Goal: Task Accomplishment & Management: Use online tool/utility

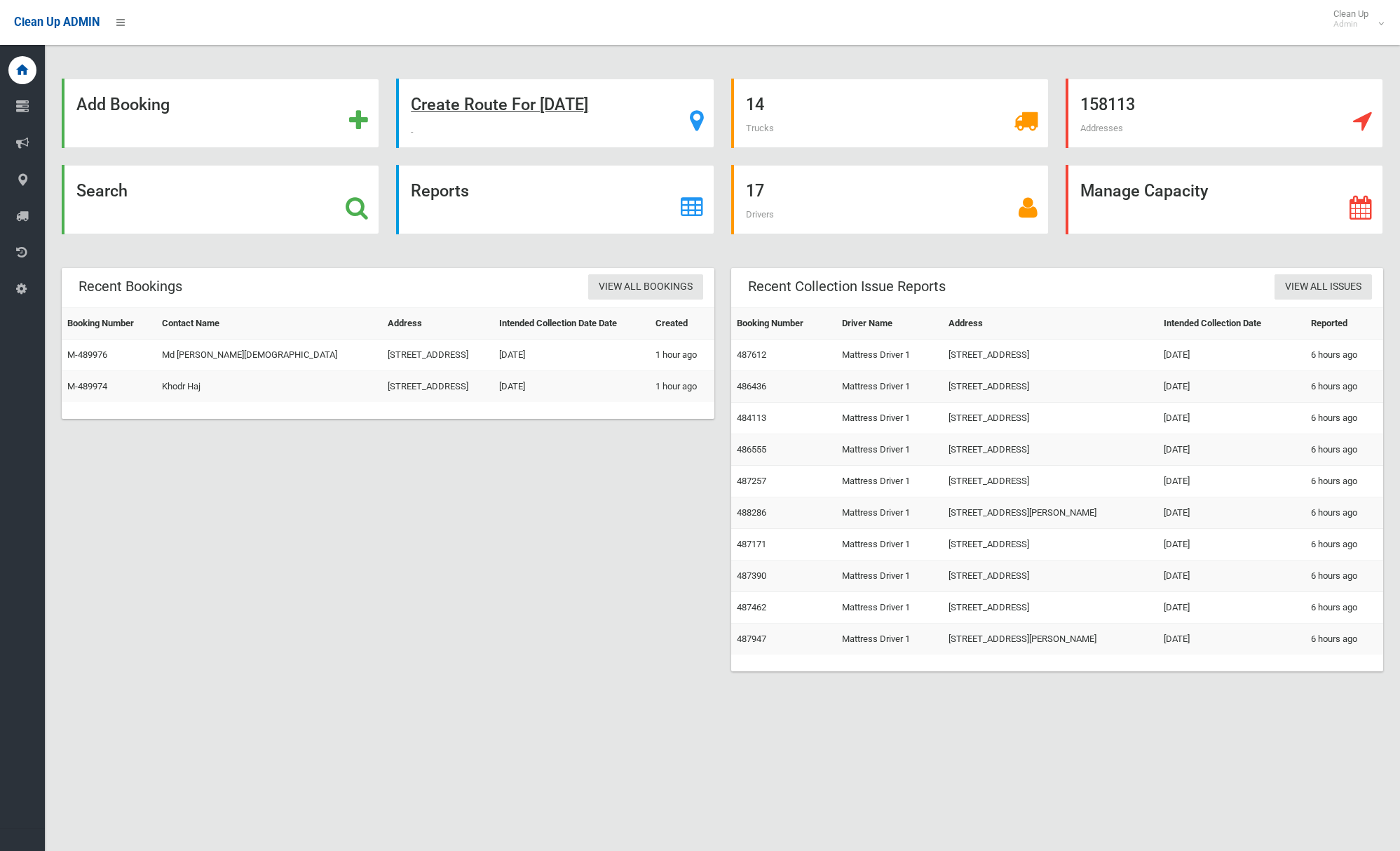
click at [505, 107] on strong "Create Route For [DATE]" at bounding box center [499, 104] width 178 height 19
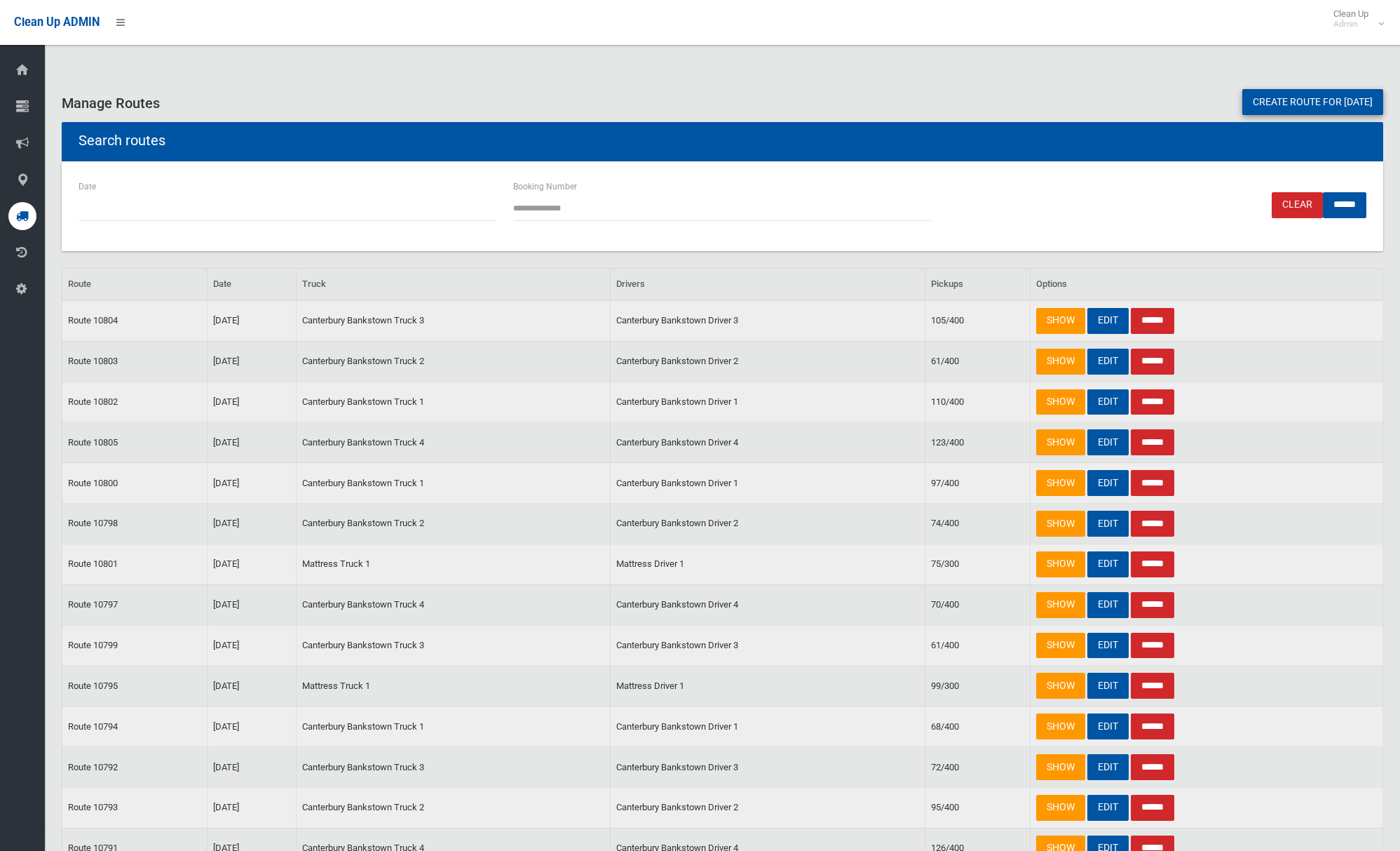
click at [1306, 99] on link "Create route for [DATE]" at bounding box center [1312, 102] width 141 height 26
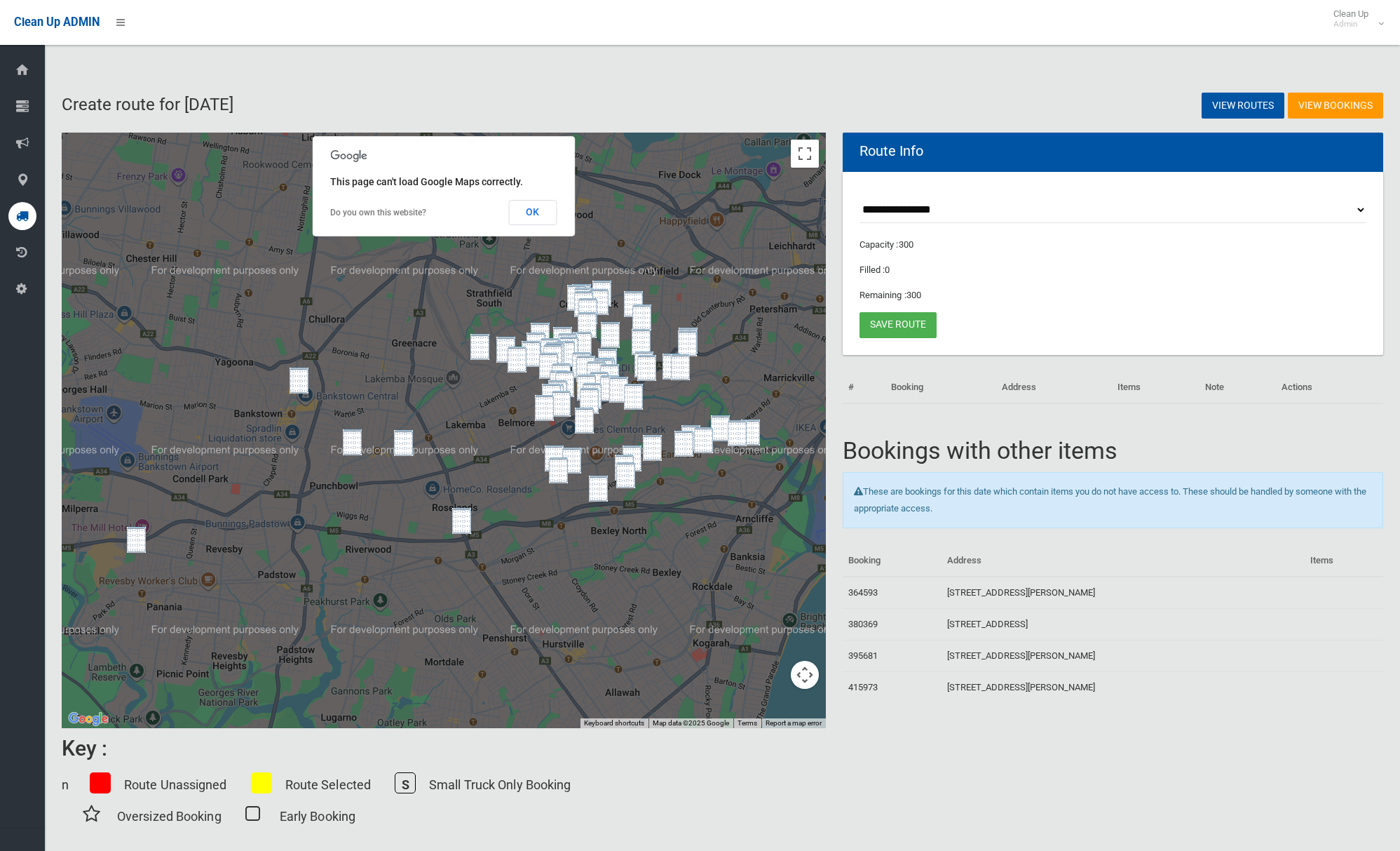
drag, startPoint x: 137, startPoint y: 555, endPoint x: 222, endPoint y: 491, distance: 106.4
click at [137, 555] on div at bounding box center [443, 430] width 764 height 595
click at [311, 382] on div at bounding box center [443, 430] width 764 height 595
click at [302, 380] on img "4 French Avenue, BANKSTOWN NSW 2200" at bounding box center [299, 381] width 19 height 26
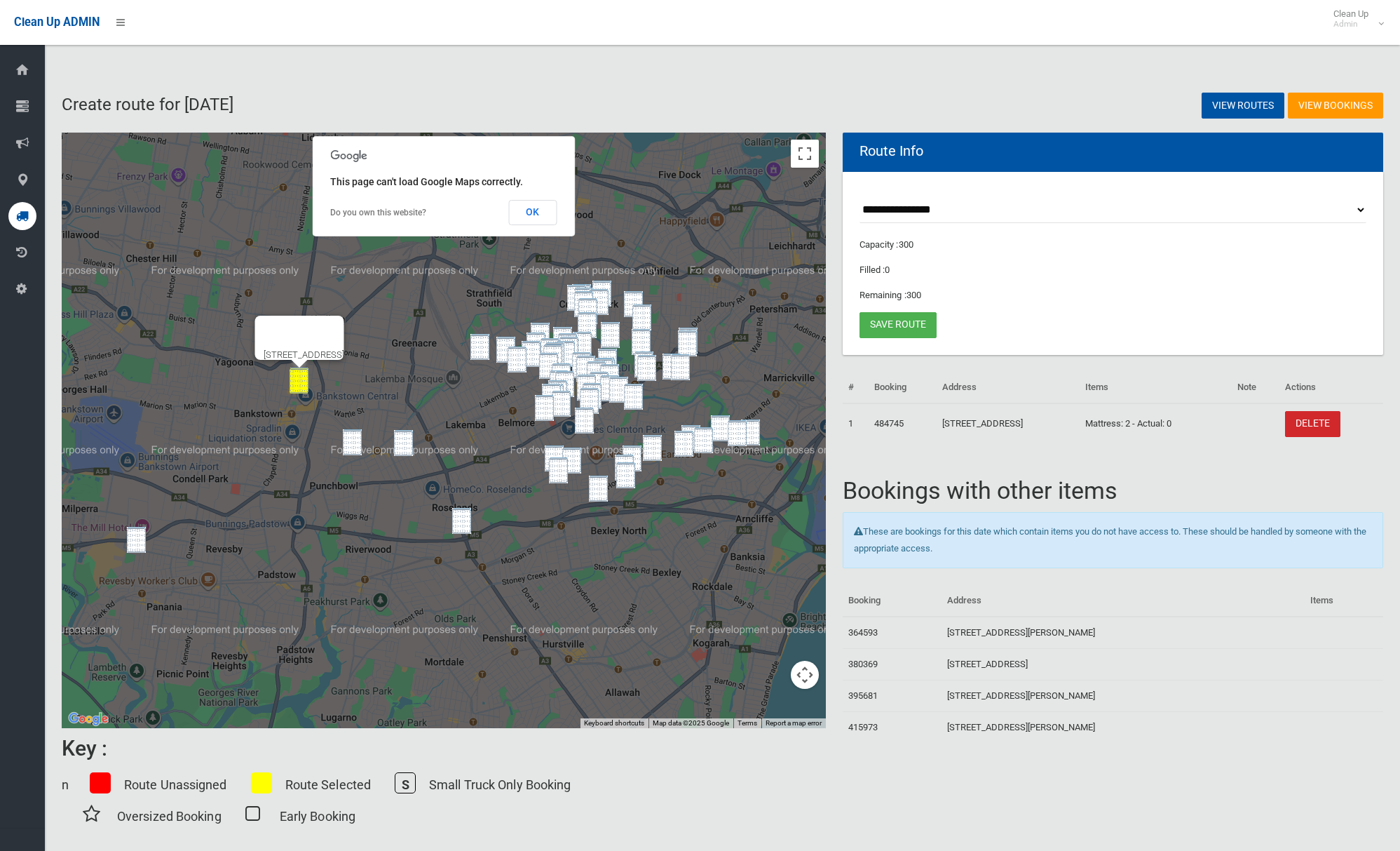
click at [139, 545] on img "2A Lawson Street, PANANIA NSW 2213" at bounding box center [137, 540] width 19 height 26
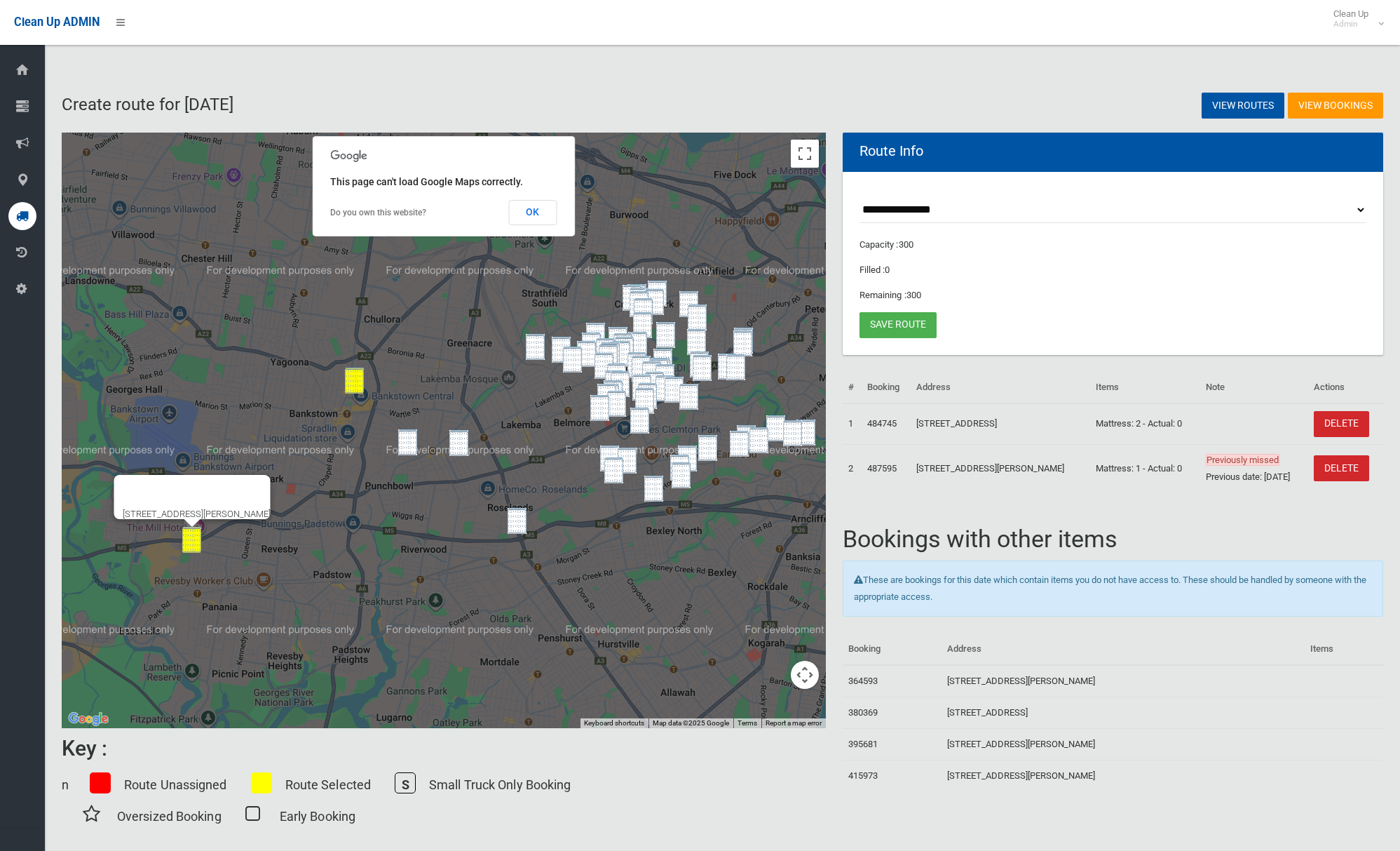
click at [407, 446] on img "2/9 Yarran Street, PUNCHBOWL NSW 2196" at bounding box center [408, 442] width 19 height 26
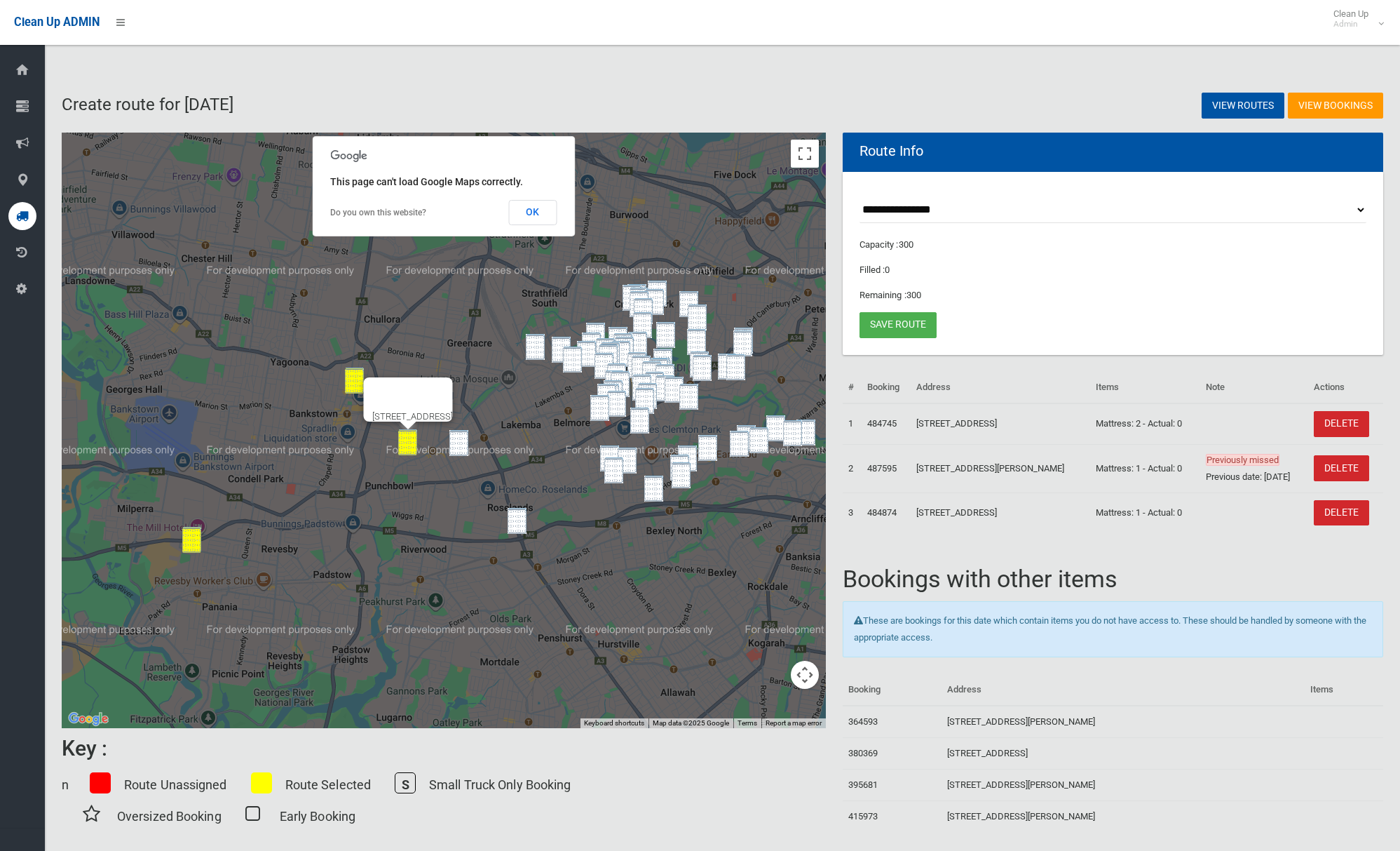
click at [453, 448] on img "50 Rosemont Street South, PUNCHBOWL NSW 2196" at bounding box center [459, 443] width 19 height 26
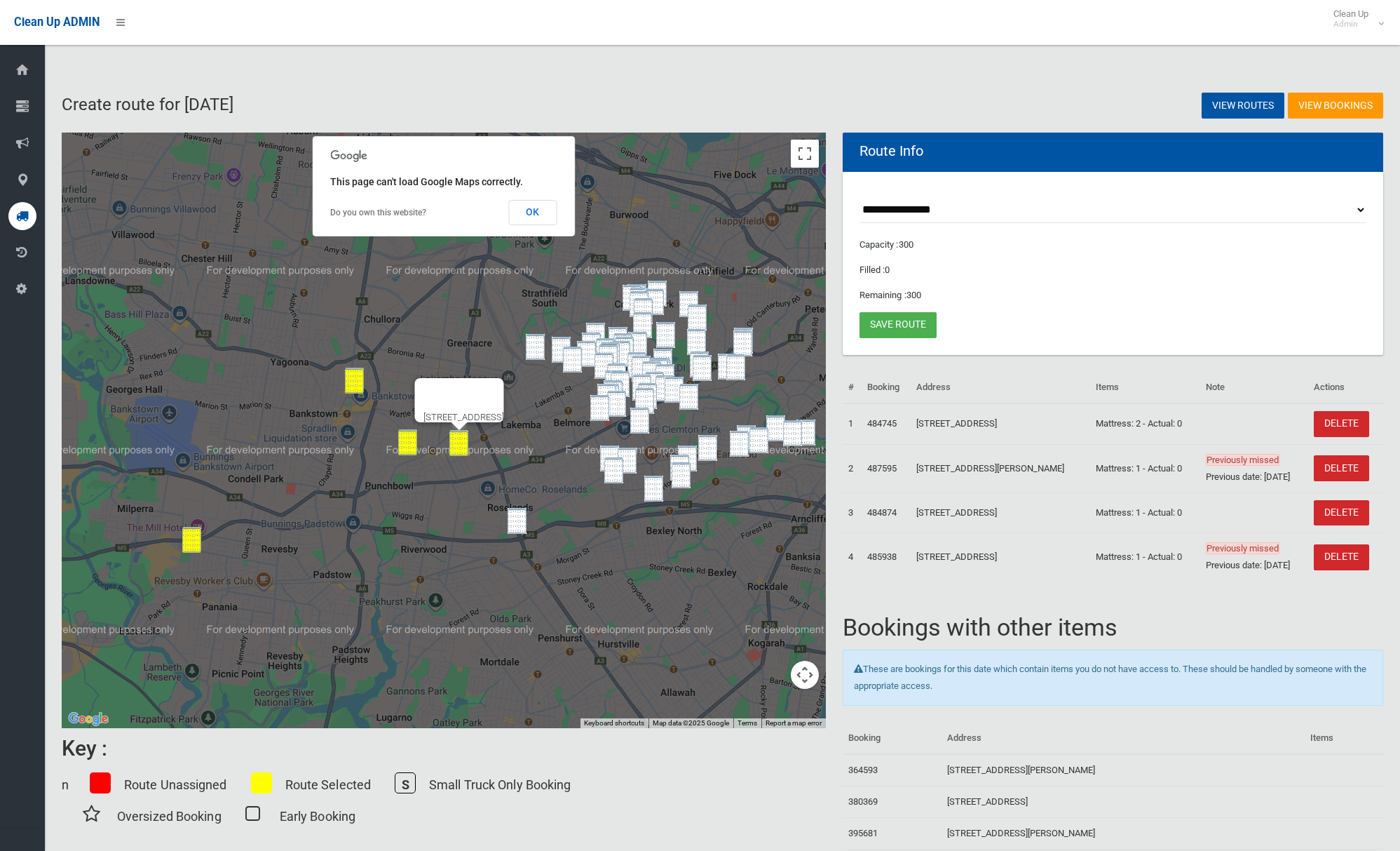
click at [516, 527] on img "315 King Georges Road, BEVERLY HILLS NSW 2209" at bounding box center [517, 521] width 19 height 26
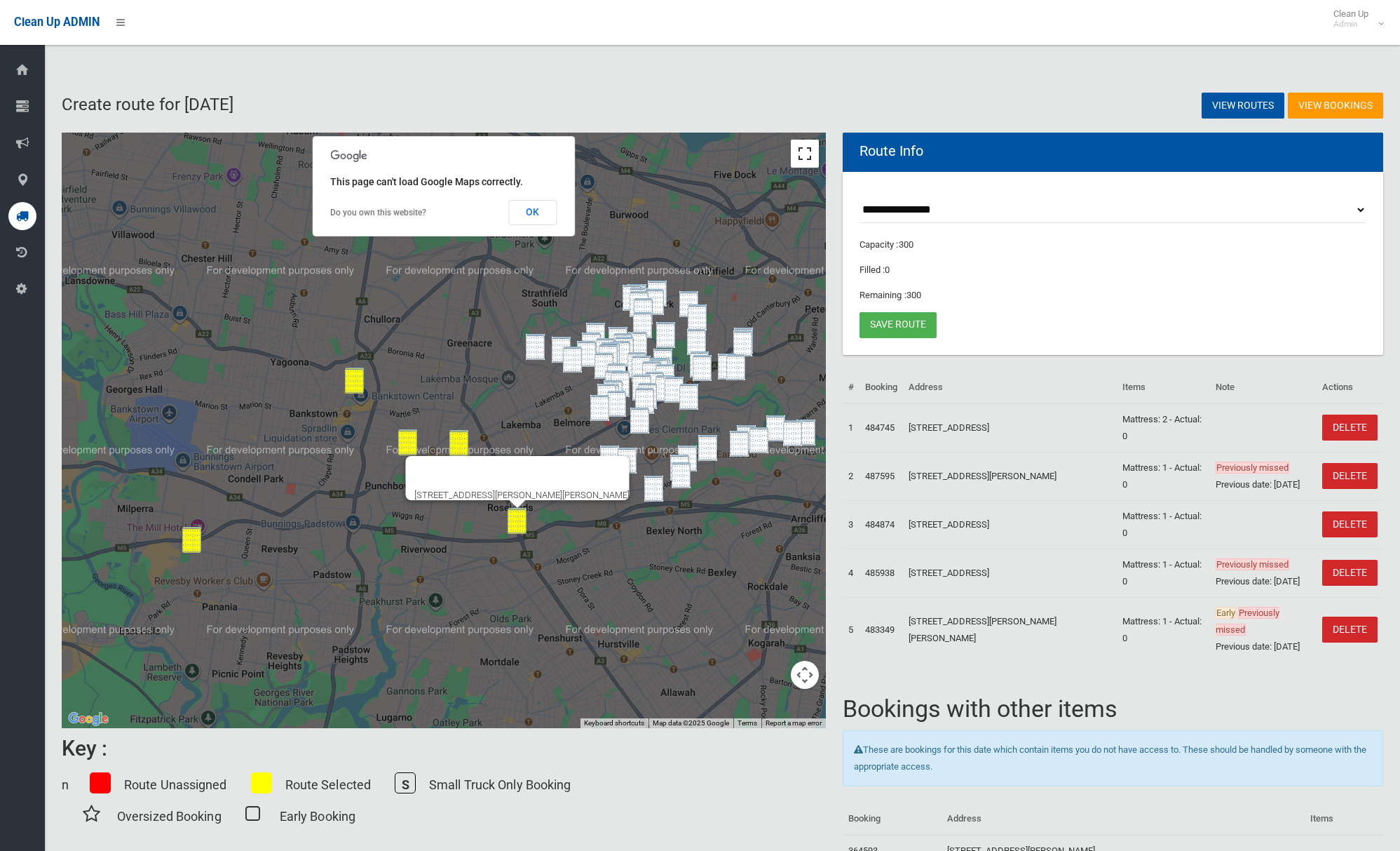
click at [817, 155] on button "Toggle fullscreen view" at bounding box center [805, 153] width 28 height 28
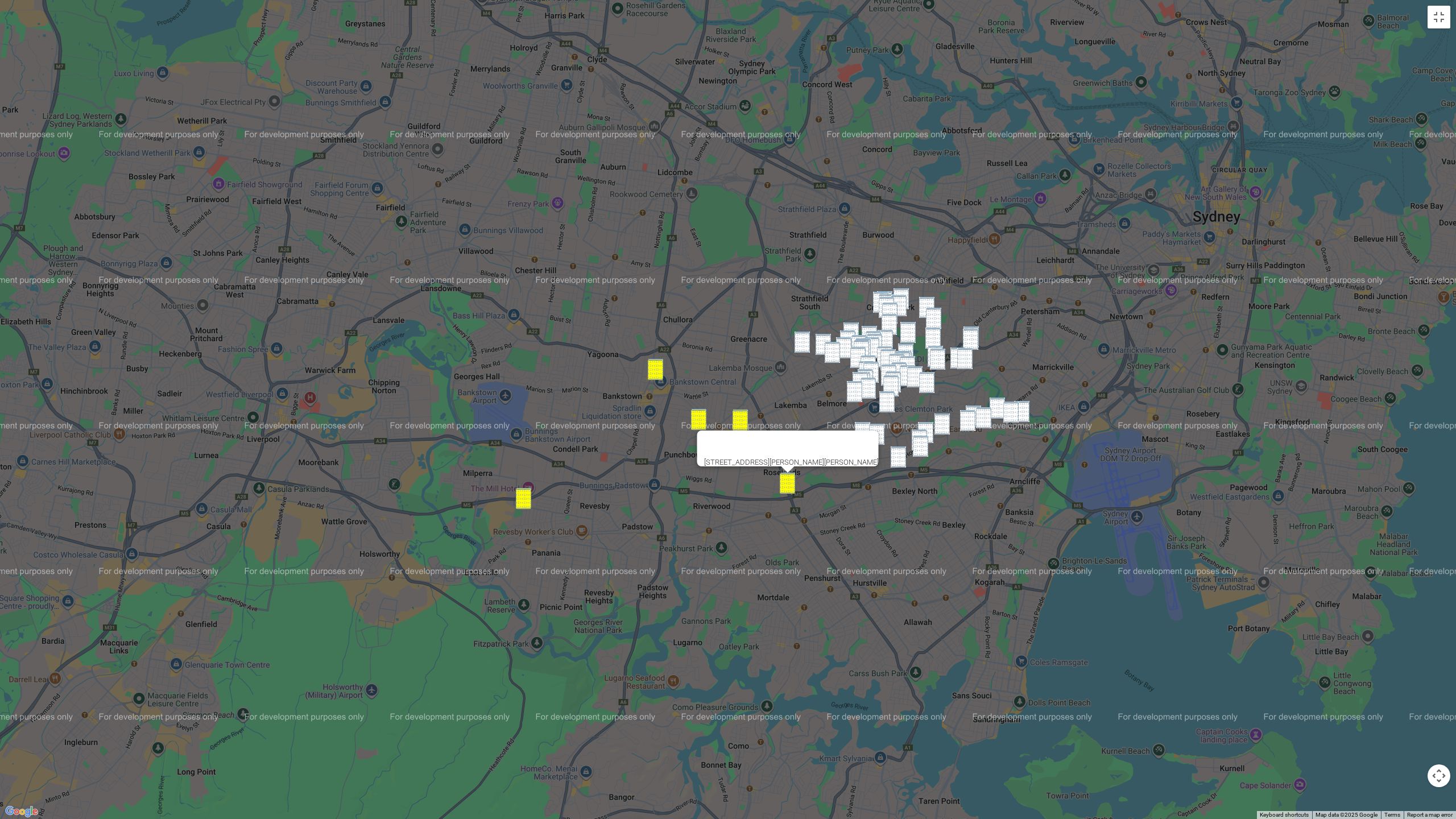
click at [802, 350] on img "2 Boronia Street, BELFIELD NSW 2191" at bounding box center [803, 342] width 16 height 21
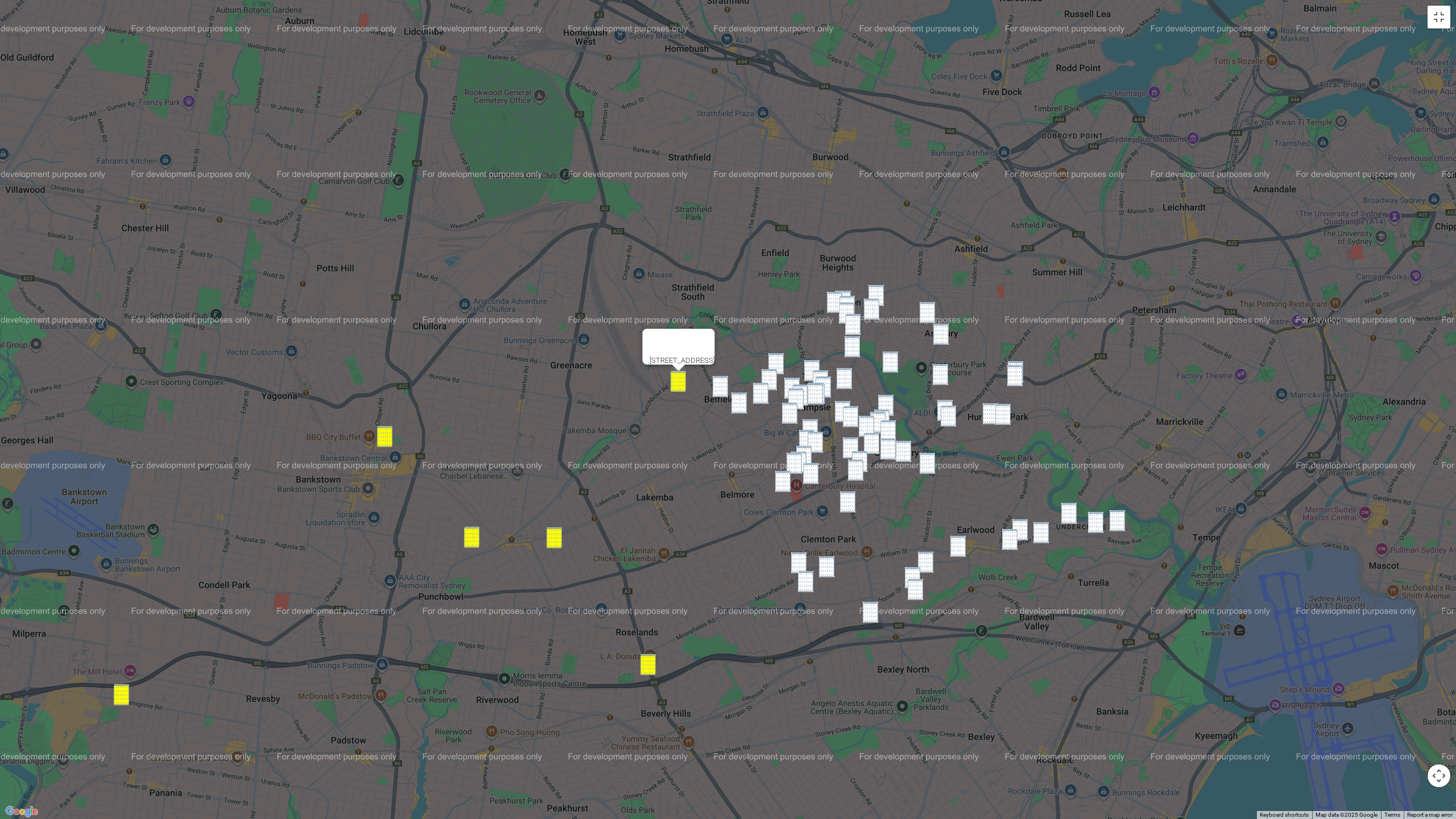
click at [876, 294] on img "141 Croydon Avenue, CROYDON PARK NSW 2133" at bounding box center [876, 295] width 16 height 21
drag, startPoint x: 874, startPoint y: 308, endPoint x: 852, endPoint y: 299, distance: 23.8
click at [874, 307] on img "3 Queensborough Road, CROYDON PARK NSW 2133" at bounding box center [872, 309] width 16 height 21
click at [847, 293] on img "9 Clyde Street, CROYDON PARK NSW 2133" at bounding box center [844, 301] width 16 height 21
click at [833, 294] on img "3 Hampton Street, CROYDON PARK NSW 2133" at bounding box center [835, 303] width 16 height 21
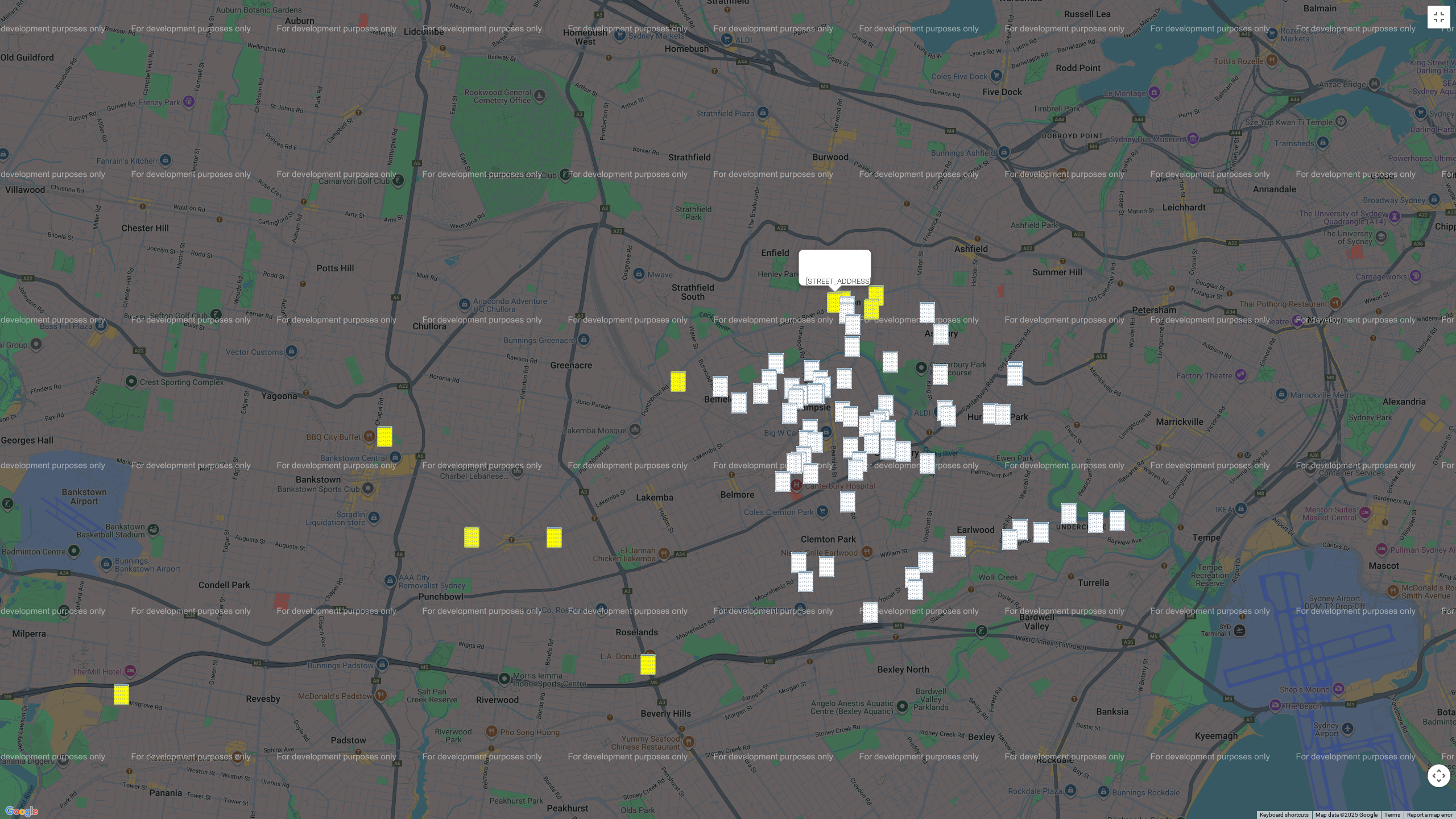
drag, startPoint x: 850, startPoint y: 297, endPoint x: 849, endPoint y: 303, distance: 6.1
click at [850, 297] on img "24 Clyde Street, CROYDON PARK NSW 2133" at bounding box center [847, 306] width 16 height 21
drag, startPoint x: 849, startPoint y: 303, endPoint x: 852, endPoint y: 310, distance: 7.6
click at [849, 303] on img "38-40 Clyde Street, CROYDON PARK NSW 2133" at bounding box center [847, 313] width 16 height 21
drag, startPoint x: 854, startPoint y: 322, endPoint x: 850, endPoint y: 336, distance: 14.6
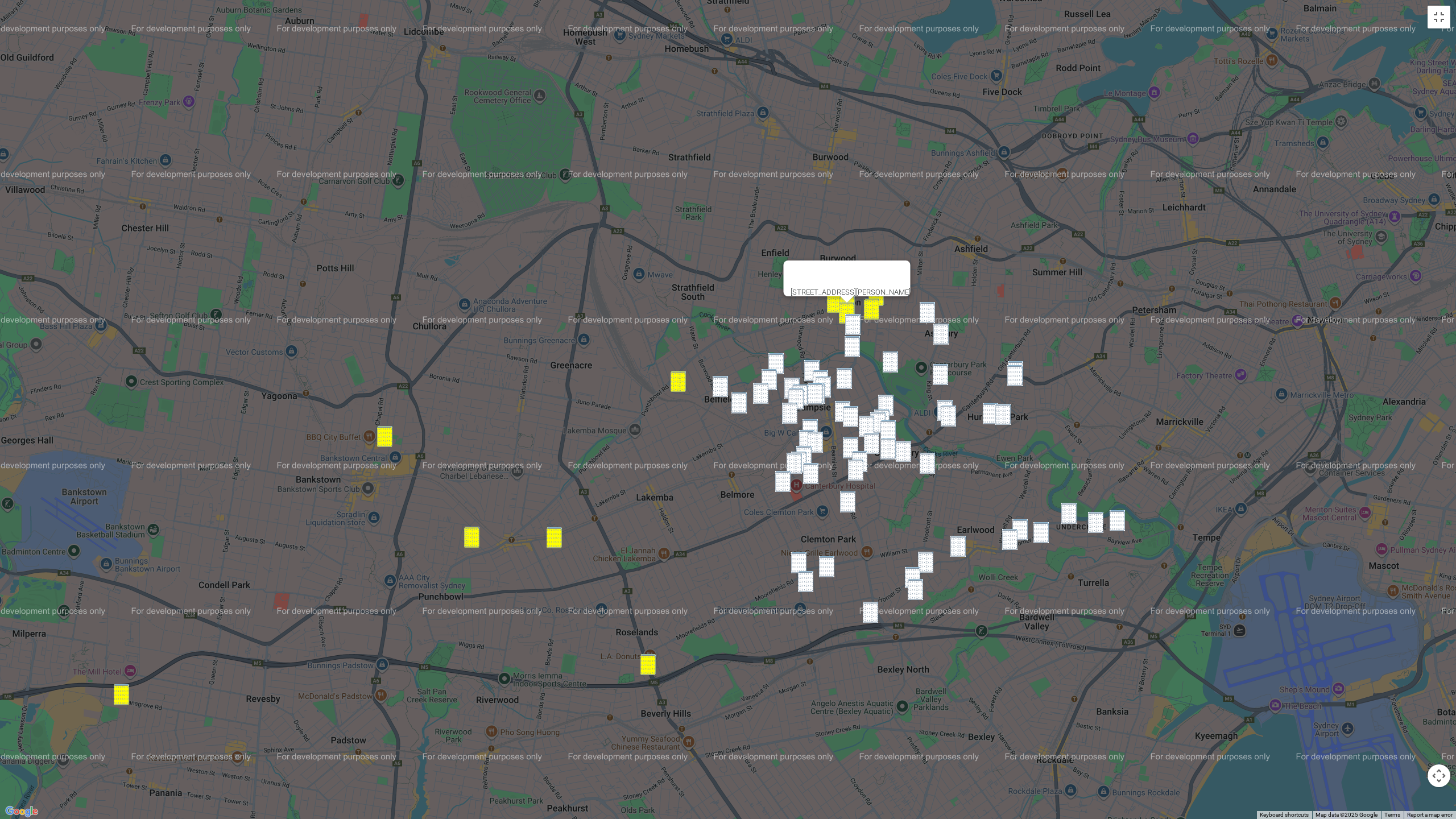
click at [854, 322] on img "6 Wentworth Street, CROYDON PARK NSW 2133" at bounding box center [853, 325] width 16 height 21
drag, startPoint x: 850, startPoint y: 344, endPoint x: 857, endPoint y: 349, distance: 8.6
click at [850, 344] on img "112 Brighton Avenue, CAMPSIE NSW 2194" at bounding box center [852, 347] width 16 height 21
click at [898, 359] on img "71 Crieff Street, ASHBURY NSW 2193" at bounding box center [891, 362] width 16 height 21
click at [940, 380] on img "60 Princess Street, CANTERBURY NSW 2193" at bounding box center [941, 375] width 16 height 21
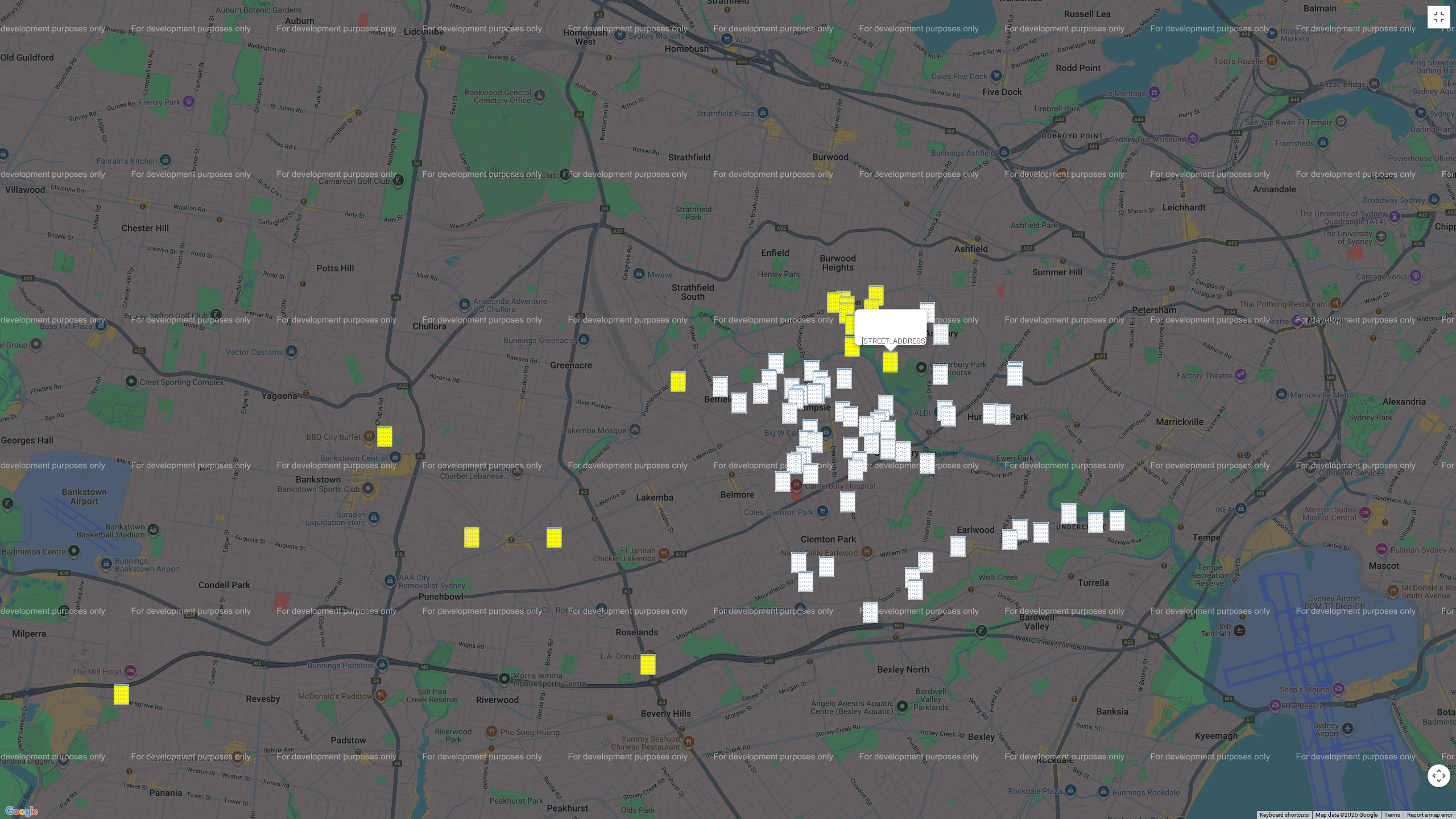
click at [1024, 364] on div "To navigate, press the arrow keys. 71 Crieff Street, ASHBURY NSW 2193" at bounding box center [728, 409] width 1456 height 819
click at [1019, 364] on img "1 Fernhill Street, HURLSTONE PARK NSW 2193" at bounding box center [1016, 372] width 16 height 21
click at [1019, 375] on img "11 Fernhill Street, HURLSTONE PARK NSW 2193" at bounding box center [1015, 376] width 16 height 21
click at [950, 376] on div "11 Fernhill Street, HURLSTONE PARK NSW 2193" at bounding box center [728, 409] width 1456 height 819
click at [936, 375] on img "60 Princess Street, CANTERBURY NSW 2193" at bounding box center [941, 375] width 16 height 21
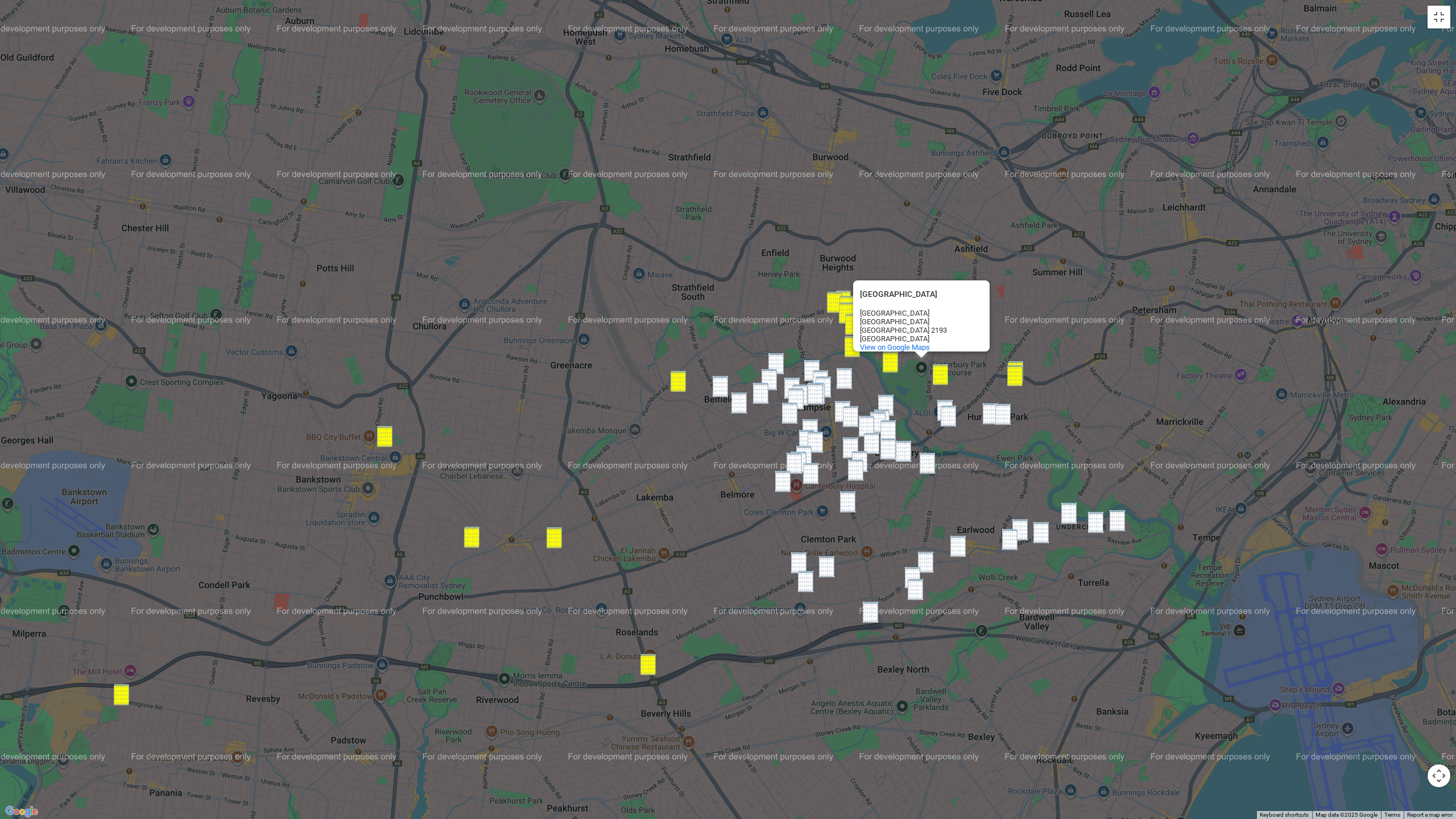
click at [939, 401] on img "78 Minter Street, CANTERBURY NSW 2193" at bounding box center [945, 411] width 16 height 21
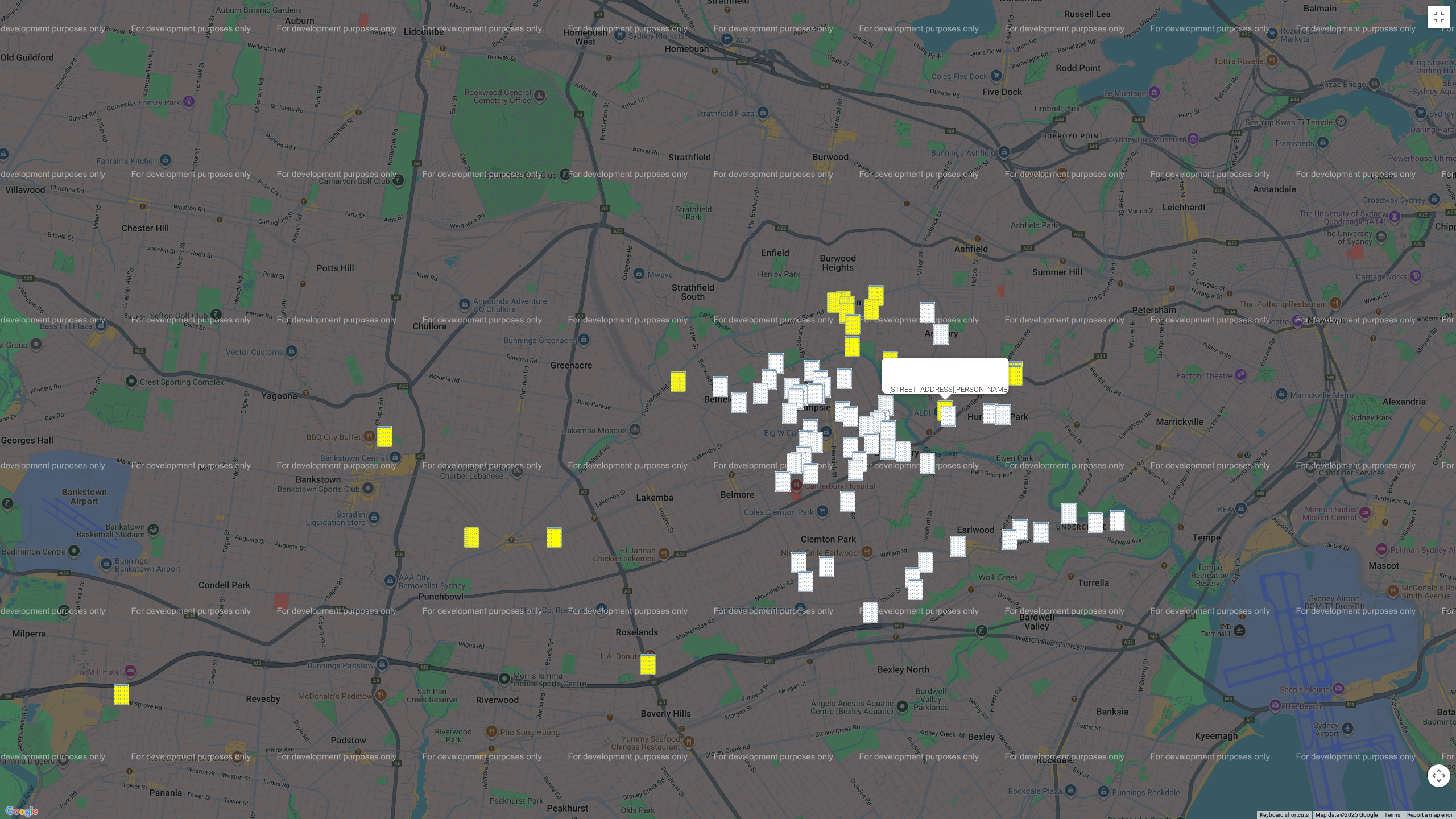
drag, startPoint x: 951, startPoint y: 411, endPoint x: 972, endPoint y: 412, distance: 21.0
click at [951, 411] on img "75-79 Minter Street, CANTERBURY NSW 2193" at bounding box center [949, 416] width 16 height 21
click at [993, 411] on img "8 Canterton Street, HURLSTONE PARK NSW 2193" at bounding box center [991, 414] width 16 height 21
click at [1009, 413] on img "74-76 Floss Street, HURLSTONE PARK NSW 2193" at bounding box center [1004, 415] width 16 height 21
drag, startPoint x: 1119, startPoint y: 508, endPoint x: 1112, endPoint y: 513, distance: 8.6
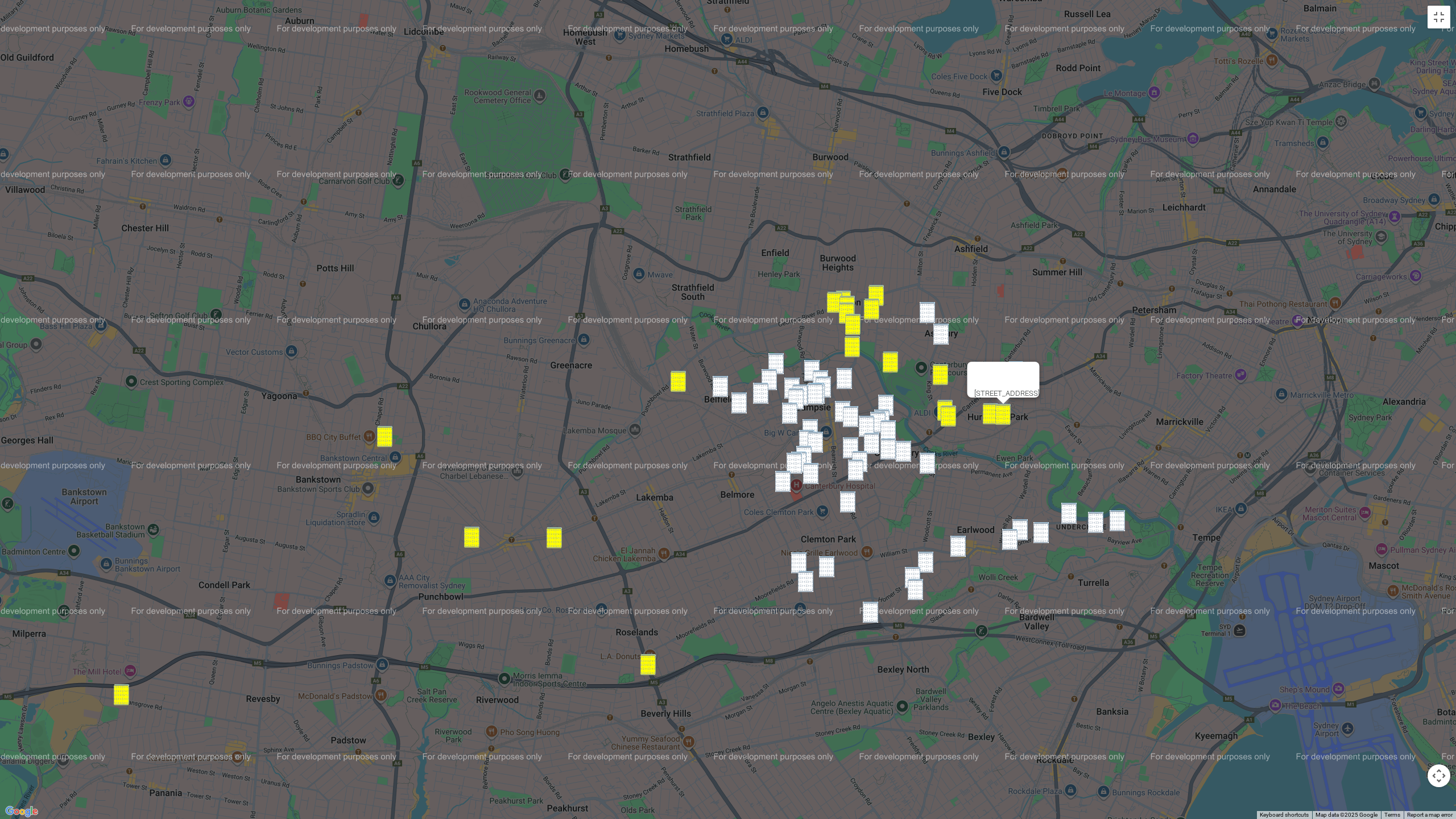
click at [1119, 508] on div "74-76 Floss Street, HURLSTONE PARK NSW 2193" at bounding box center [728, 409] width 1456 height 819
click at [1097, 522] on img "83A Bayview Avenue, EARLWOOD NSW 2206" at bounding box center [1096, 523] width 16 height 21
drag, startPoint x: 1115, startPoint y: 521, endPoint x: 1082, endPoint y: 519, distance: 33.1
click at [1115, 521] on img "28 Undercliffe Road, EARLWOOD NSW 2206" at bounding box center [1118, 521] width 16 height 21
click at [1061, 514] on div "28 Undercliffe Road, EARLWOOD NSW 2206" at bounding box center [728, 409] width 1456 height 819
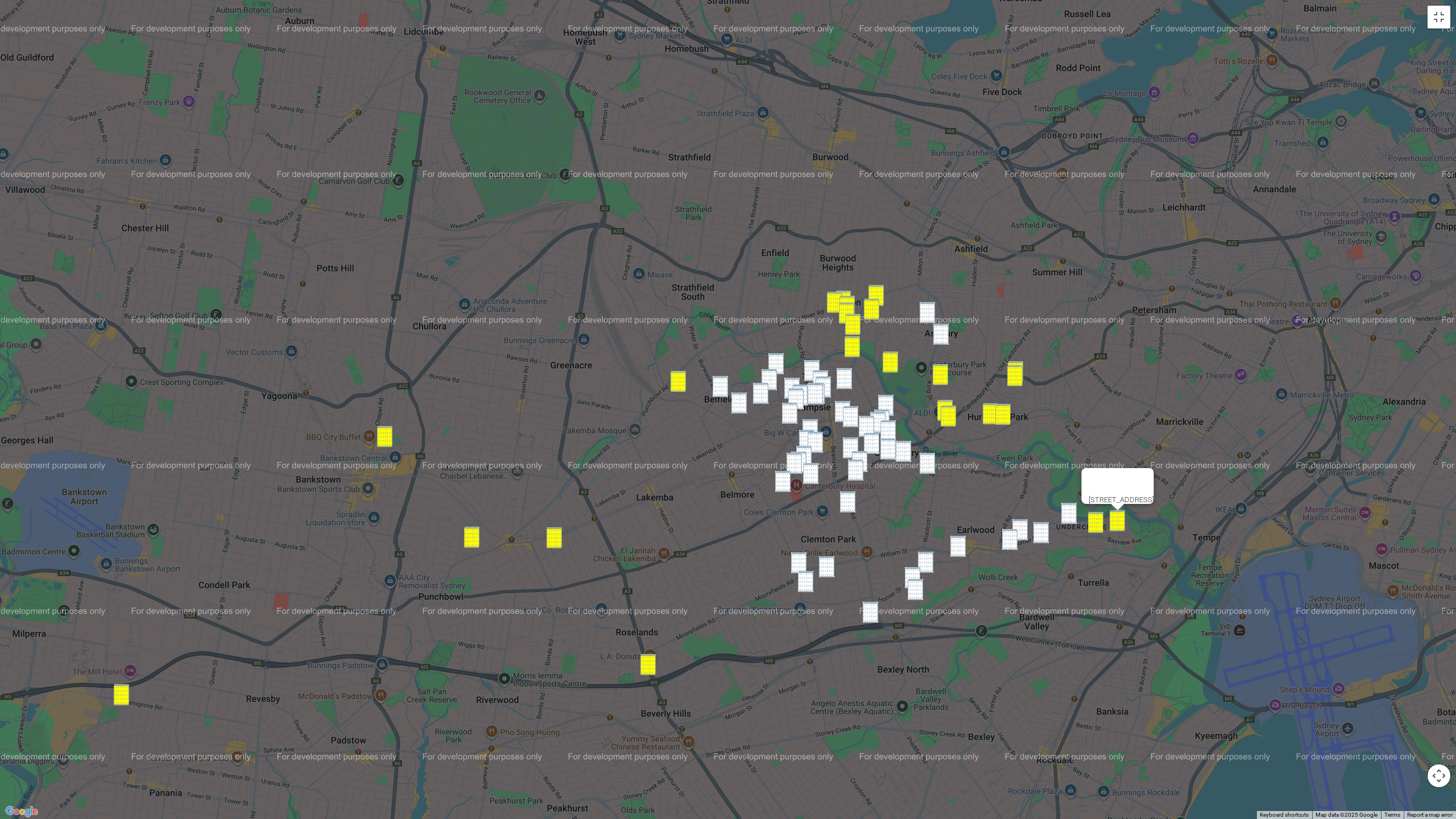
click at [1039, 533] on img "14 Highland Crescent, EARLWOOD NSW 2206" at bounding box center [1041, 533] width 16 height 21
click at [1065, 521] on img "45 Homer Street, EARLWOOD NSW 2206" at bounding box center [1070, 514] width 16 height 21
click at [1016, 530] on img "180 Homer Street, EARLWOOD NSW 2206" at bounding box center [1010, 540] width 16 height 21
click at [1026, 531] on img "169 Homer Street, EARLWOOD NSW 2206" at bounding box center [1021, 530] width 16 height 21
click at [955, 545] on img "18 William Street, EARLWOOD NSW 2206" at bounding box center [958, 546] width 16 height 21
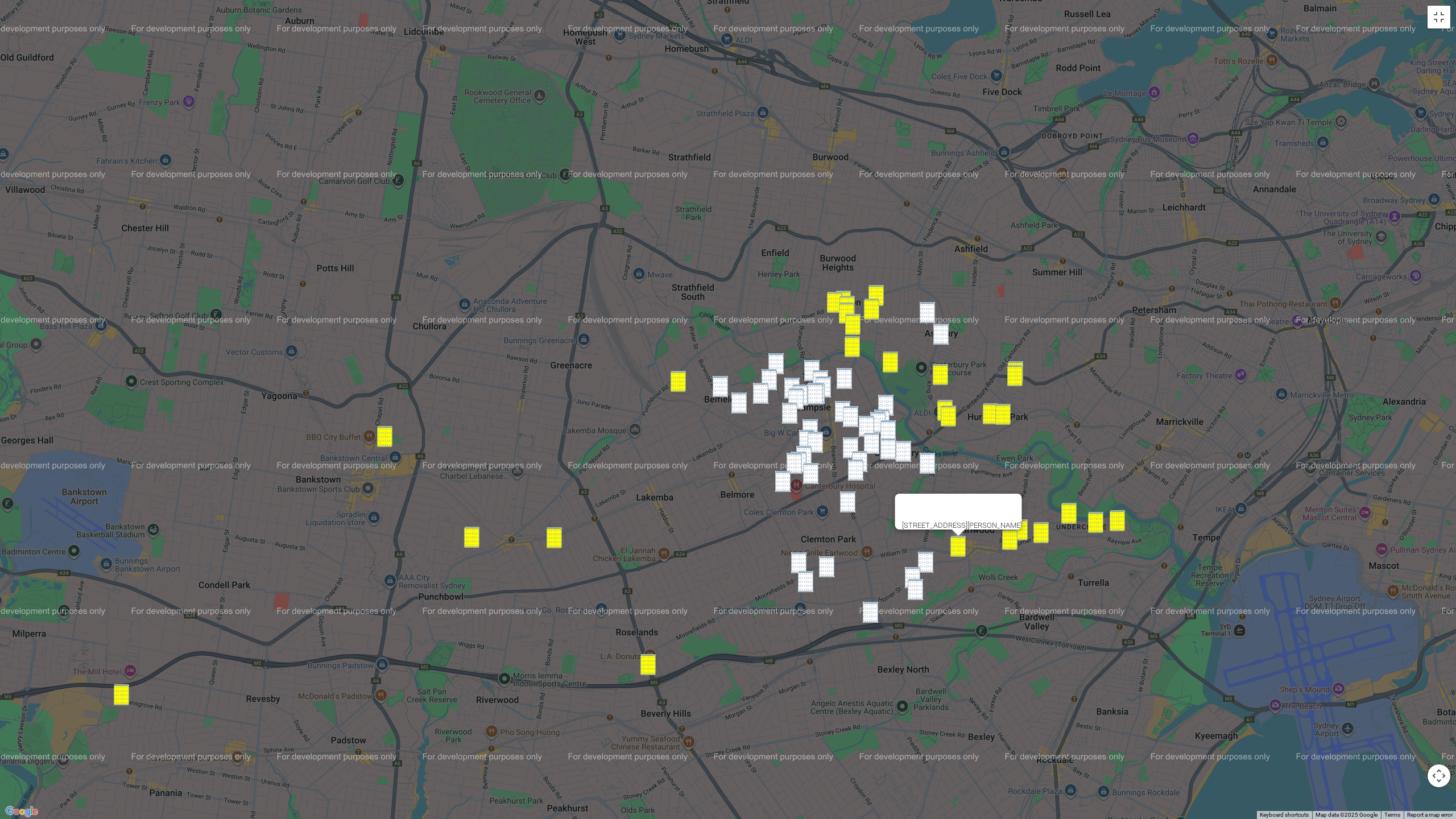
drag, startPoint x: 923, startPoint y: 562, endPoint x: 908, endPoint y: 577, distance: 21.2
click at [922, 562] on img "468 Homer Street, EARLWOOD NSW 2206" at bounding box center [926, 563] width 16 height 21
click at [907, 579] on img "10 Shaw Avenue, EARLWOOD NSW 2206" at bounding box center [913, 578] width 16 height 21
drag, startPoint x: 934, startPoint y: 566, endPoint x: 928, endPoint y: 573, distance: 9.2
click at [934, 567] on div "10 Shaw Avenue, EARLWOOD NSW 2206" at bounding box center [728, 409] width 1456 height 819
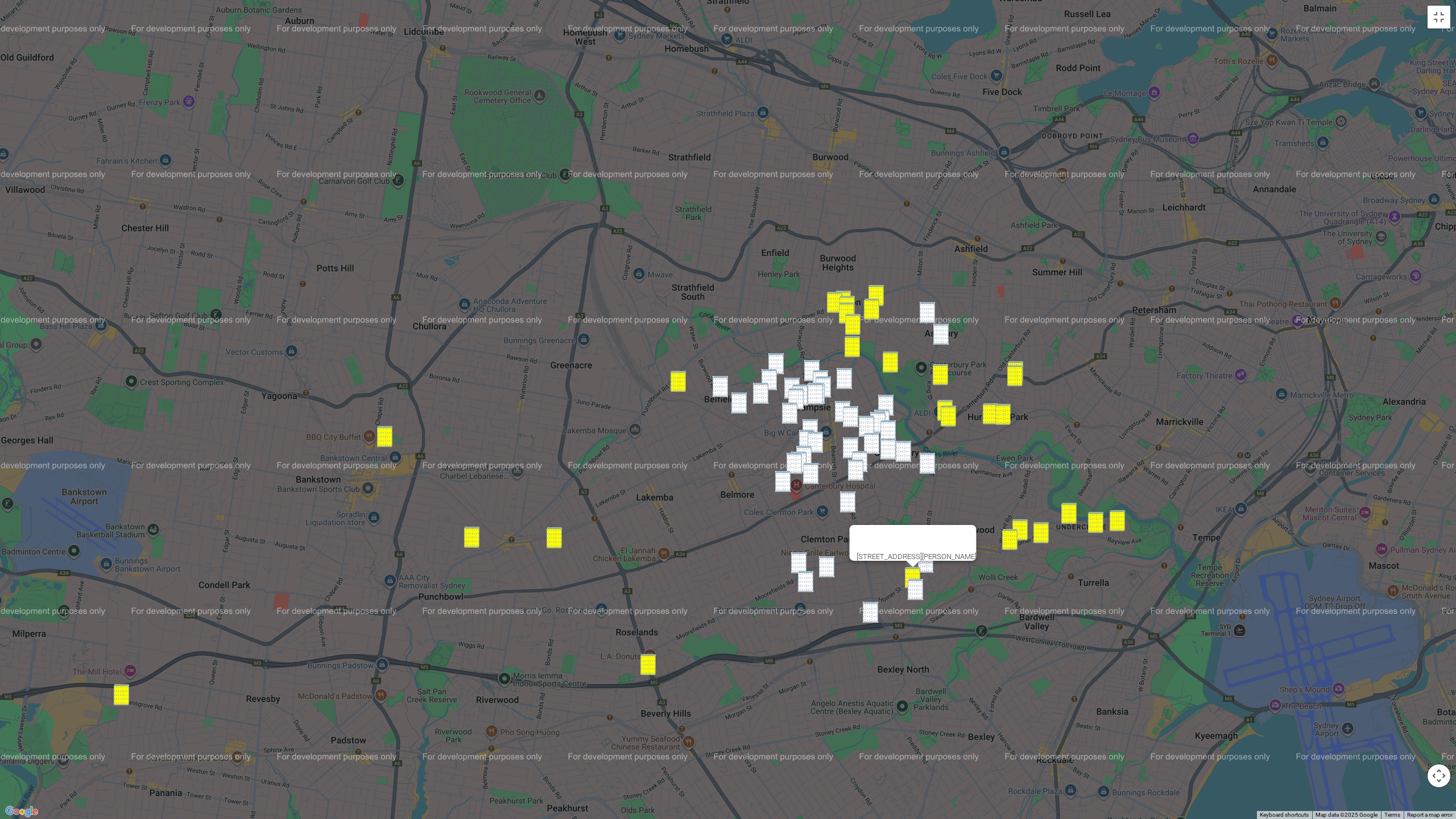
drag, startPoint x: 928, startPoint y: 568, endPoint x: 919, endPoint y: 585, distance: 19.2
click at [928, 569] on img "468 Homer Street, EARLWOOD NSW 2206" at bounding box center [926, 563] width 16 height 21
click at [918, 590] on img "31 Shaw Avenue, EARLWOOD NSW 2206" at bounding box center [916, 590] width 16 height 21
click at [911, 594] on img "31 Shaw Avenue, EARLWOOD NSW 2206" at bounding box center [916, 590] width 16 height 21
click at [873, 610] on img "1 Jones Avenue, KINGSGROVE NSW 2208" at bounding box center [871, 612] width 16 height 21
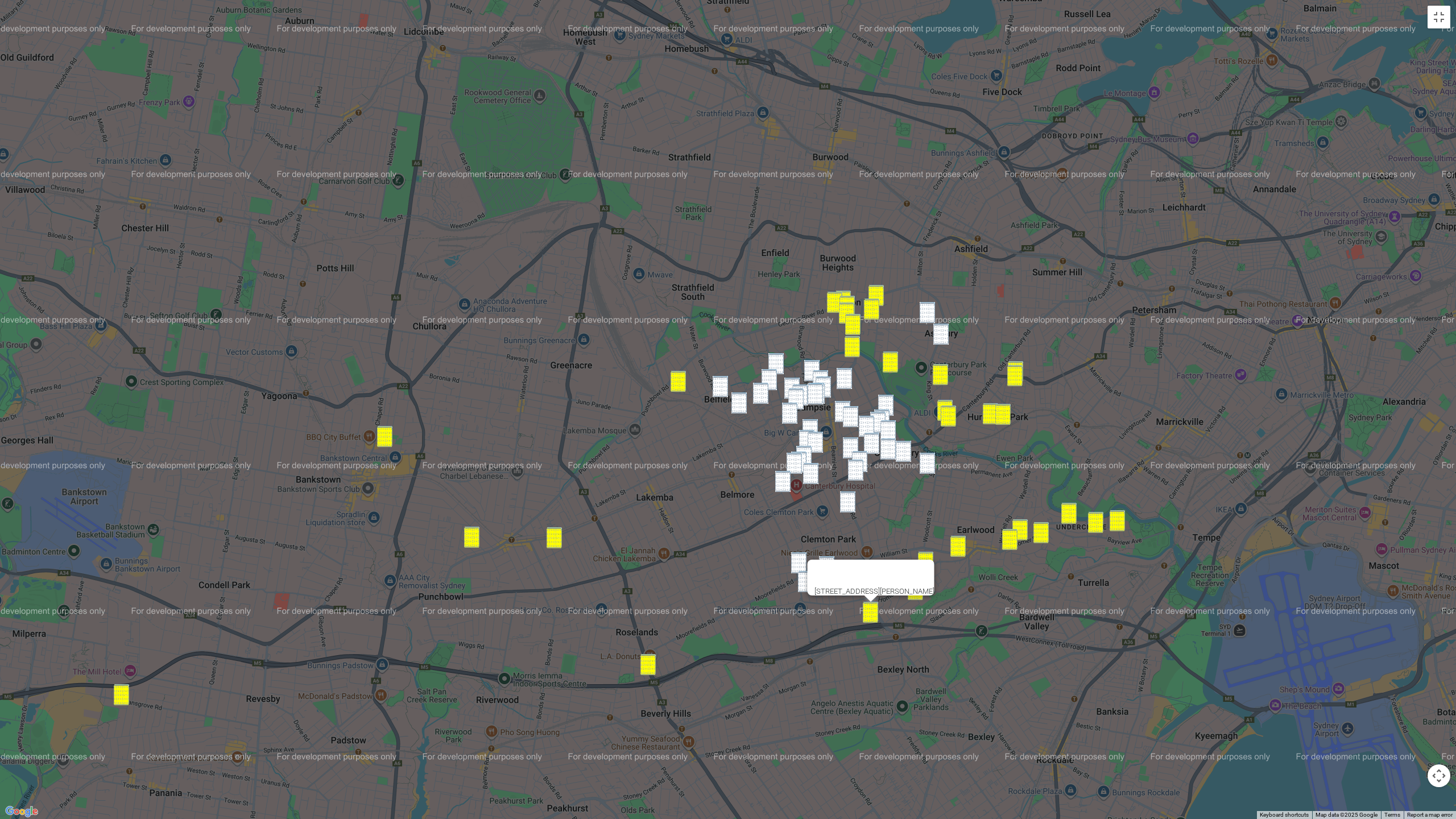
click at [808, 560] on div "1 Jones Avenue, KINGSGROVE NSW 2208" at bounding box center [871, 577] width 127 height 36
click at [793, 558] on img "324-326 William Street, KINGSGROVE NSW 2208" at bounding box center [799, 563] width 16 height 21
click at [849, 493] on img "55 Bexley Road, CAMPSIE NSW 2194" at bounding box center [848, 502] width 16 height 21
click at [828, 565] on img "20 Proctor Avenue, KINGSGROVE NSW 2208" at bounding box center [827, 567] width 16 height 21
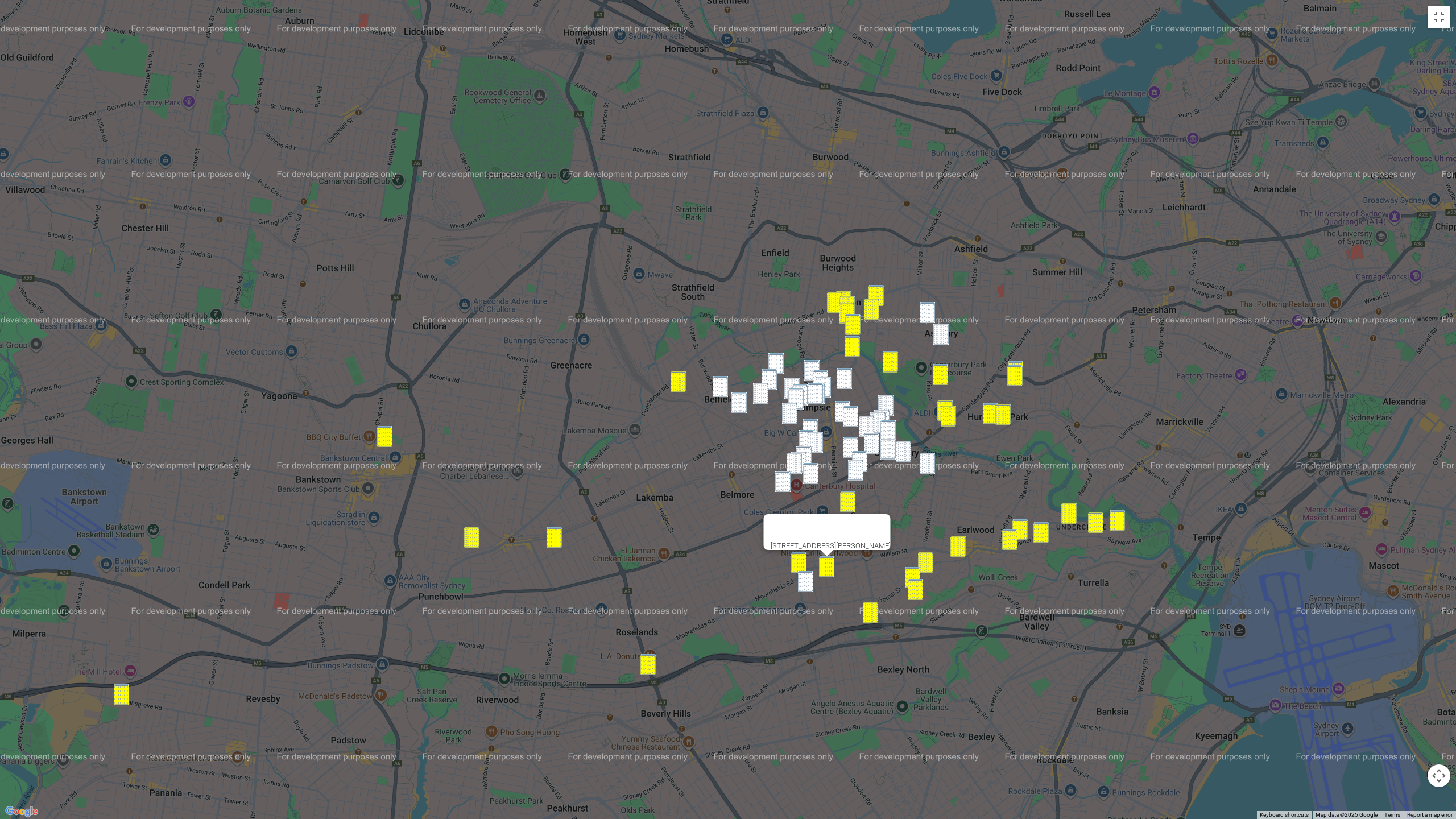
click at [810, 584] on img "35 Shackel Avenue, KINGSGROVE NSW 2208" at bounding box center [806, 582] width 16 height 21
click at [721, 381] on img "105 Burwood Road, BELFIELD NSW 2191" at bounding box center [721, 386] width 16 height 21
click at [783, 373] on img "53-57 Second Avenue, CAMPSIE NSW 2194" at bounding box center [776, 364] width 16 height 21
drag, startPoint x: 770, startPoint y: 376, endPoint x: 762, endPoint y: 386, distance: 12.8
click at [770, 376] on img "29 First Avenue, CAMPSIE NSW 2194" at bounding box center [769, 380] width 16 height 21
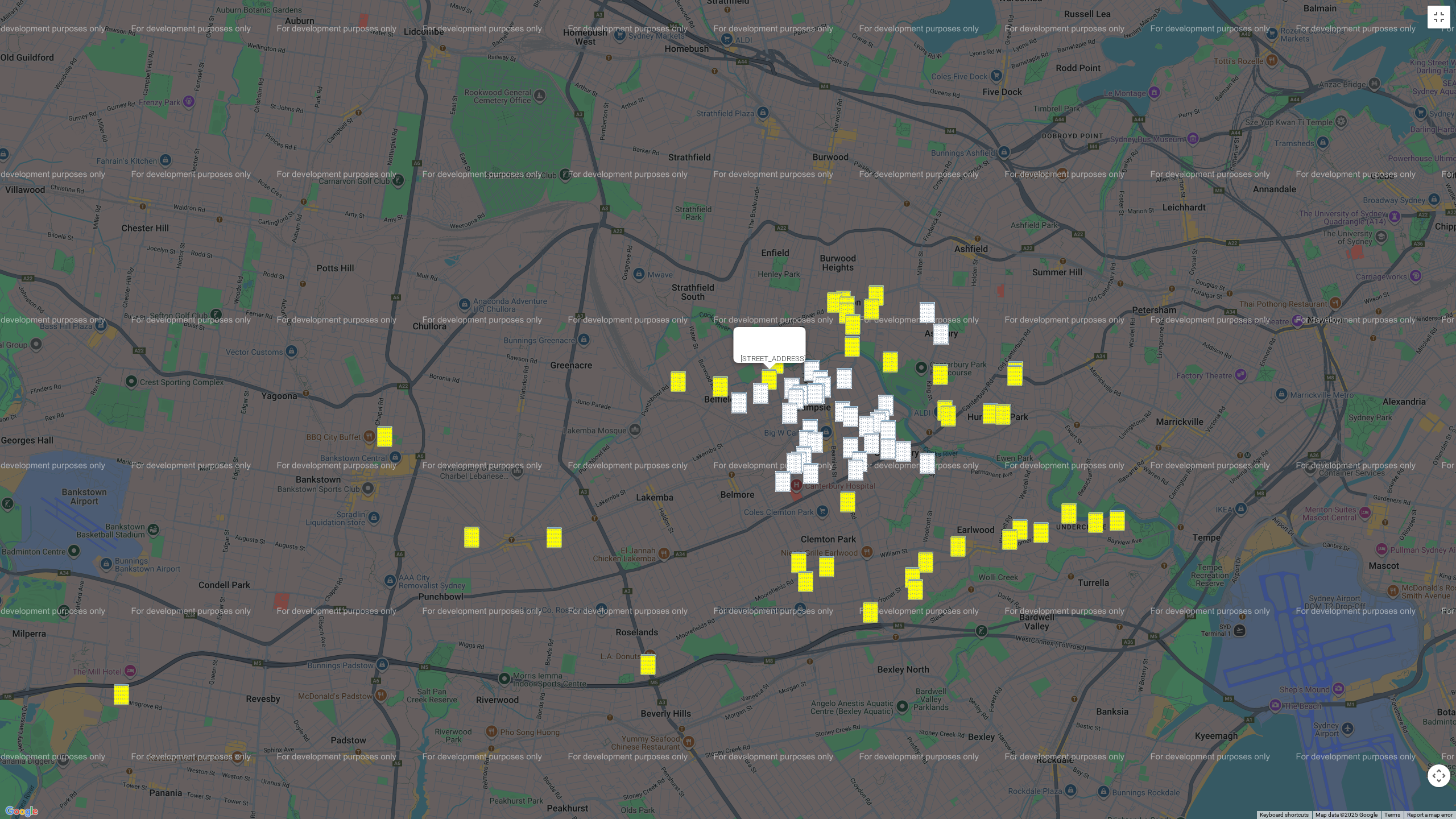
click at [758, 391] on img "71 Lincoln Street, BELFIELD NSW 2191" at bounding box center [761, 394] width 16 height 21
drag, startPoint x: 741, startPoint y: 401, endPoint x: 747, endPoint y: 398, distance: 6.7
click at [741, 401] on img "50-52 Baltimore Street, BELFIELD NSW 2191" at bounding box center [739, 403] width 16 height 21
click at [930, 313] on img "45 Trevenar Street, ASHBURY NSW 2193" at bounding box center [928, 313] width 16 height 21
click at [944, 333] on img "63 Third Street, ASHBURY NSW 2193" at bounding box center [941, 335] width 16 height 21
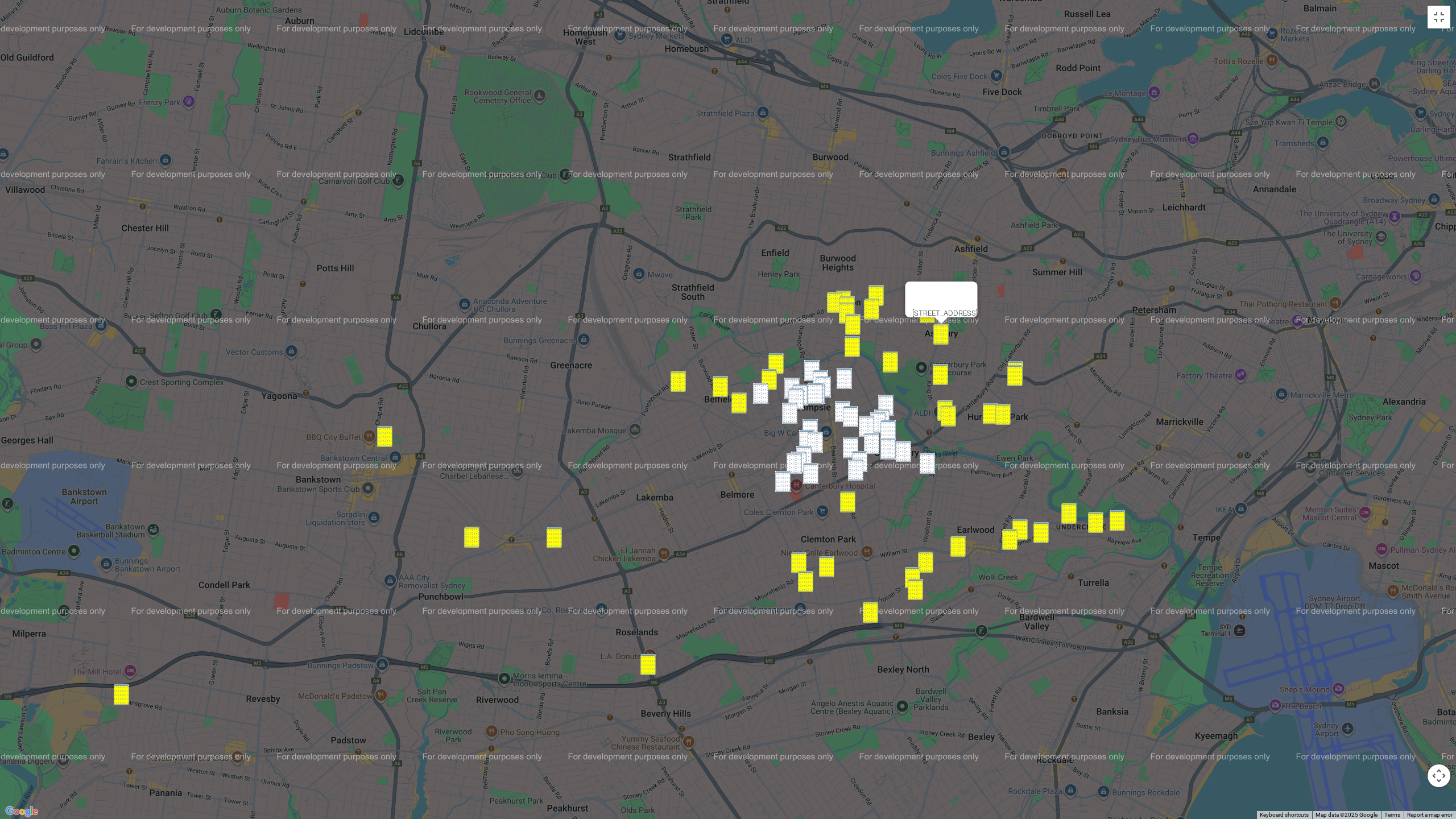
click at [809, 366] on img "36 Sixth Avenue, CAMPSIE NSW 2194" at bounding box center [813, 371] width 16 height 21
drag, startPoint x: 793, startPoint y: 379, endPoint x: 778, endPoint y: 386, distance: 16.6
click at [793, 379] on img "13A Third Avenue, CAMPSIE NSW 2194" at bounding box center [792, 389] width 16 height 21
click at [761, 390] on img "71 Lincoln Street, BELFIELD NSW 2191" at bounding box center [761, 394] width 16 height 21
click at [852, 380] on div "71 Lincoln Street, BELFIELD NSW 2191" at bounding box center [728, 409] width 1456 height 819
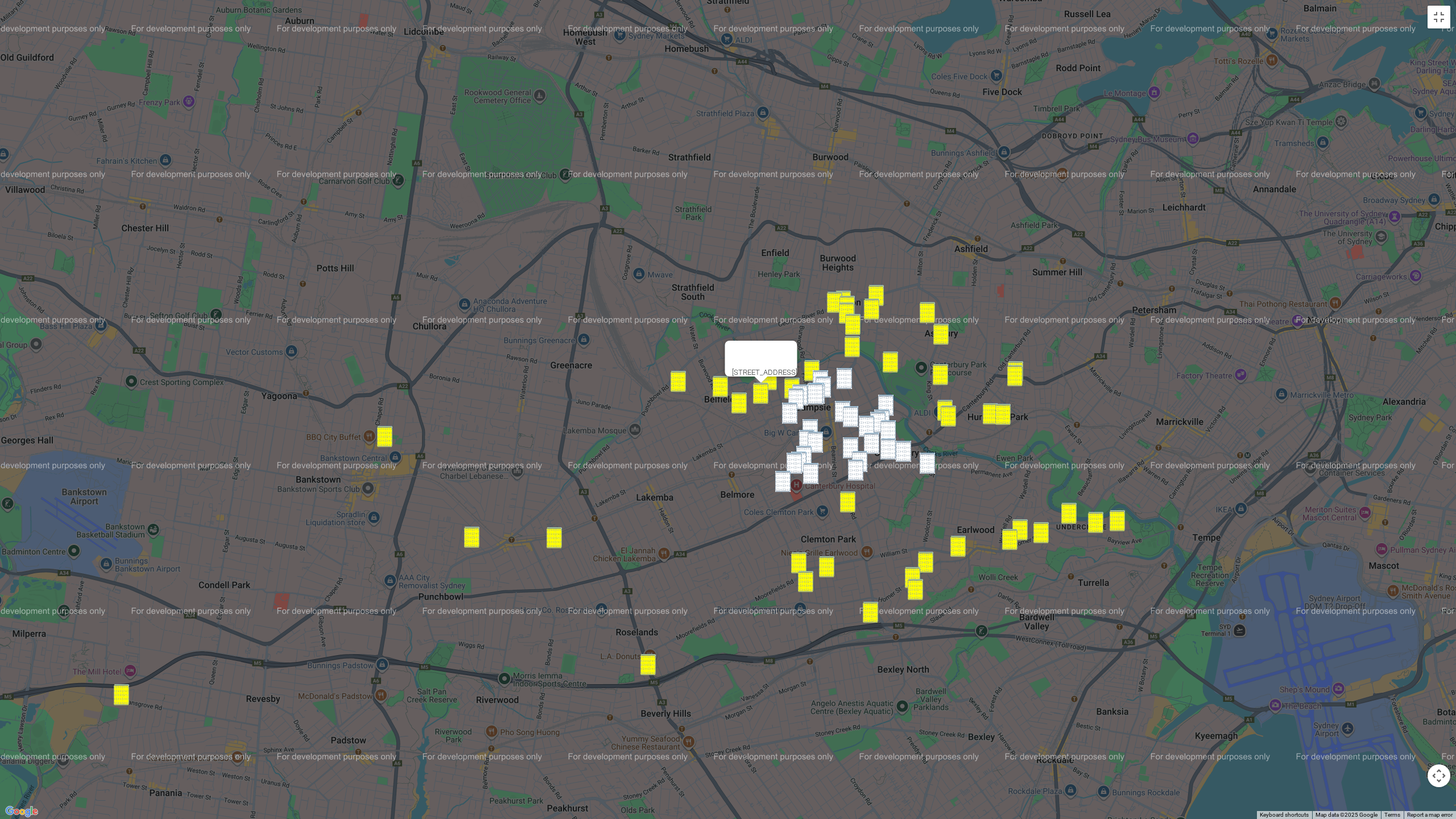
click at [816, 378] on img "94-98 Beamish Street, CAMPSIE NSW 2194" at bounding box center [824, 387] width 16 height 21
drag, startPoint x: 825, startPoint y: 380, endPoint x: 836, endPoint y: 380, distance: 11.0
click at [825, 380] on img "94-98 Beamish Street, CAMPSIE NSW 2194" at bounding box center [824, 387] width 16 height 21
click at [848, 380] on img "17 Dryden Street, CAMPSIE NSW 2194" at bounding box center [844, 379] width 16 height 21
click at [817, 372] on img "8-16 Eighth Avenue, CAMPSIE NSW 2194" at bounding box center [821, 381] width 16 height 21
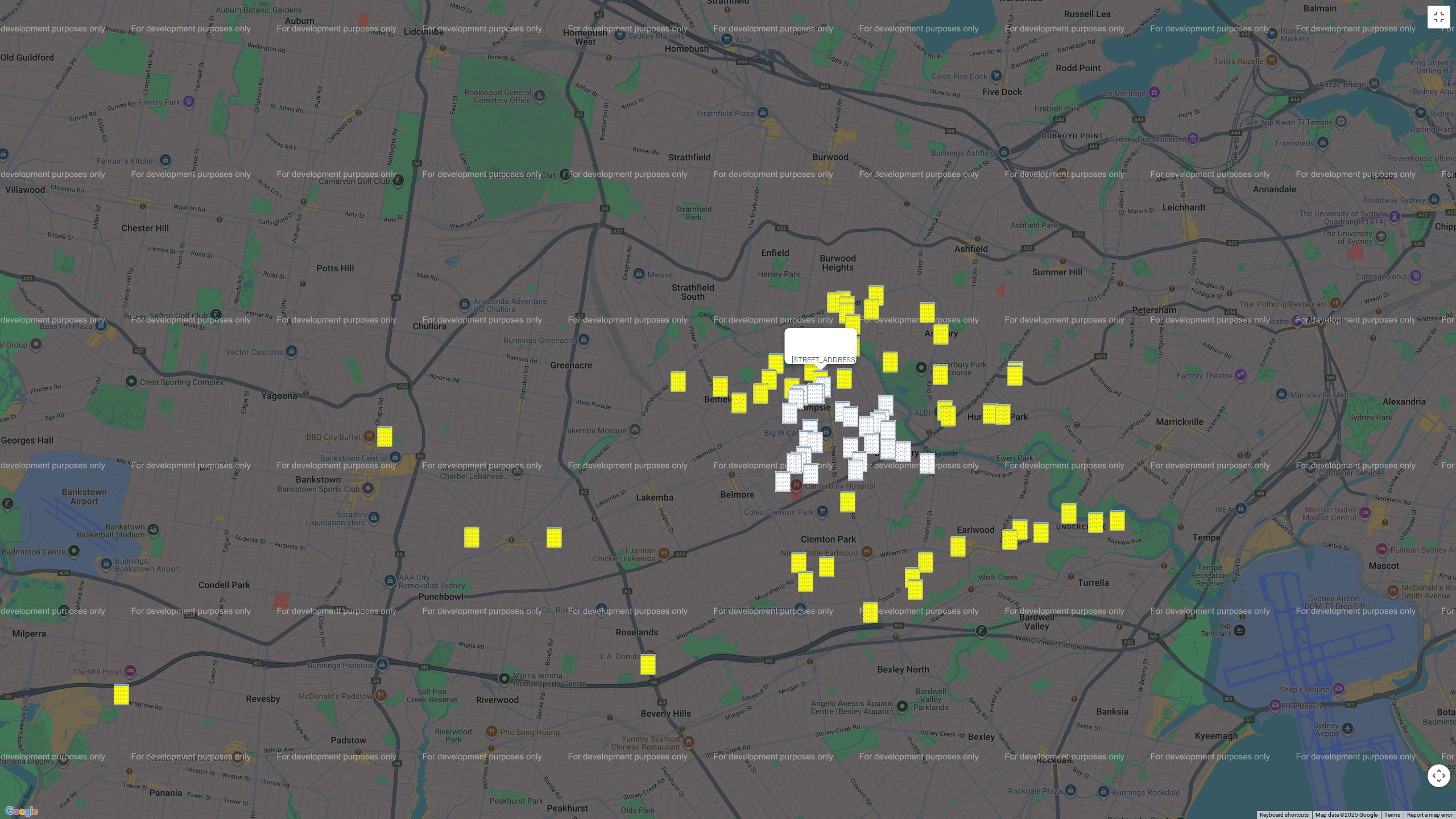
drag, startPoint x: 825, startPoint y: 380, endPoint x: 825, endPoint y: 386, distance: 6.0
click at [825, 380] on img "94-98 Beamish Street, CAMPSIE NSW 2194" at bounding box center [824, 387] width 16 height 21
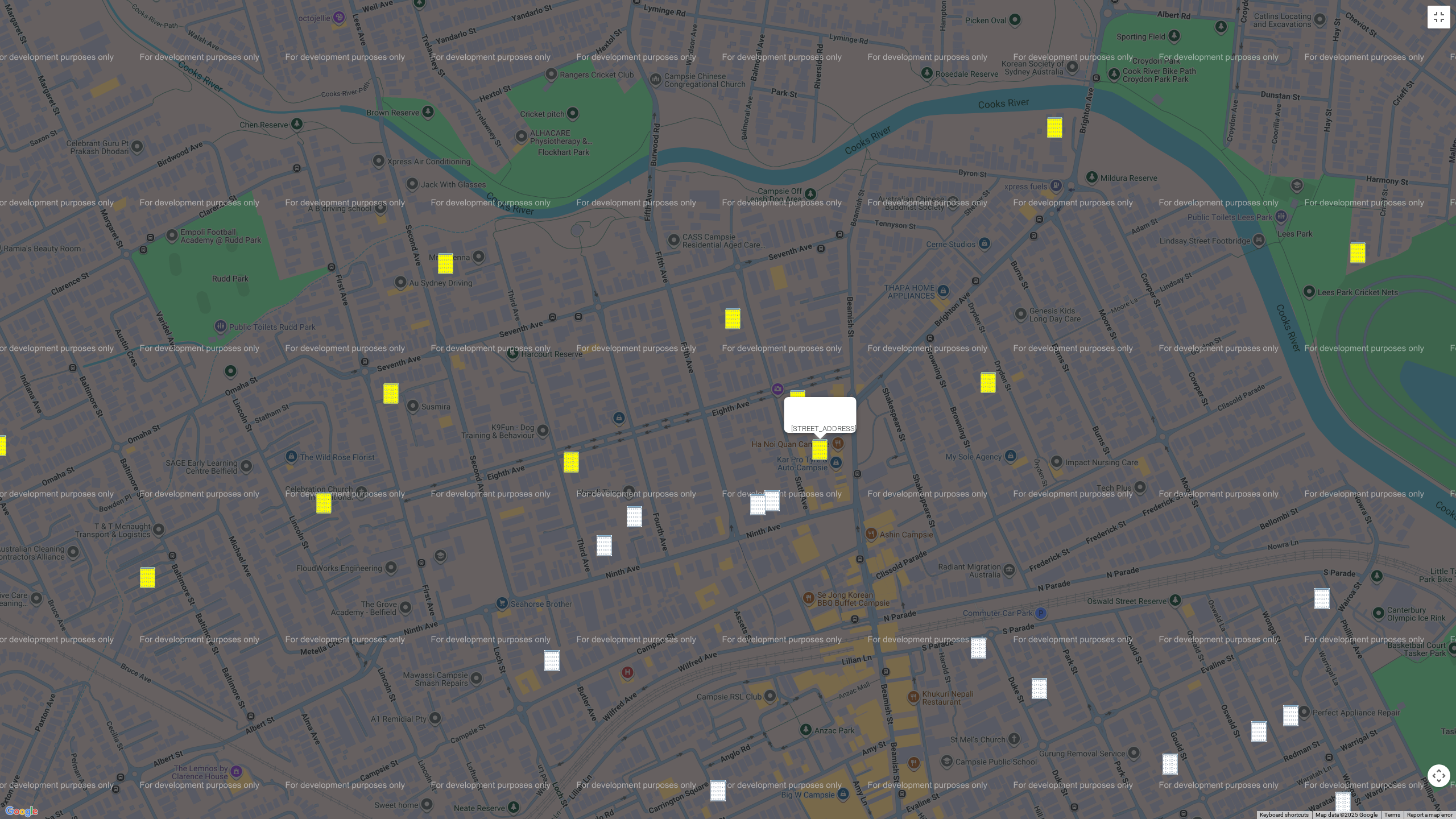
click at [776, 504] on img "31-35 Ninth Avenue, CAMPSIE NSW 2194" at bounding box center [772, 501] width 16 height 21
drag, startPoint x: 759, startPoint y: 510, endPoint x: 808, endPoint y: 504, distance: 49.4
click at [759, 510] on img "37 Ninth Avenue, CAMPSIE NSW 2194" at bounding box center [758, 505] width 16 height 21
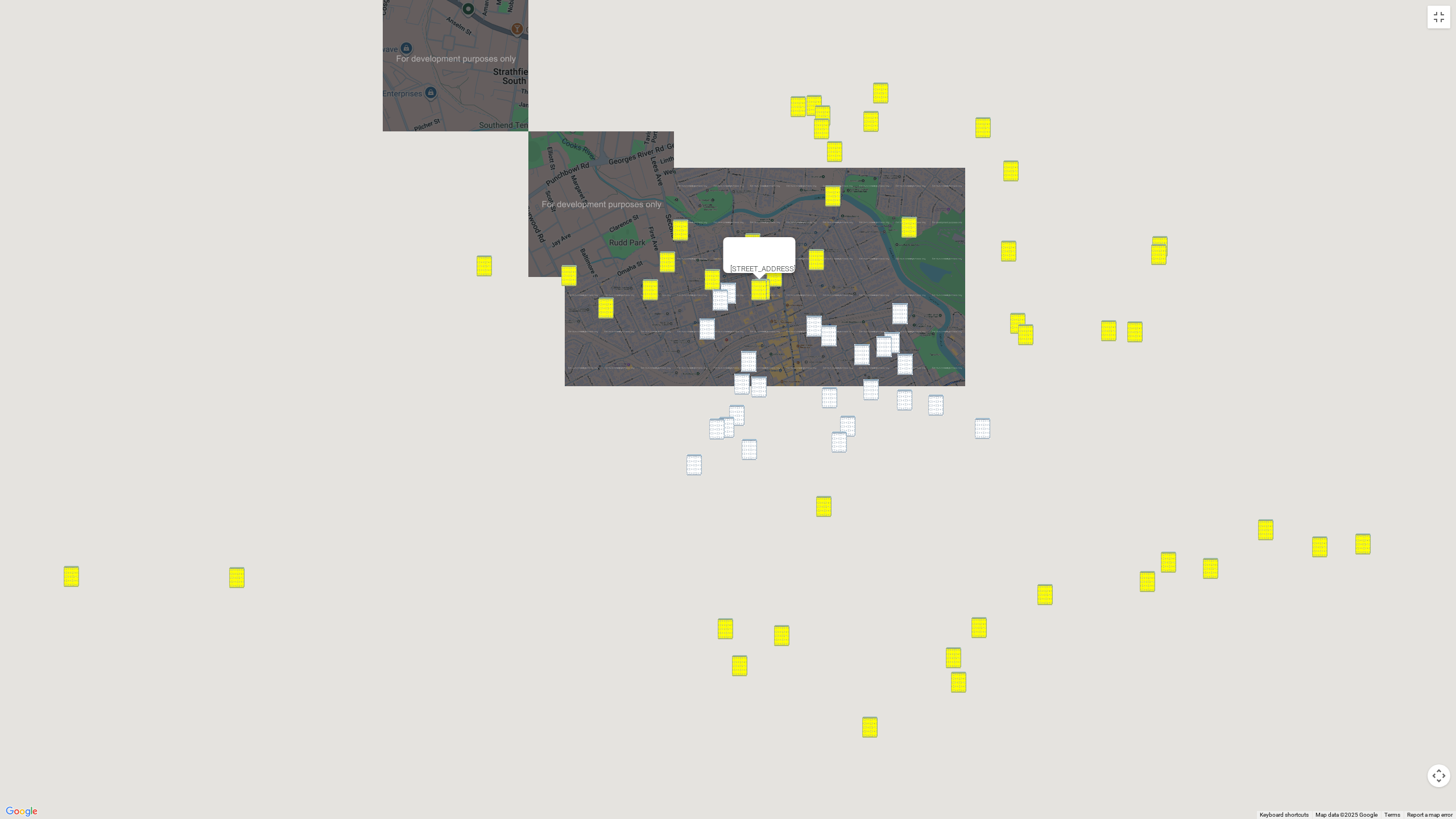
drag, startPoint x: 976, startPoint y: 483, endPoint x: 847, endPoint y: 257, distance: 260.2
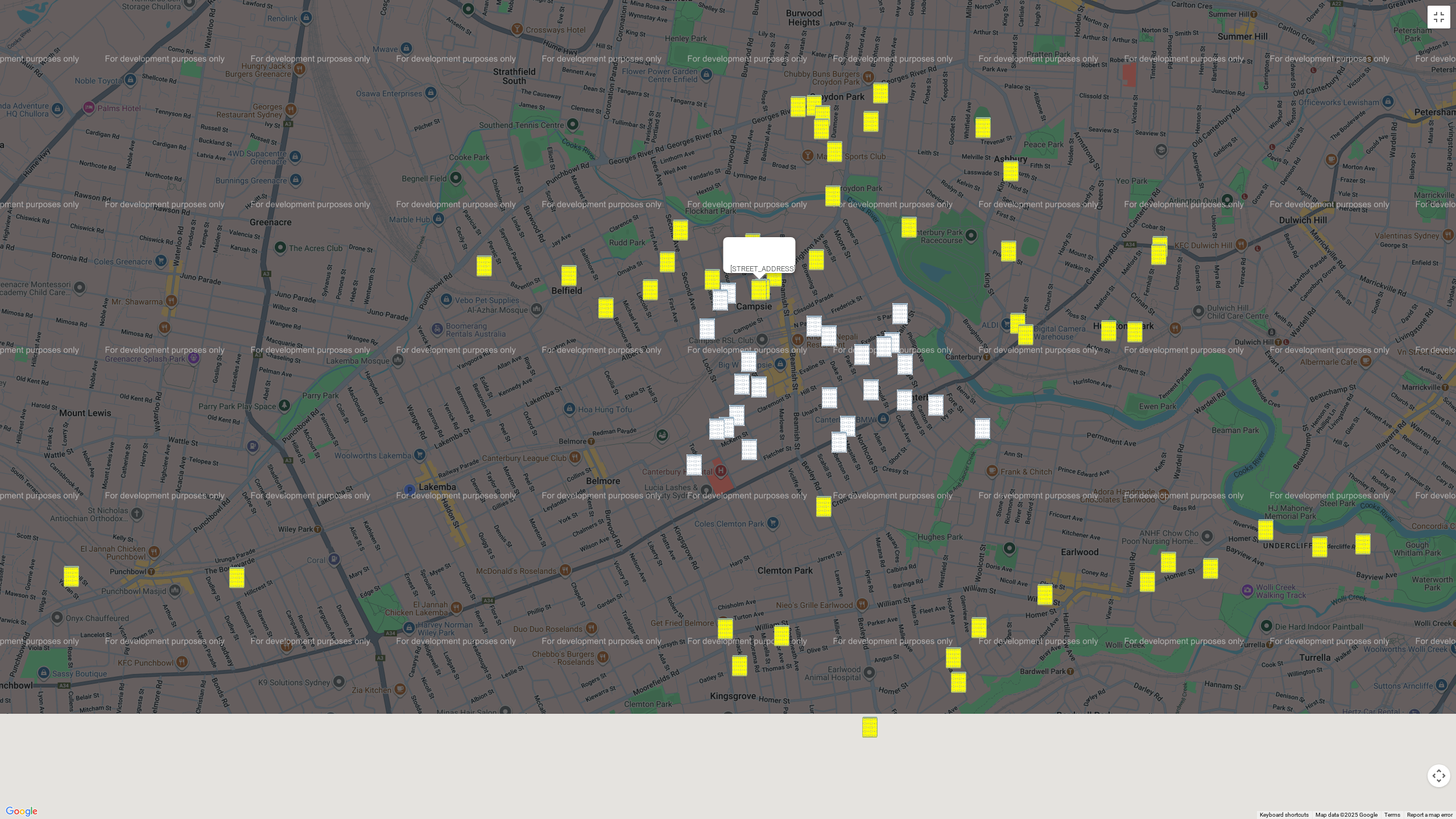
click at [847, 257] on div "37 Ninth Avenue, CAMPSIE NSW 2194" at bounding box center [728, 409] width 1456 height 819
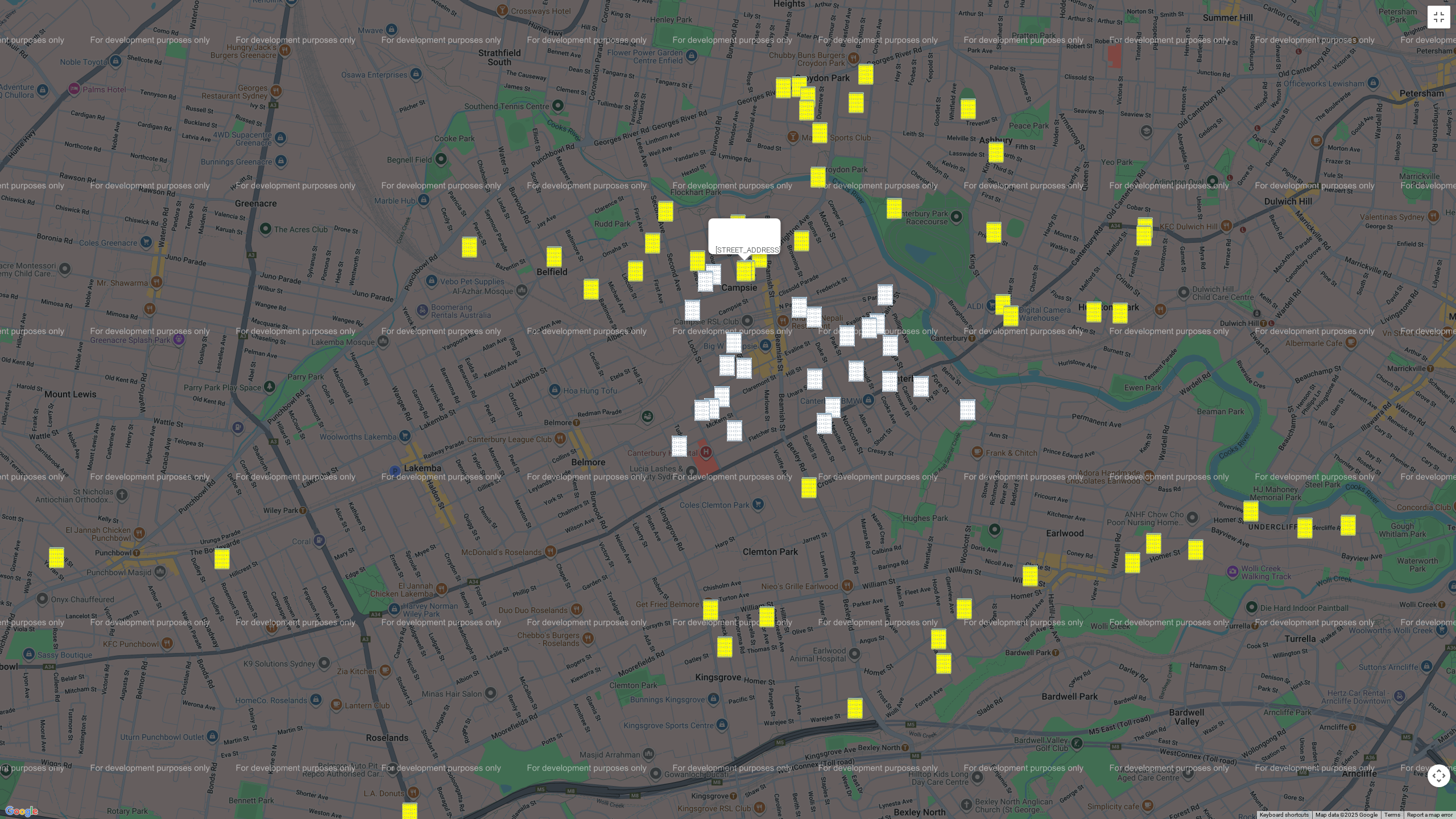
drag, startPoint x: 715, startPoint y: 275, endPoint x: 707, endPoint y: 284, distance: 12.0
click at [714, 276] on img "4 Fourth Avenue, CAMPSIE NSW 2194" at bounding box center [714, 275] width 16 height 21
click at [706, 286] on img "77 Ninth Avenue, CAMPSIE NSW 2194" at bounding box center [706, 281] width 16 height 21
drag, startPoint x: 695, startPoint y: 315, endPoint x: 704, endPoint y: 330, distance: 17.5
click at [695, 315] on img "97-103 Campsie Street, CAMPSIE NSW 2194" at bounding box center [692, 310] width 16 height 21
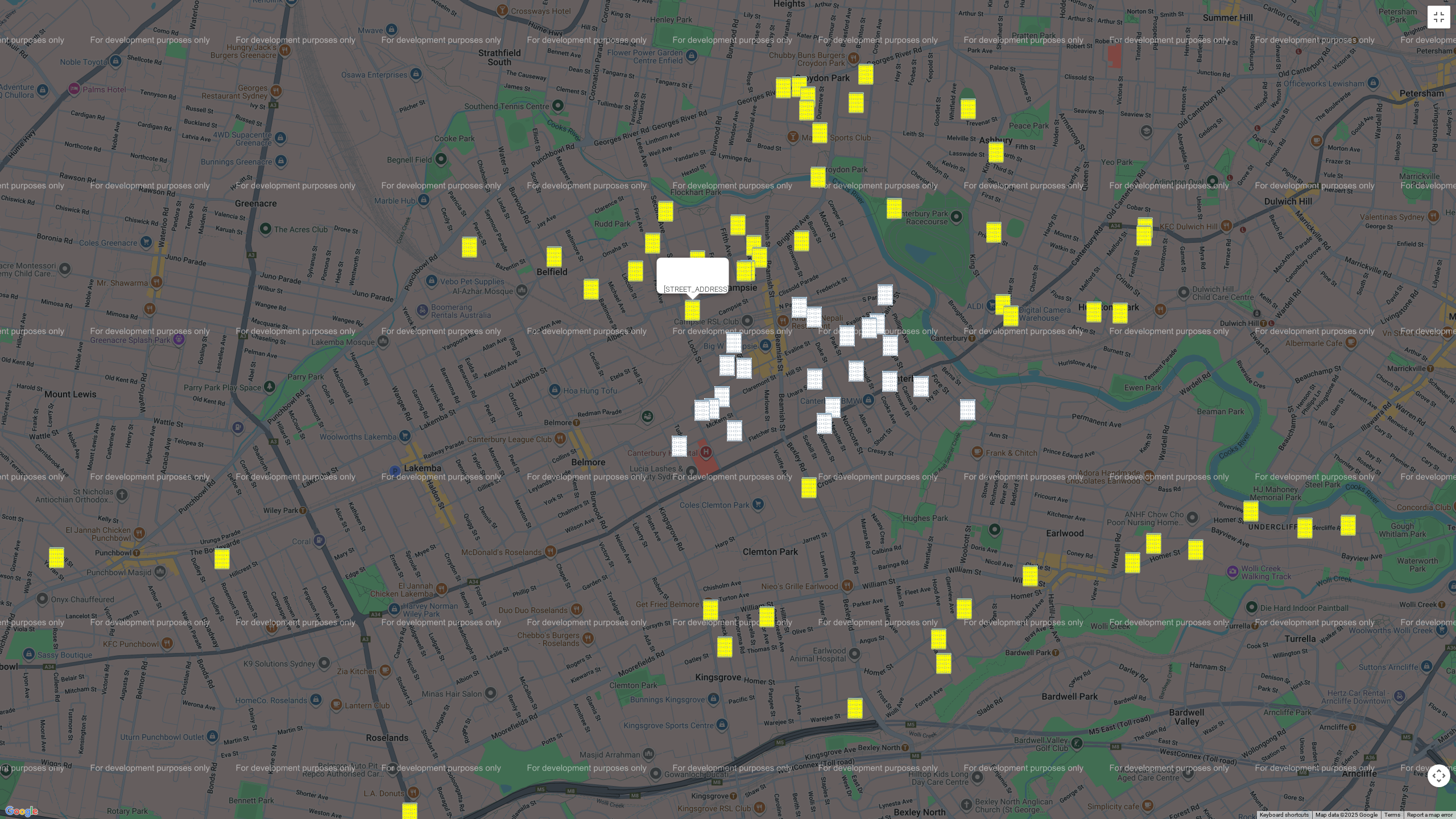
drag, startPoint x: 734, startPoint y: 340, endPoint x: 732, endPoint y: 357, distance: 17.1
click at [734, 340] on img "1/39 Amy Street, CAMPSIE NSW 2194" at bounding box center [734, 343] width 16 height 21
drag, startPoint x: 728, startPoint y: 364, endPoint x: 736, endPoint y: 369, distance: 9.4
click at [728, 364] on img "101 Evaline Street, CAMPSIE NSW 2194" at bounding box center [727, 366] width 16 height 21
drag, startPoint x: 741, startPoint y: 370, endPoint x: 730, endPoint y: 386, distance: 19.4
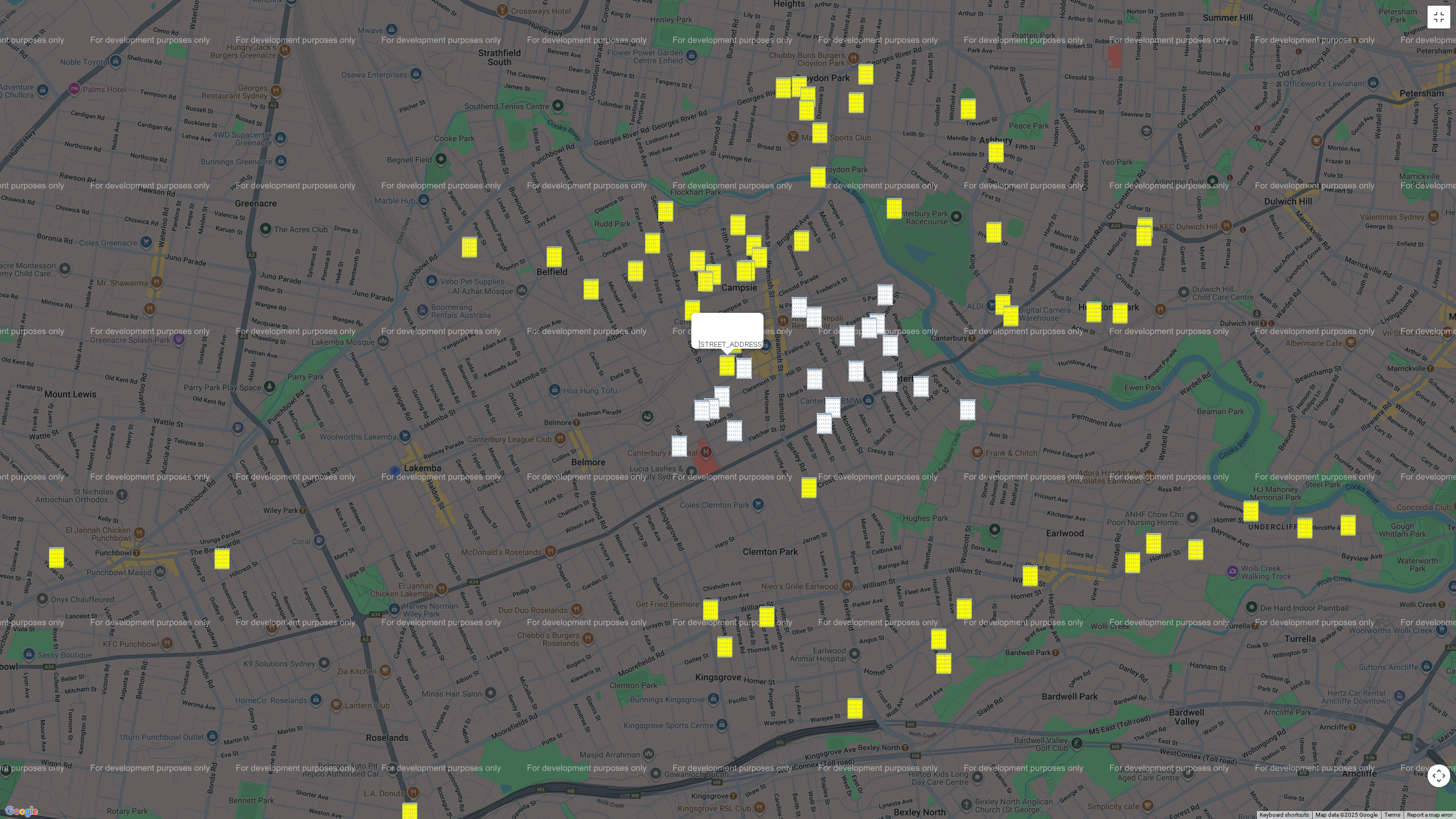
click at [741, 371] on img "92 Evaline Street, CAMPSIE NSW 2194" at bounding box center [744, 369] width 16 height 21
click at [728, 396] on img "44-46 Claremont Street, CAMPSIE NSW 2194" at bounding box center [722, 397] width 16 height 21
drag, startPoint x: 715, startPoint y: 406, endPoint x: 709, endPoint y: 408, distance: 6.3
click at [715, 406] on img "49 McKern Street, CAMPSIE NSW 2194" at bounding box center [712, 409] width 16 height 21
click at [702, 408] on img "8 Thorncraft Parade, CAMPSIE NSW 2194" at bounding box center [702, 411] width 16 height 21
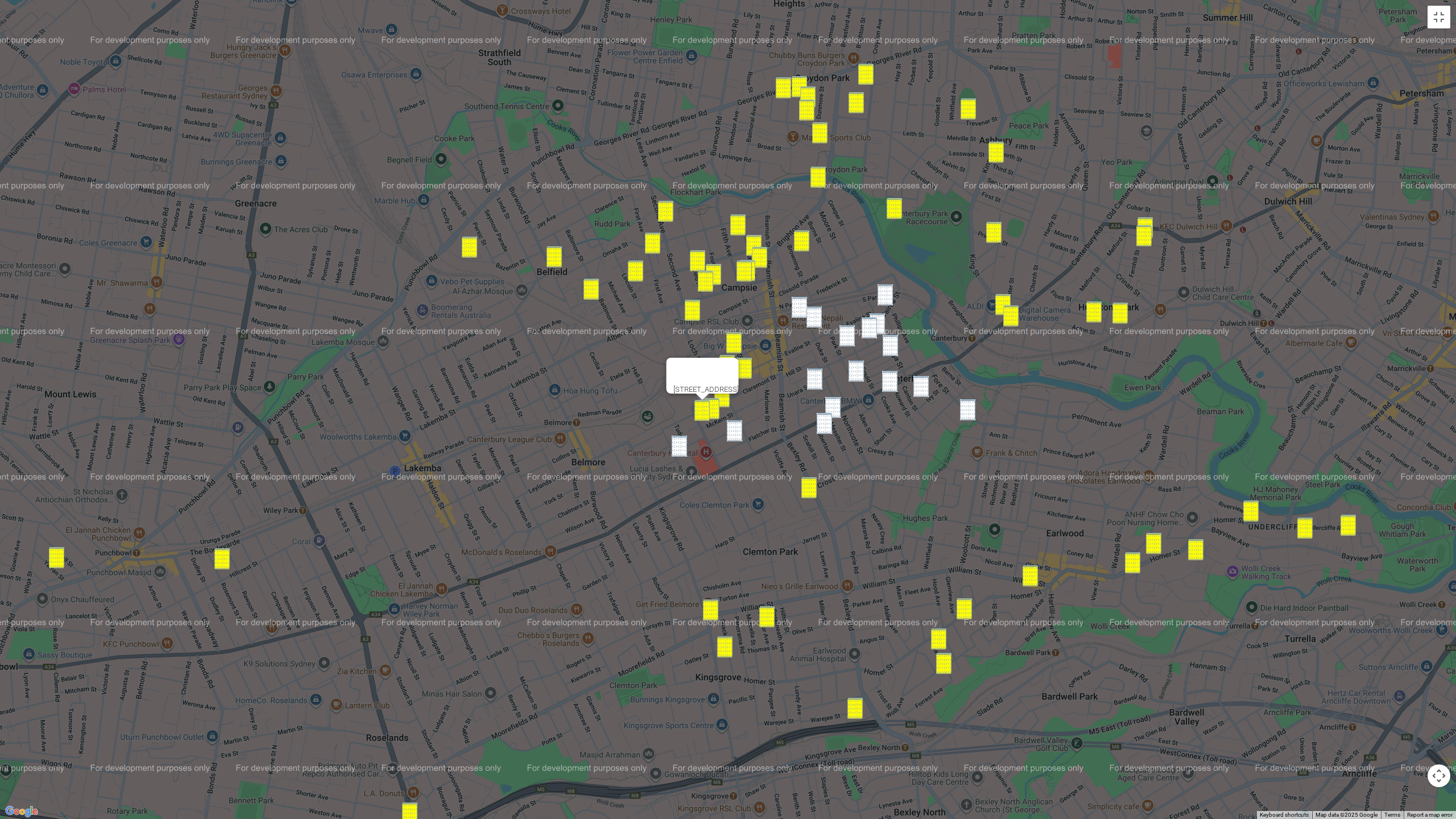
click at [681, 445] on img "36 Waverley Street, BELMORE NSW 2192" at bounding box center [680, 447] width 16 height 21
click at [736, 439] on img "2/25 Fletcher Street, CAMPSIE NSW 2194" at bounding box center [735, 431] width 16 height 21
drag, startPoint x: 798, startPoint y: 306, endPoint x: 805, endPoint y: 309, distance: 7.6
click at [798, 306] on img "41 South Parade, CAMPSIE NSW 2194" at bounding box center [800, 308] width 16 height 21
drag, startPoint x: 816, startPoint y: 313, endPoint x: 822, endPoint y: 313, distance: 6.0
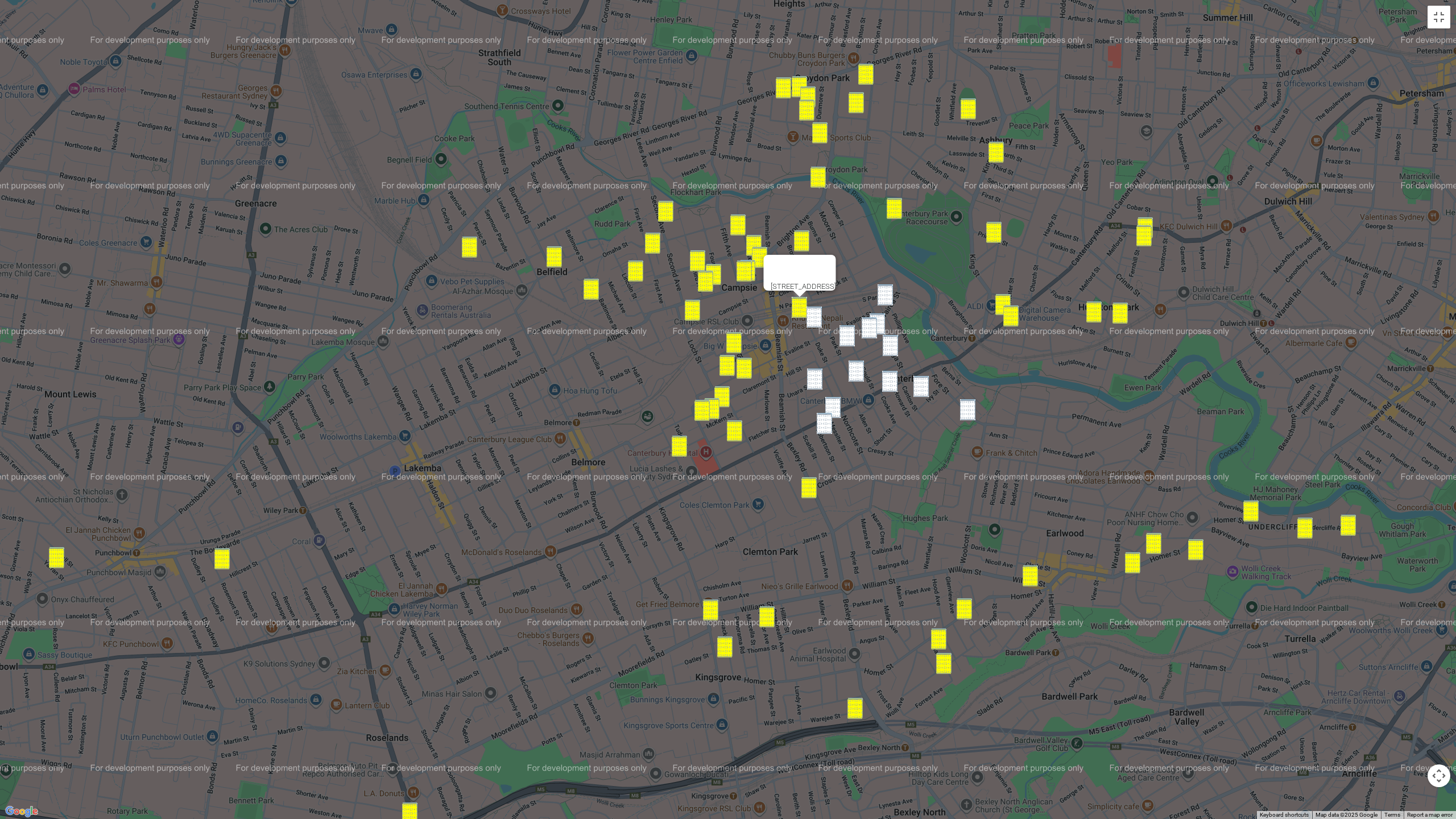
click at [816, 313] on img "17 Duke Street, CAMPSIE NSW 2194" at bounding box center [815, 318] width 16 height 21
click at [891, 299] on img "10 Wairoa Street, CANTERBURY NSW 2193" at bounding box center [886, 295] width 16 height 21
click at [881, 318] on img "31 Wonga Street, CANTERBURY NSW 2193" at bounding box center [878, 324] width 16 height 21
click at [874, 325] on img "30 Oswald Street, CAMPSIE NSW 2194" at bounding box center [869, 328] width 16 height 21
click at [850, 337] on img "29 Gould Street, CAMPSIE NSW 2194" at bounding box center [847, 336] width 16 height 21
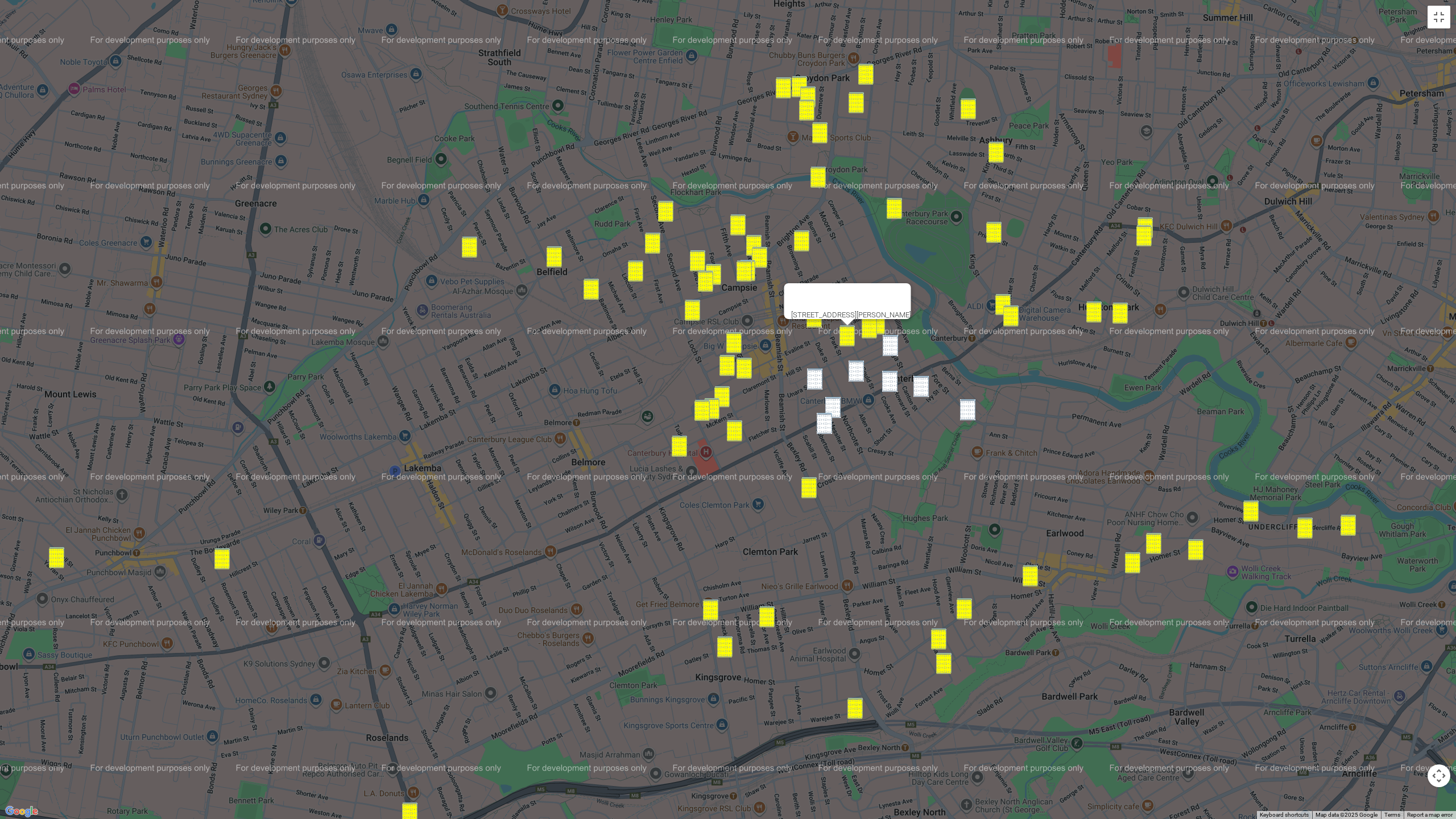
drag, startPoint x: 893, startPoint y: 347, endPoint x: 898, endPoint y: 369, distance: 22.6
click at [893, 347] on img "4 Waratah Street, CANTERBURY NSW 2193" at bounding box center [891, 346] width 16 height 21
drag, startPoint x: 964, startPoint y: 409, endPoint x: 952, endPoint y: 405, distance: 12.6
click at [964, 409] on img "59 Fore Street, CANTERBURY NSW 2193" at bounding box center [968, 410] width 16 height 21
click at [921, 393] on img "13 Dibbs Street, CANTERBURY NSW 2193" at bounding box center [921, 386] width 16 height 21
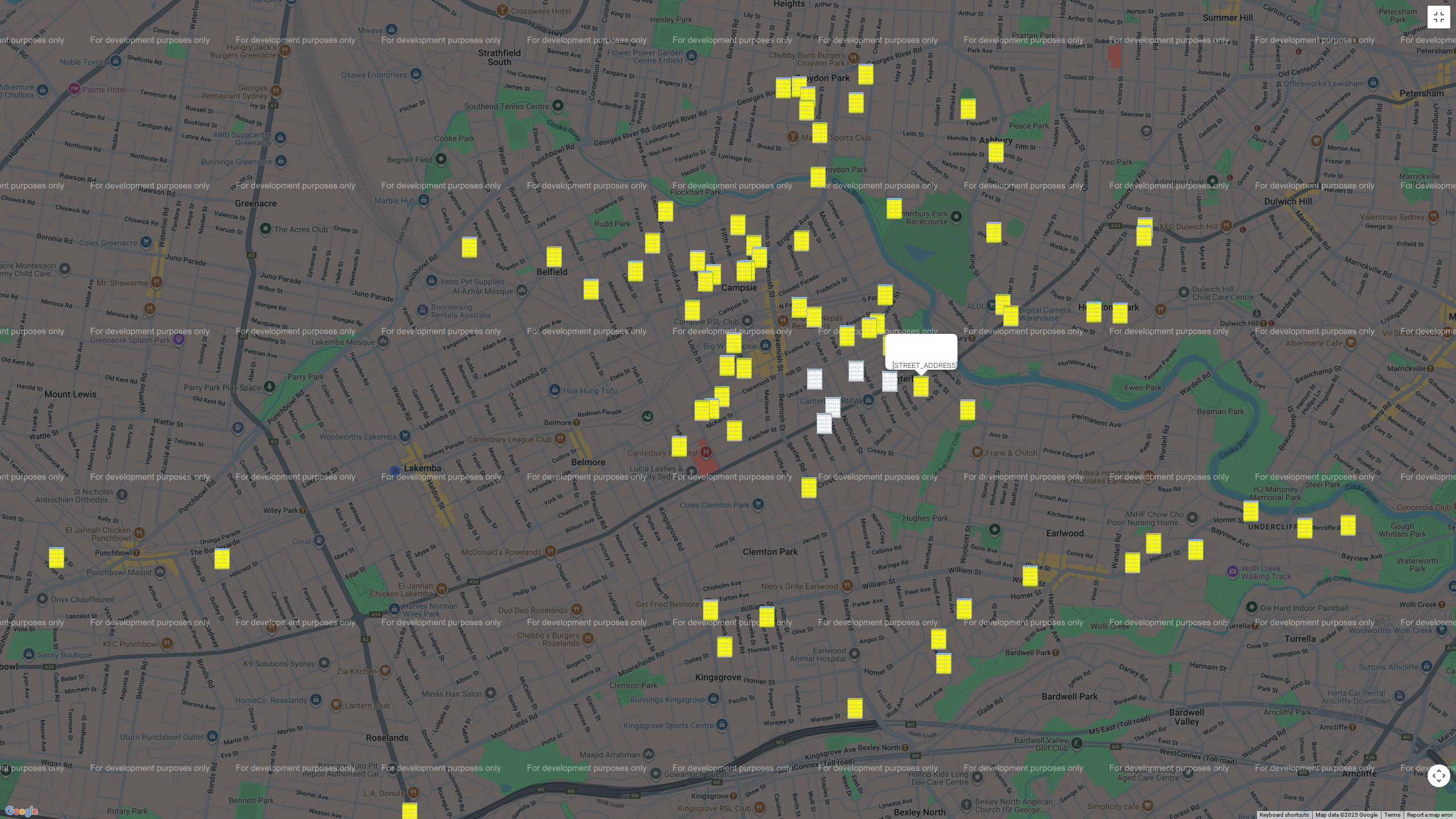
click at [857, 379] on img "70 Park Street, CAMPSIE NSW 2194" at bounding box center [857, 371] width 16 height 21
click at [886, 385] on img "338-342 Canterbury Road, CANTERBURY NSW 2193" at bounding box center [890, 381] width 16 height 21
click at [819, 384] on img "14 Unara Street, CAMPSIE NSW 2194" at bounding box center [815, 379] width 16 height 21
click at [839, 409] on img "2 Messiter Street, CAMPSIE NSW 2194" at bounding box center [833, 408] width 16 height 21
click at [827, 427] on img "14 Robertson Street, CAMPSIE NSW 2194" at bounding box center [825, 423] width 16 height 21
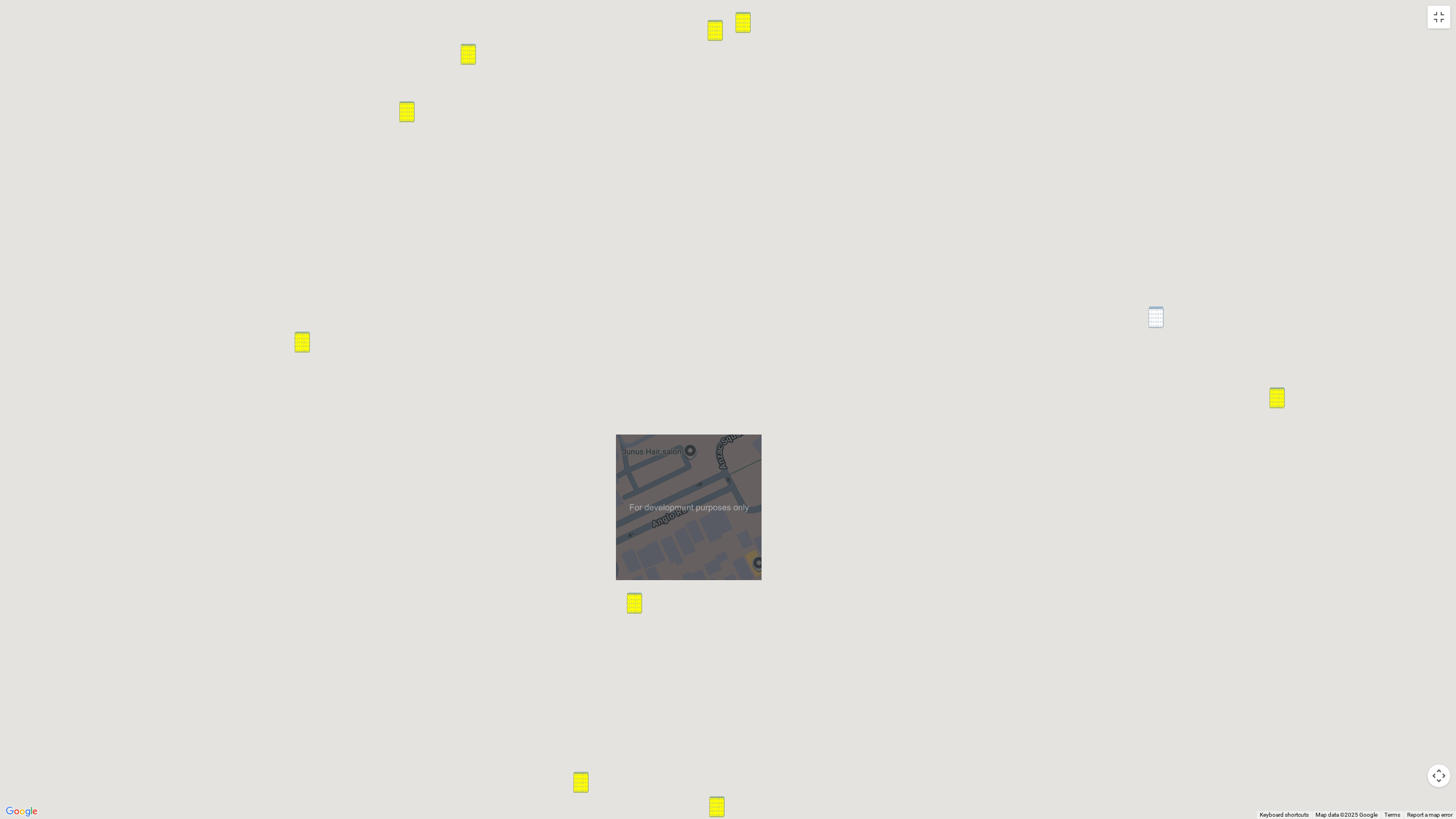
click at [1136, 313] on div "14 Robertson Street, CAMPSIE NSW 2194" at bounding box center [728, 409] width 1456 height 819
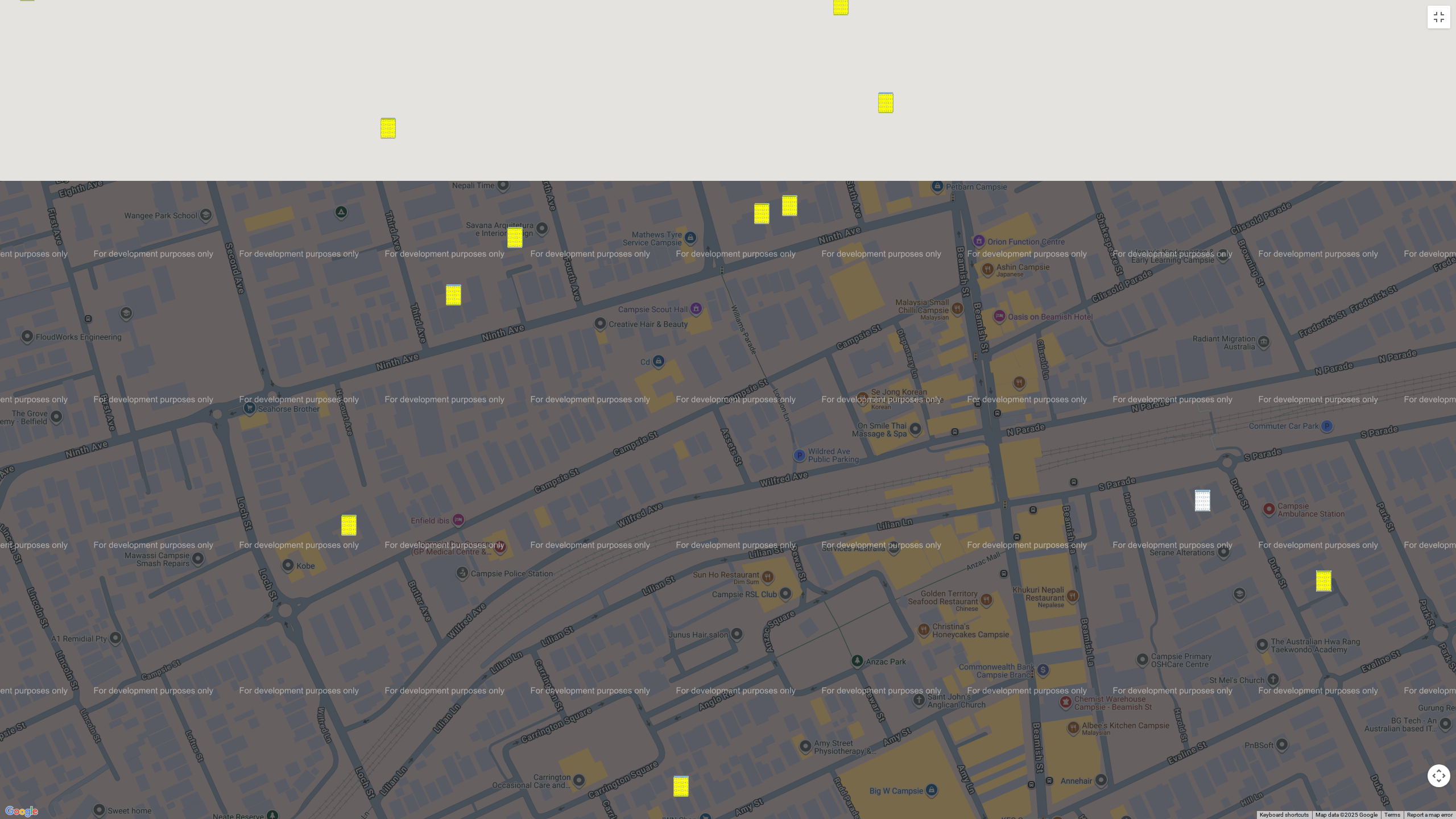
drag, startPoint x: 830, startPoint y: 331, endPoint x: 887, endPoint y: 582, distance: 257.4
click at [887, 582] on div "14 Robertson Street, CAMPSIE NSW 2194" at bounding box center [728, 409] width 1456 height 819
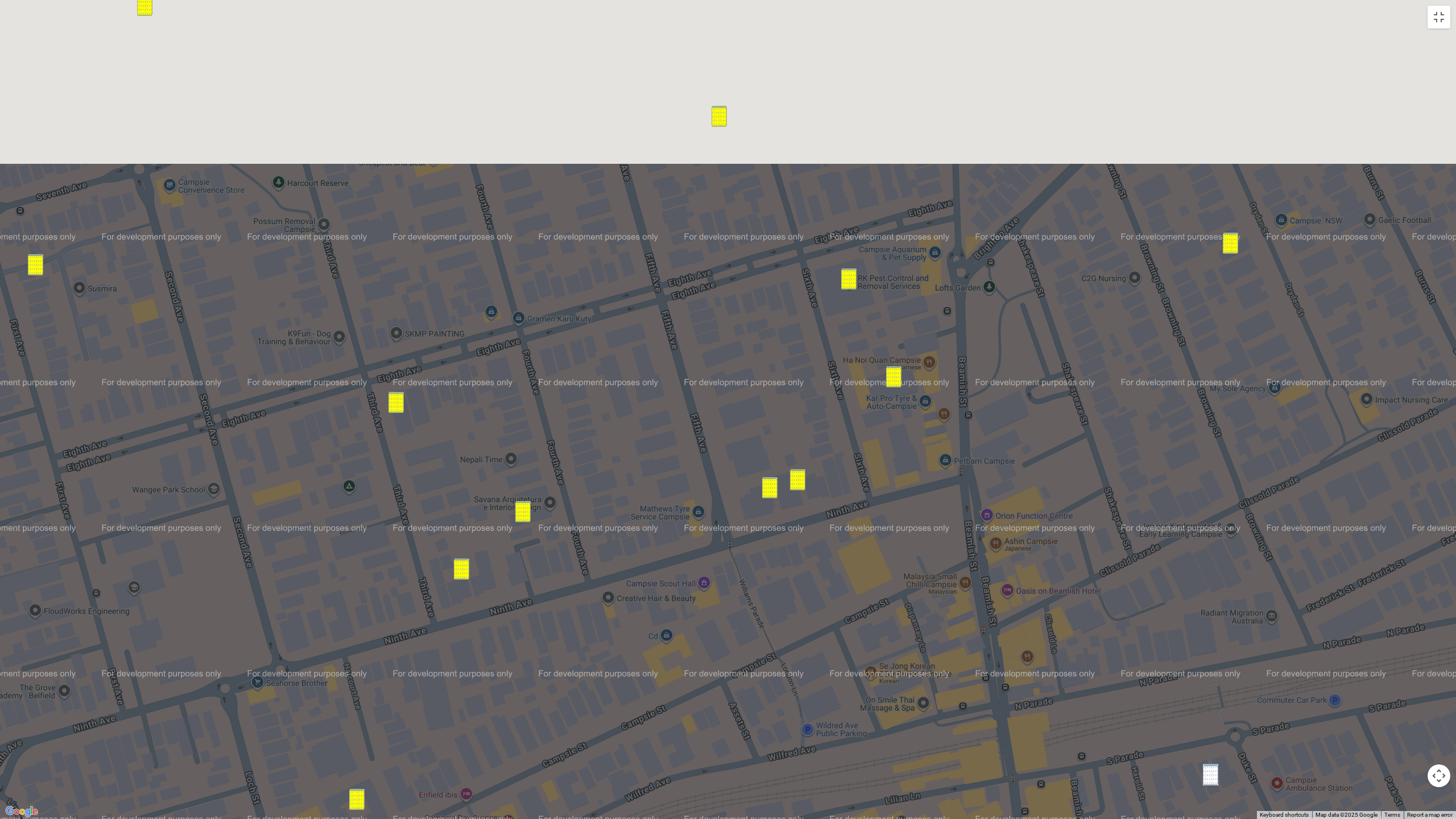
drag, startPoint x: 859, startPoint y: 468, endPoint x: 845, endPoint y: 634, distance: 166.6
click at [847, 656] on div "14 Robertson Street, CAMPSIE NSW 2194" at bounding box center [728, 409] width 1456 height 819
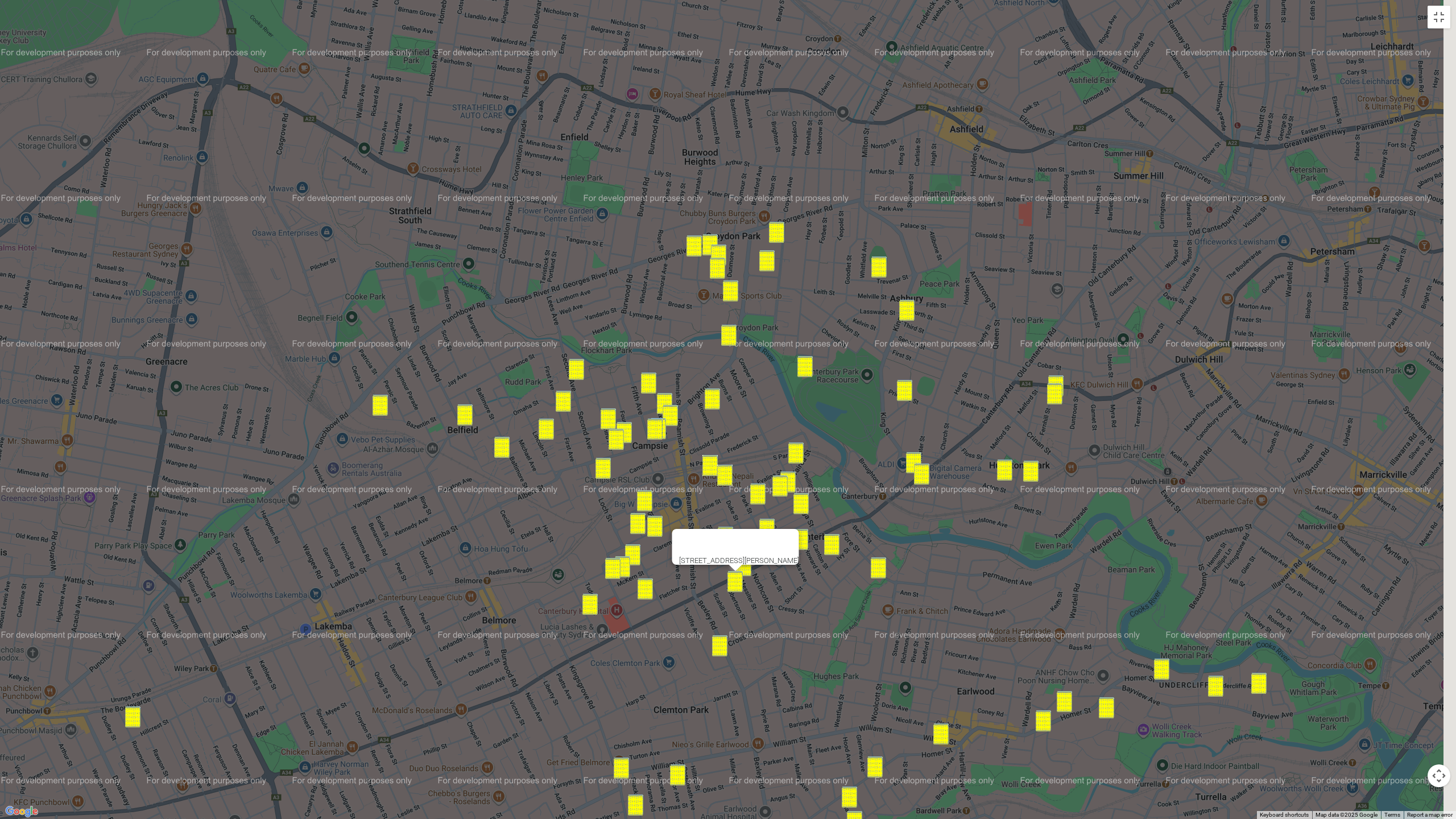
drag, startPoint x: 1028, startPoint y: 543, endPoint x: 808, endPoint y: 450, distance: 238.8
click at [766, 413] on div "14 Robertson Street, CAMPSIE NSW 2194" at bounding box center [728, 409] width 1456 height 819
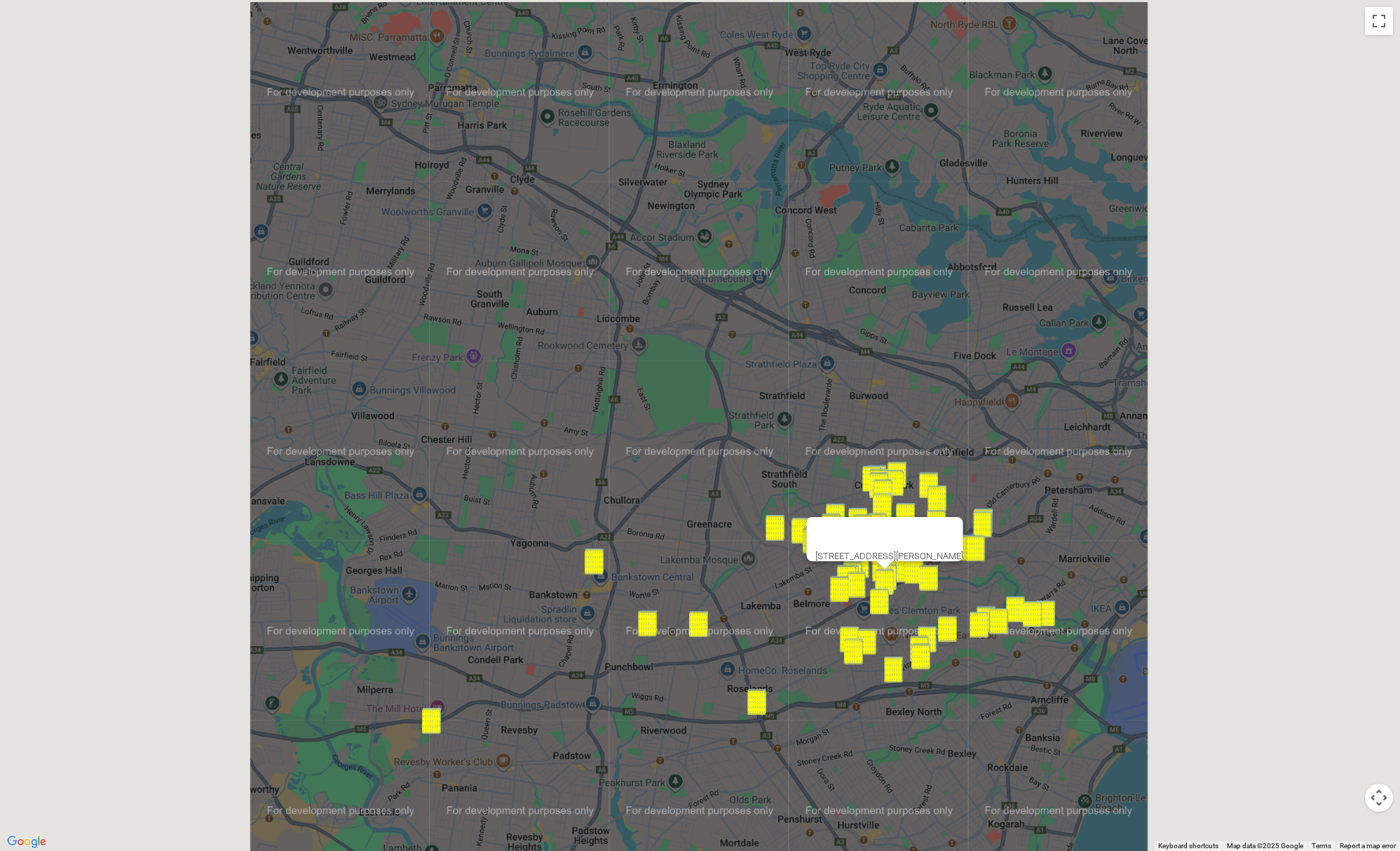
click at [811, 689] on div "14 Robertson Street, CAMPSIE NSW 2194" at bounding box center [700, 426] width 1400 height 851
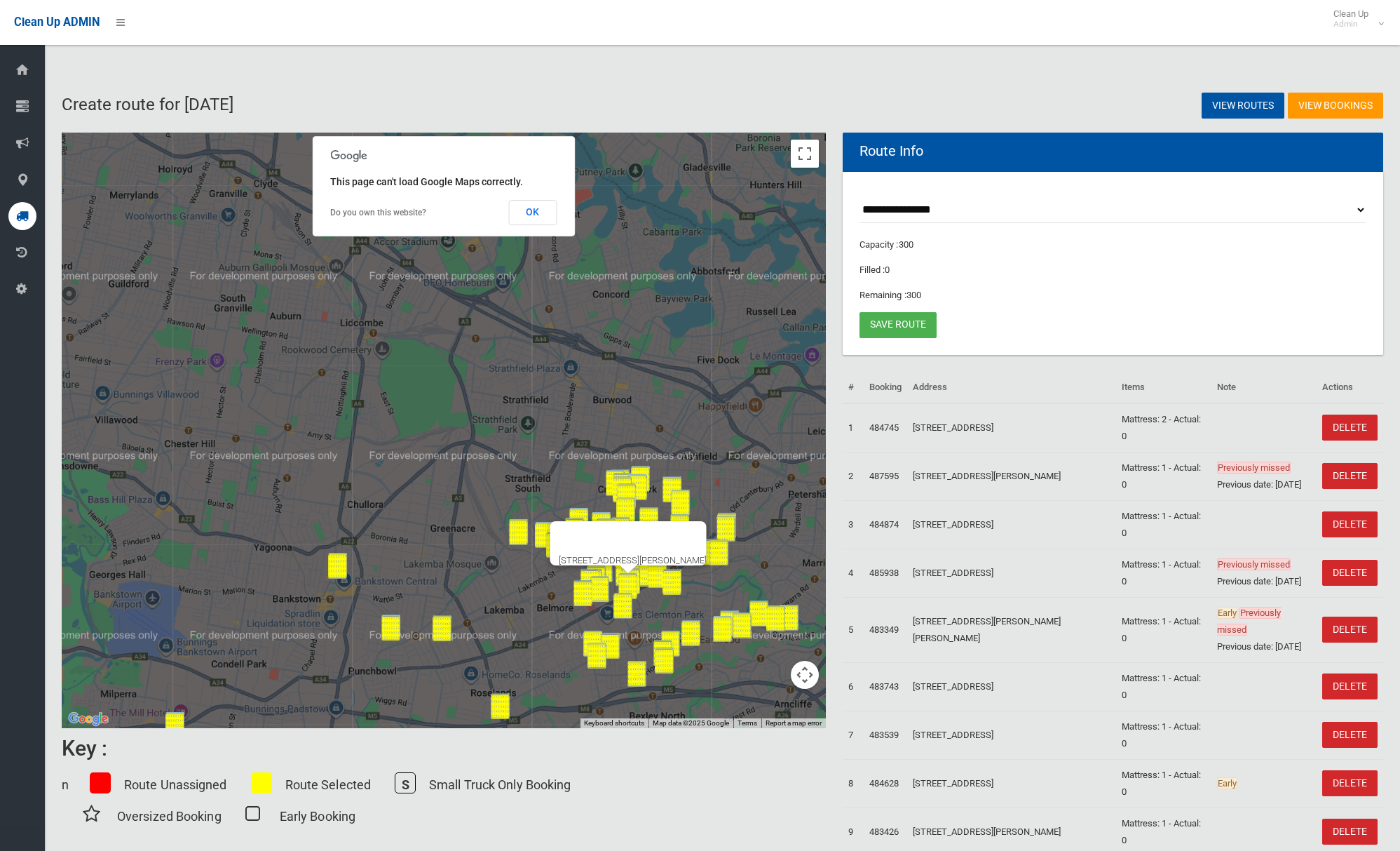
click at [806, 679] on button "Map camera controls" at bounding box center [805, 674] width 28 height 28
click at [769, 682] on button "Zoom out" at bounding box center [770, 674] width 28 height 28
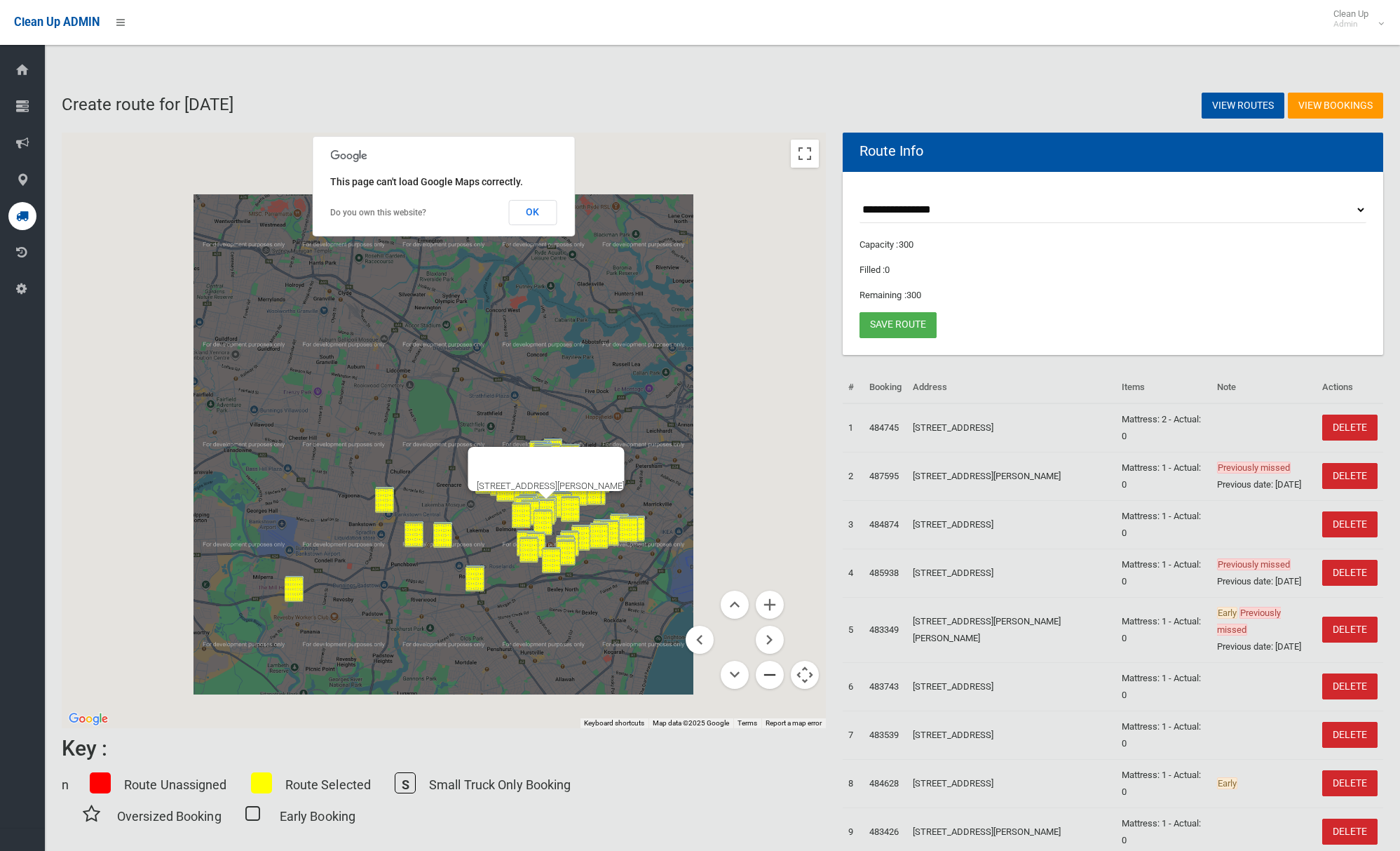
click at [769, 682] on button "Zoom out" at bounding box center [770, 674] width 28 height 28
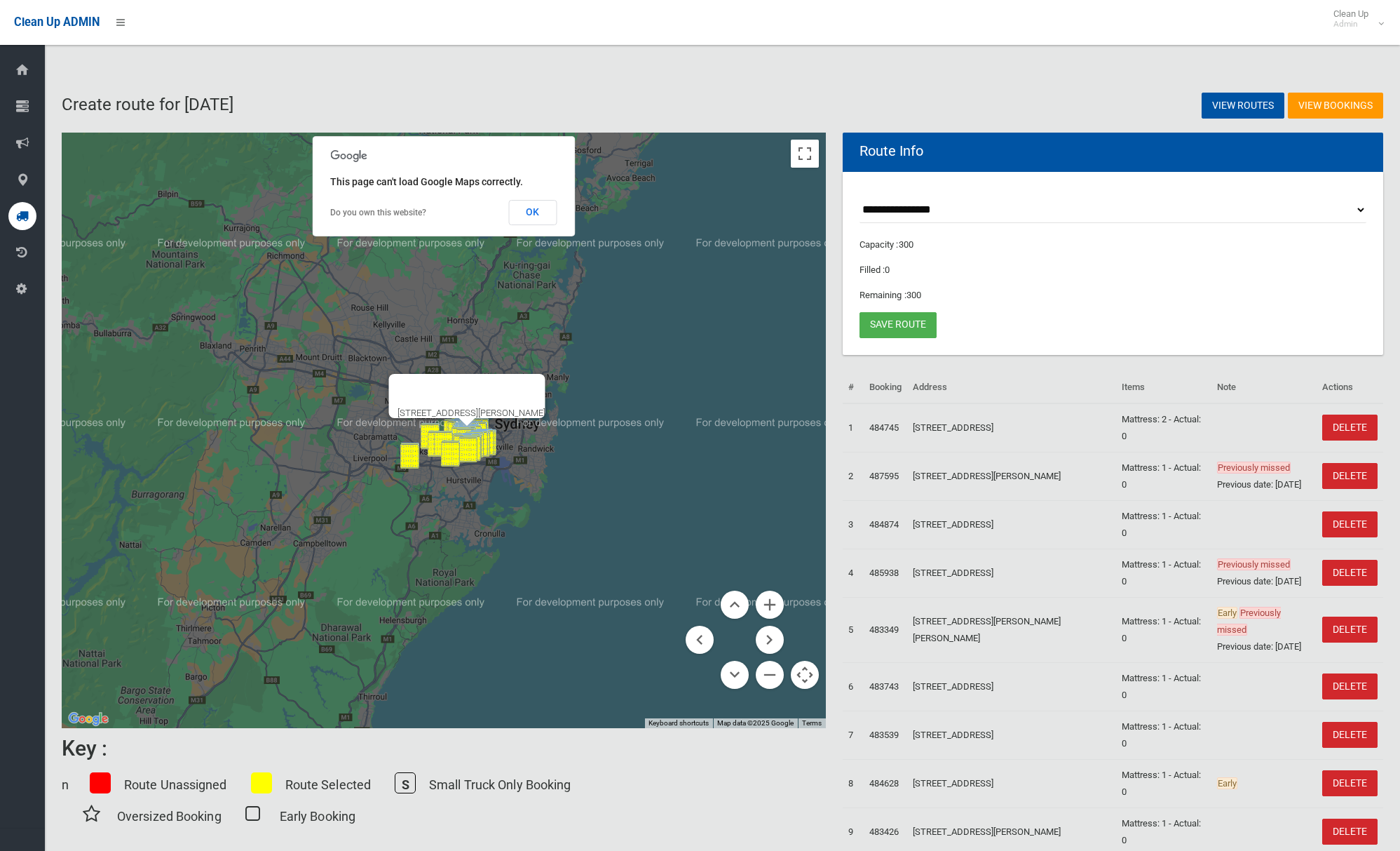
click at [511, 395] on div at bounding box center [454, 390] width 115 height 33
click at [545, 379] on button "Close" at bounding box center [528, 390] width 33 height 33
click at [770, 608] on button "Zoom in" at bounding box center [770, 604] width 28 height 28
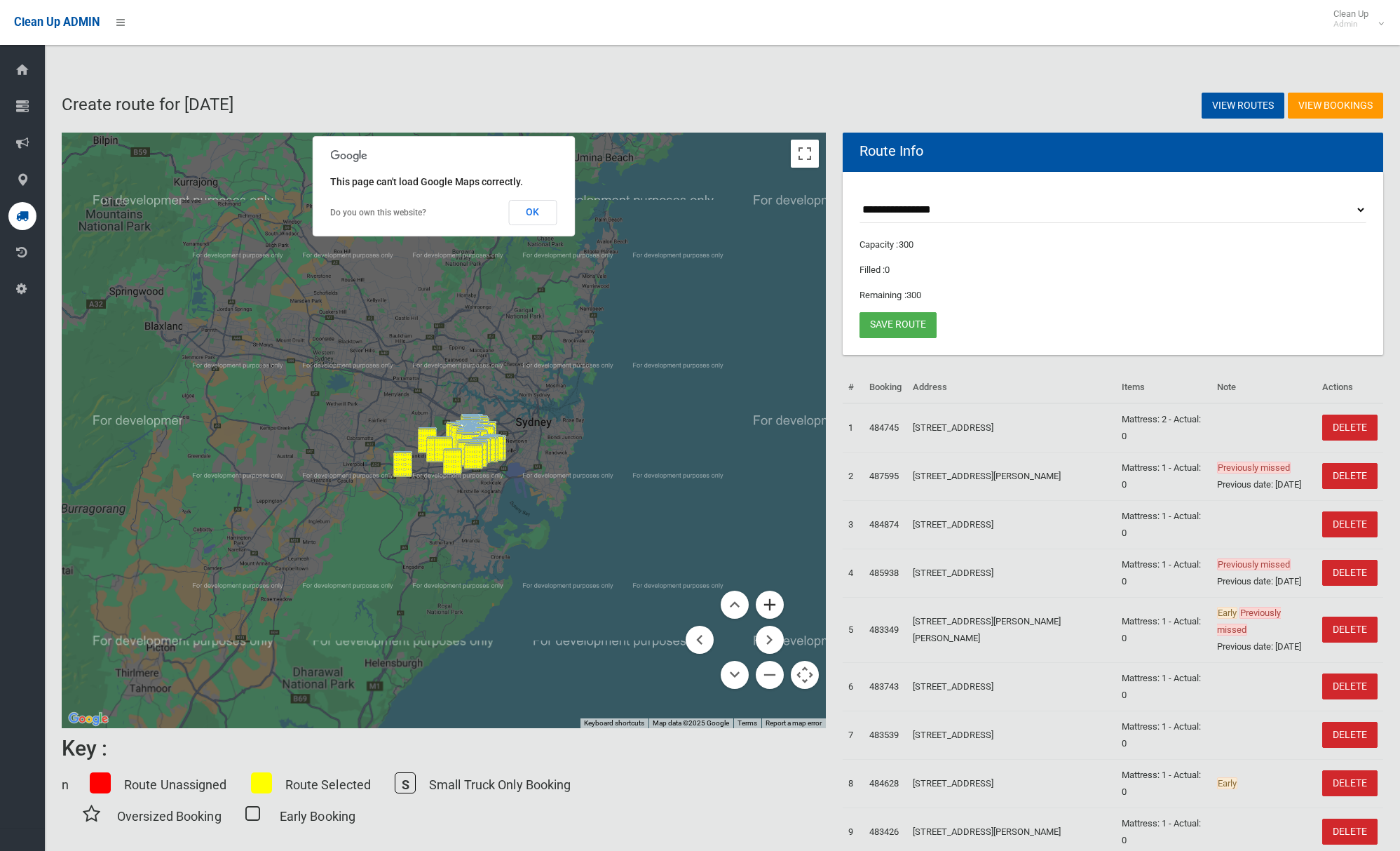
click at [770, 608] on button "Zoom in" at bounding box center [770, 604] width 28 height 28
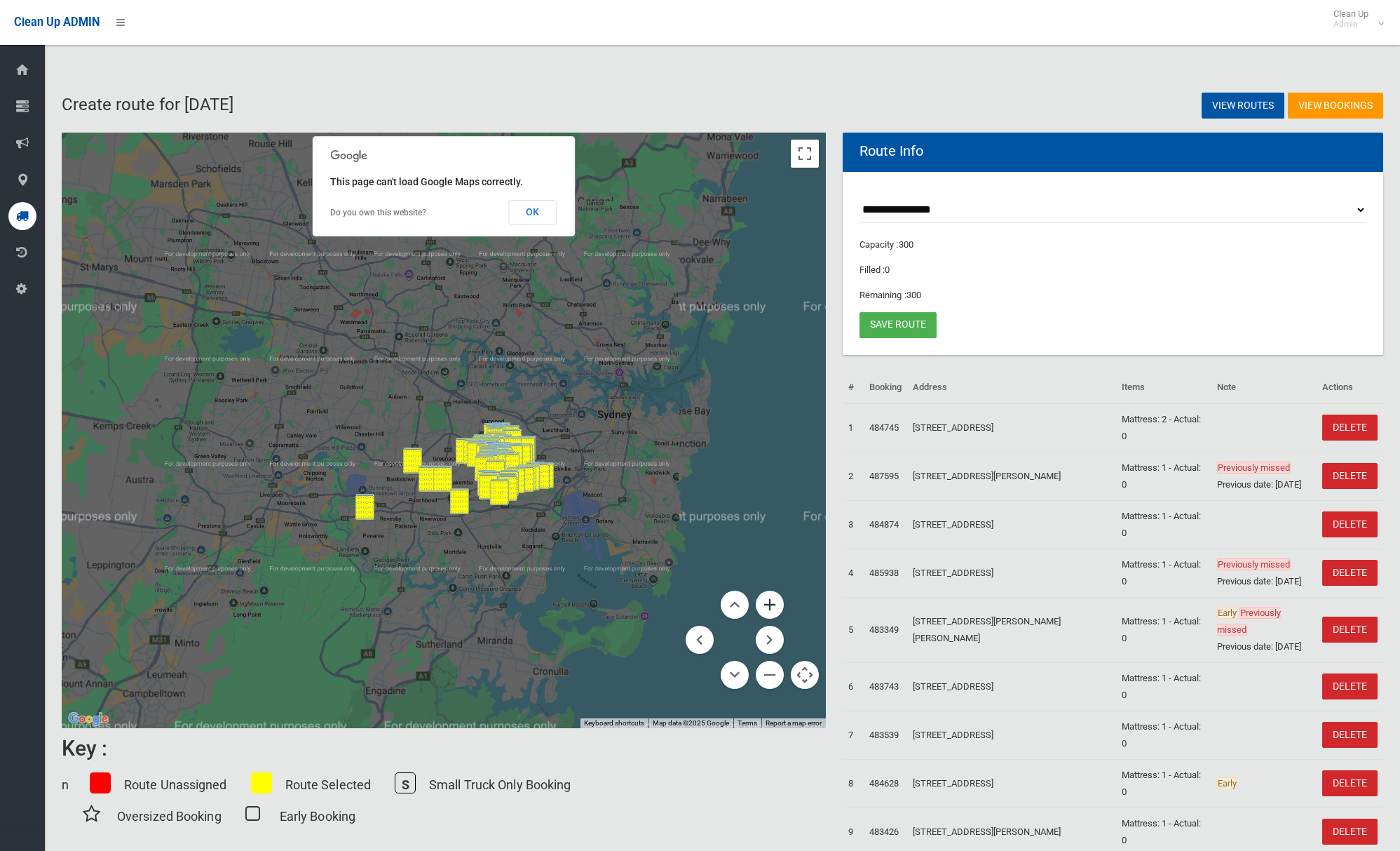
click at [770, 608] on button "Zoom in" at bounding box center [770, 604] width 28 height 28
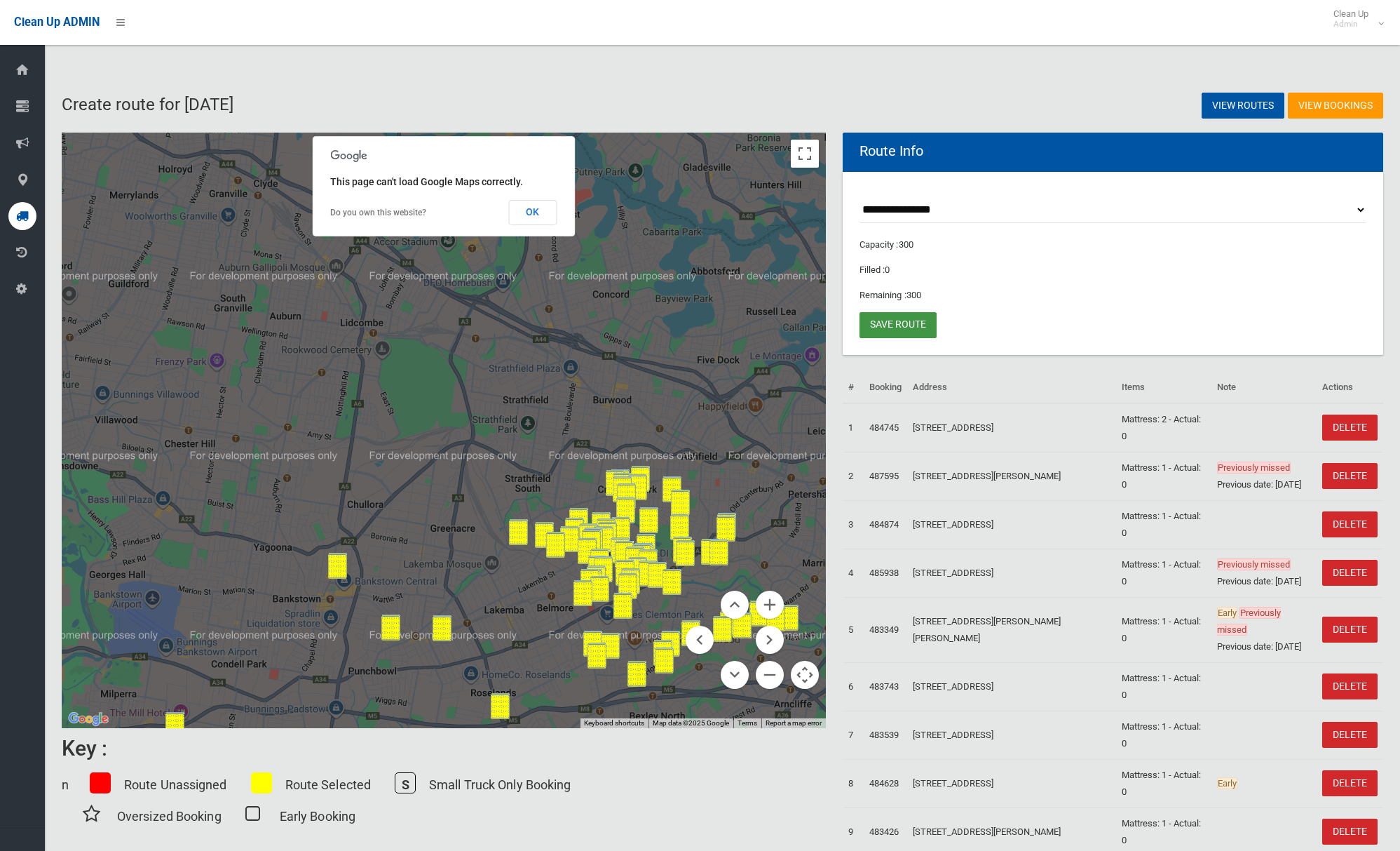
click at [903, 329] on link "Save route" at bounding box center [898, 325] width 77 height 26
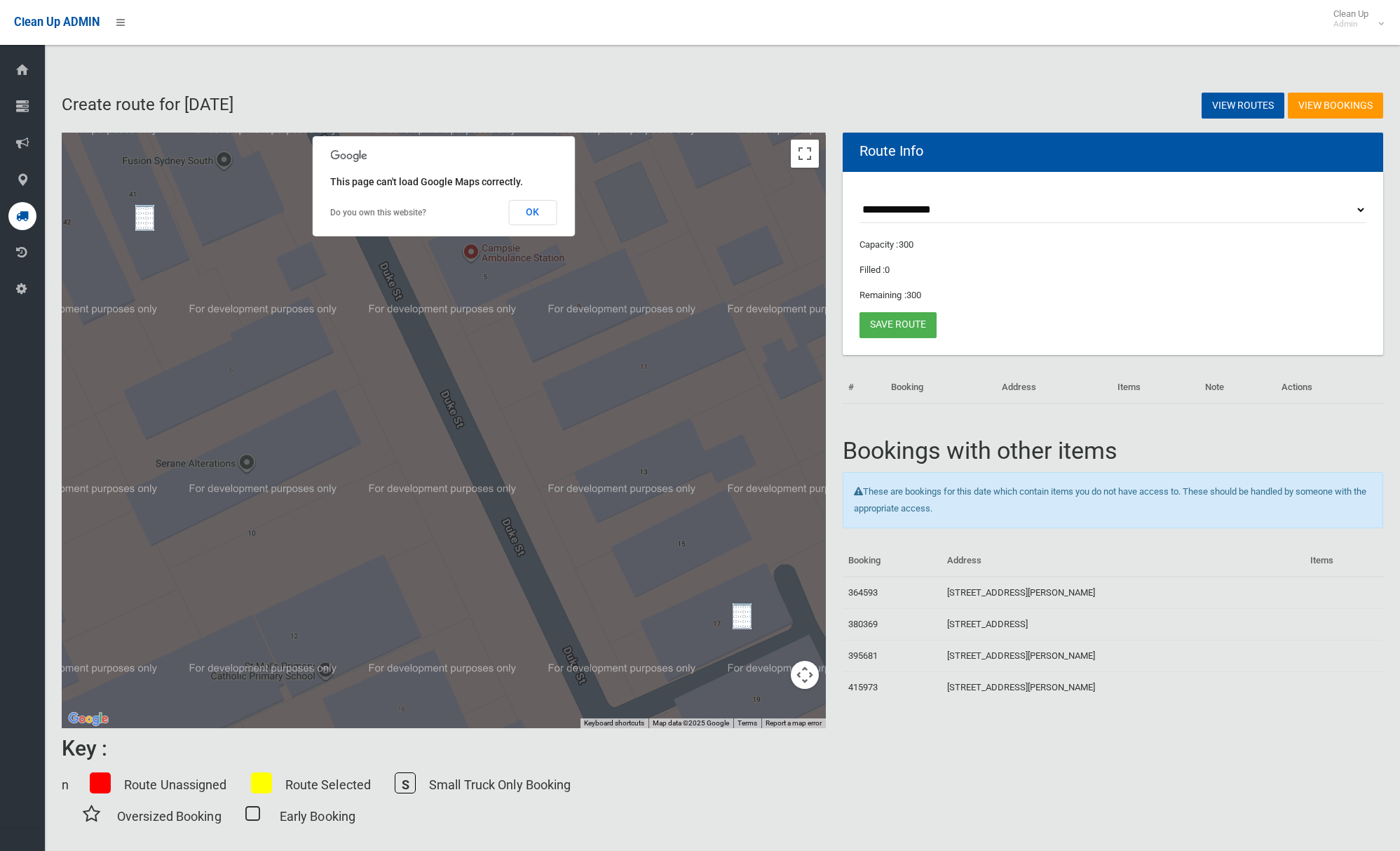
click at [143, 213] on img "41 South Parade, CAMPSIE NSW 2194" at bounding box center [145, 218] width 19 height 26
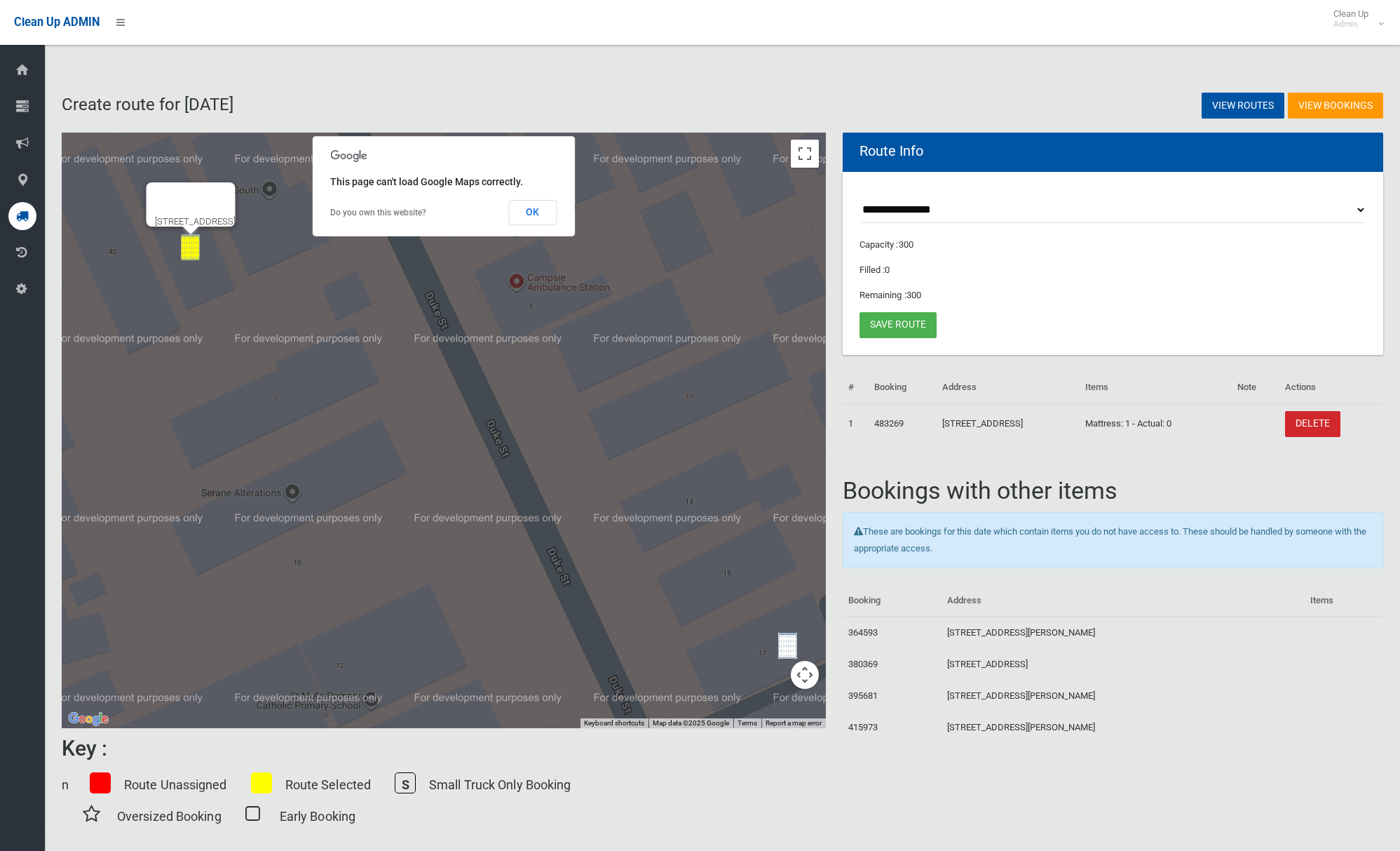
click at [783, 650] on img "17 Duke Street, CAMPSIE NSW 2194" at bounding box center [788, 645] width 19 height 26
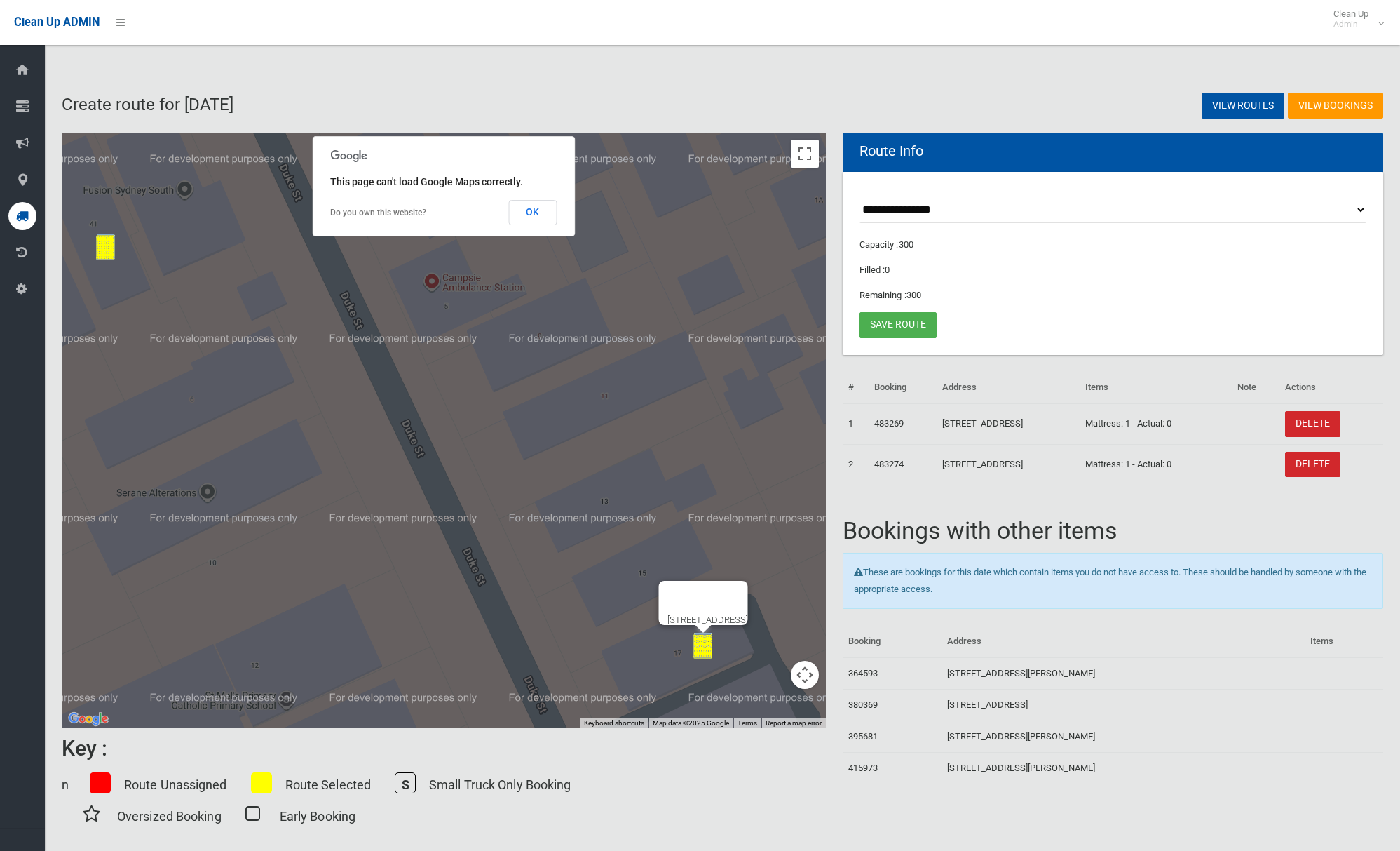
click at [813, 675] on button "Map camera controls" at bounding box center [805, 674] width 28 height 28
click at [763, 684] on button "Zoom out" at bounding box center [770, 674] width 28 height 28
click at [763, 683] on button "Zoom out" at bounding box center [770, 674] width 28 height 28
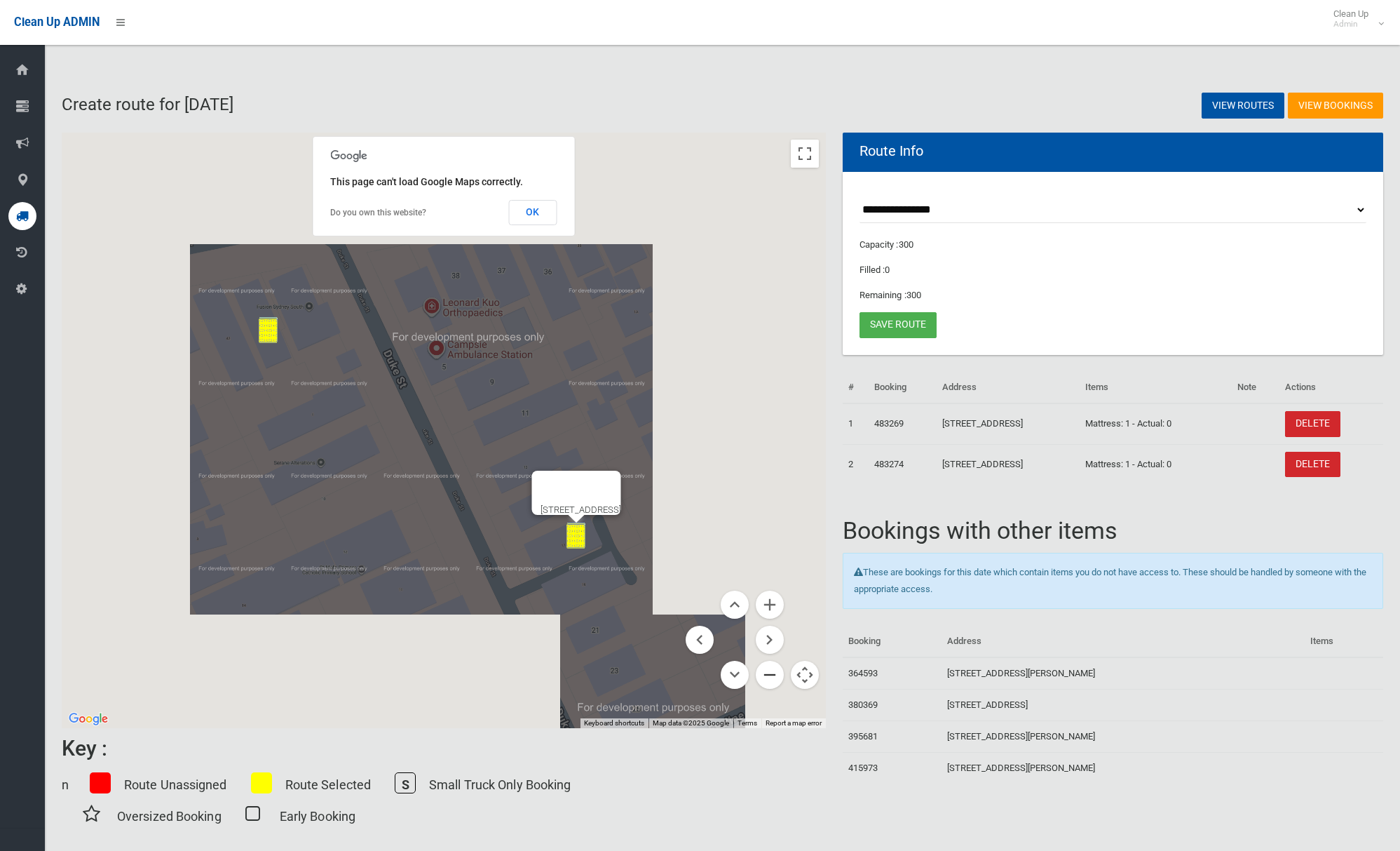
click at [763, 683] on button "Zoom out" at bounding box center [770, 674] width 28 height 28
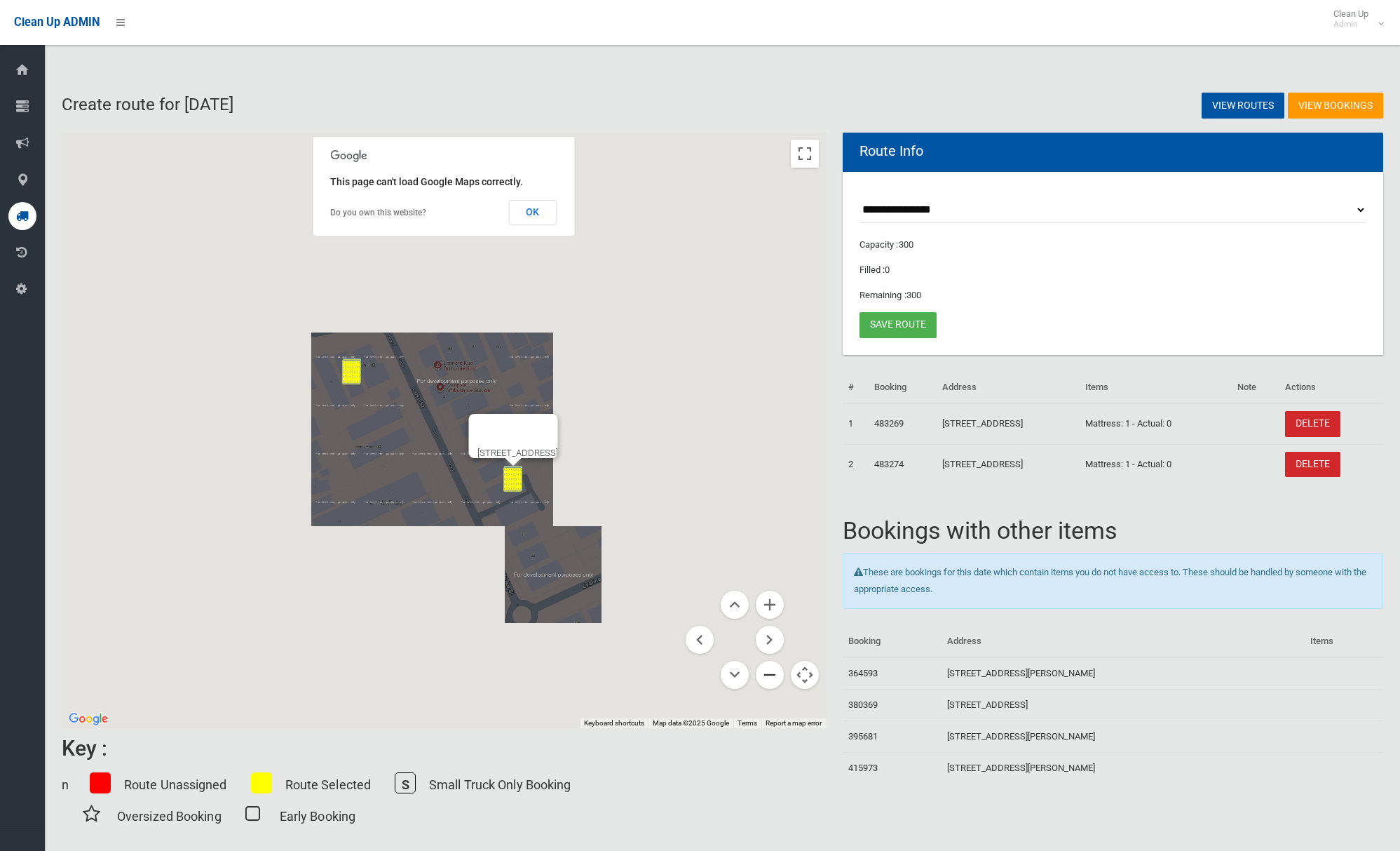
click at [763, 683] on button "Zoom out" at bounding box center [770, 674] width 28 height 28
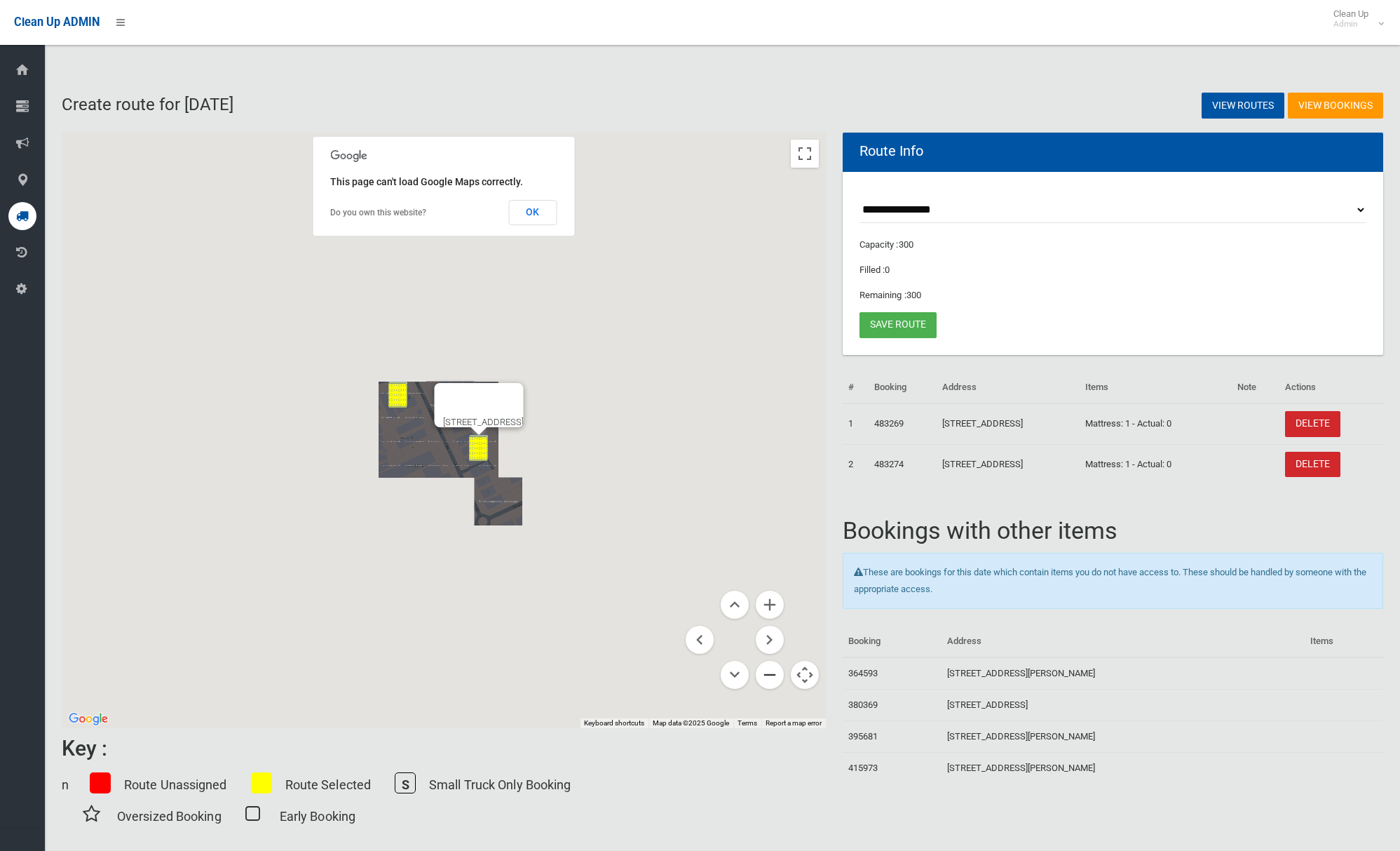
click at [763, 683] on button "Zoom out" at bounding box center [770, 674] width 28 height 28
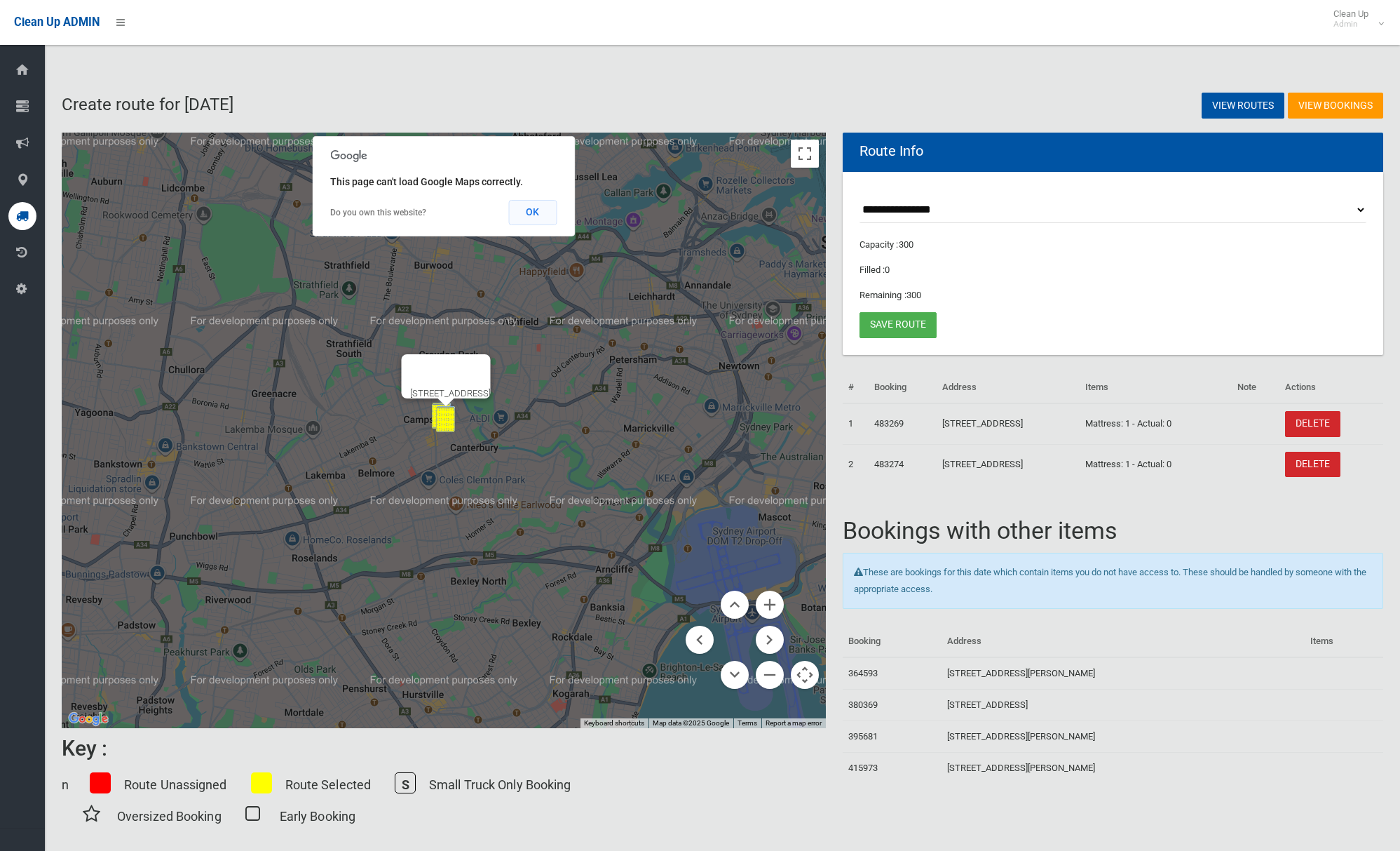
click at [539, 216] on button "OK" at bounding box center [532, 212] width 48 height 25
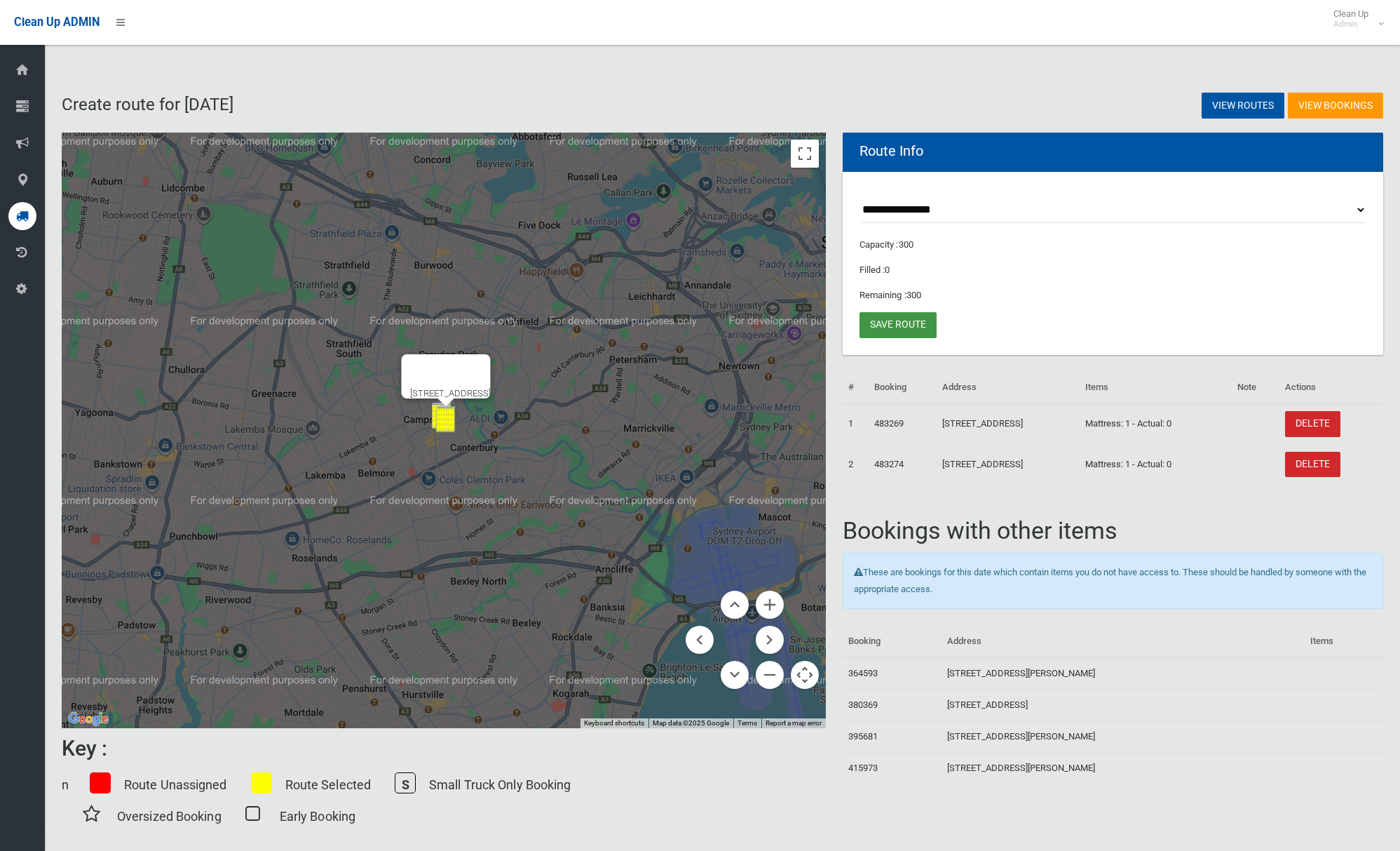
click at [895, 323] on link "Save route" at bounding box center [898, 325] width 77 height 26
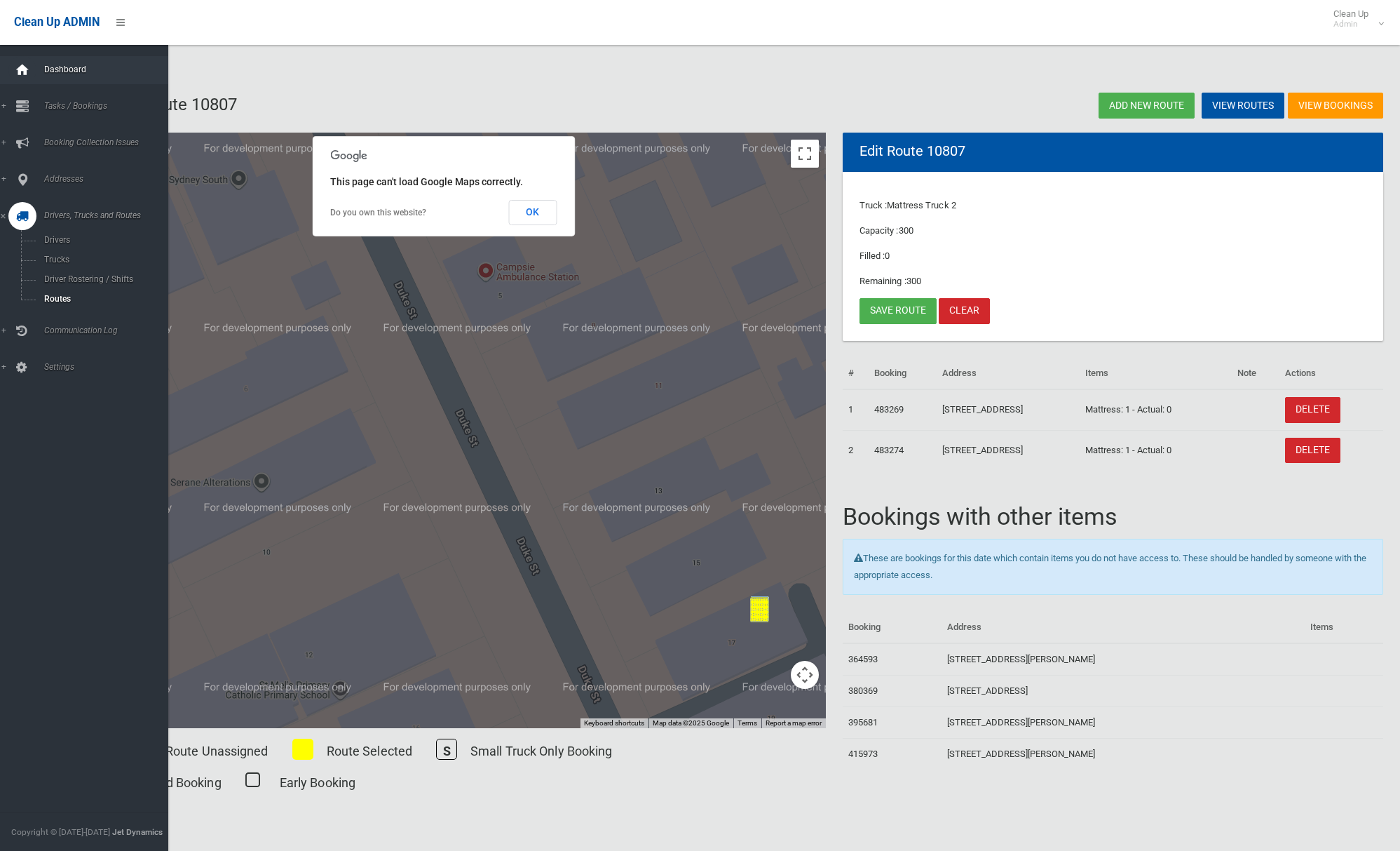
click at [24, 72] on icon at bounding box center [23, 70] width 16 height 28
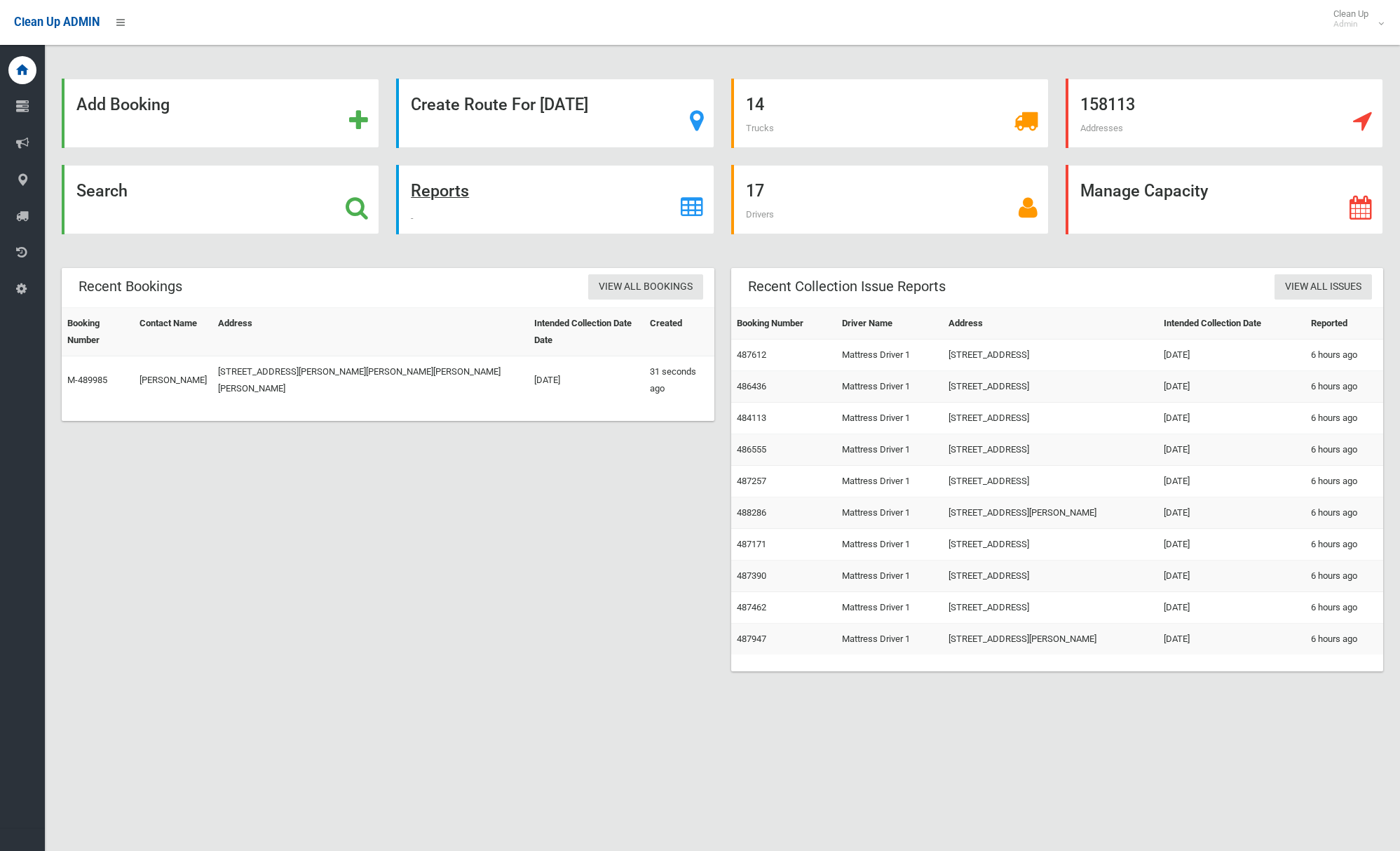
click at [425, 178] on div "Reports" at bounding box center [555, 199] width 318 height 69
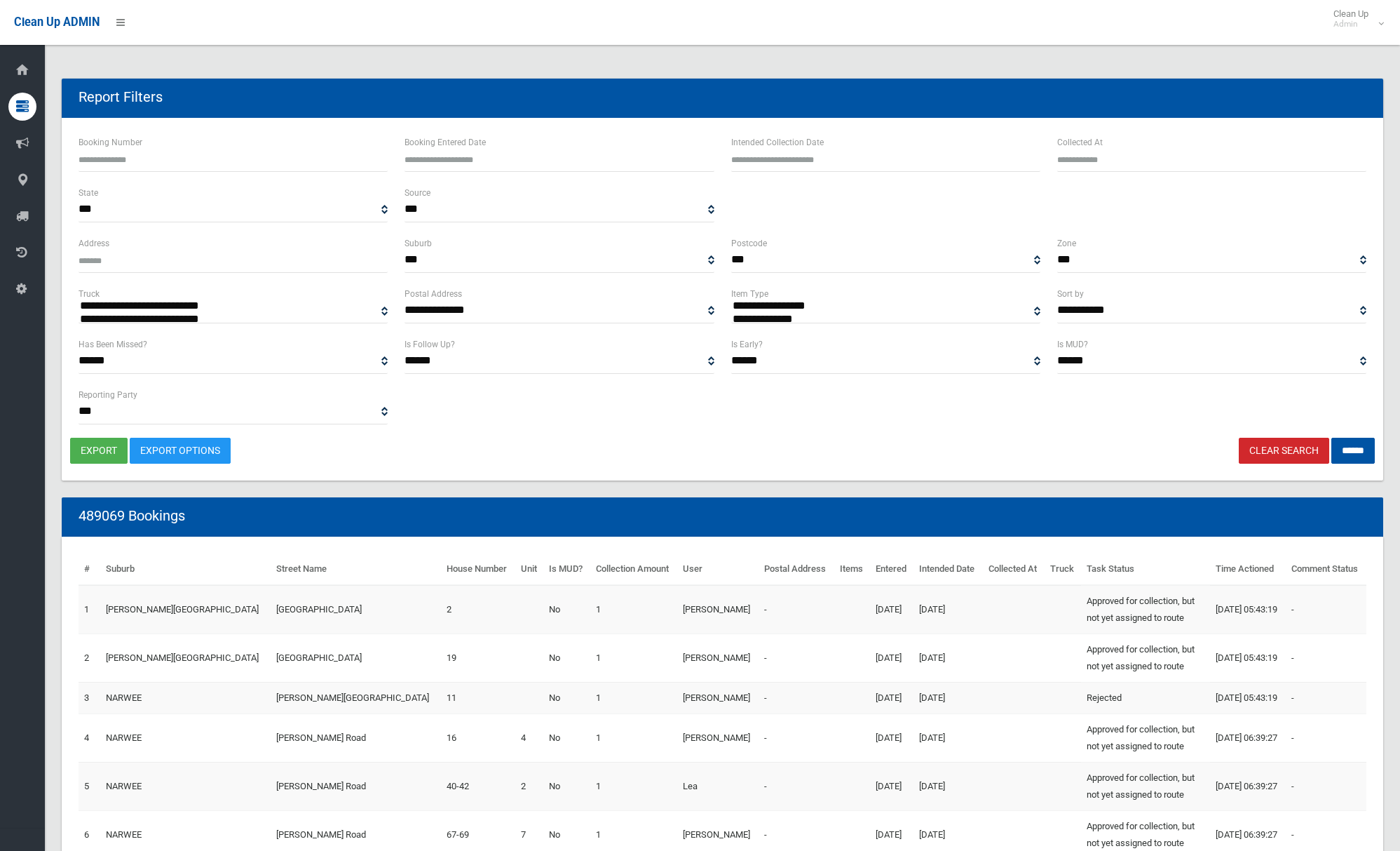
select select
type input "**********"
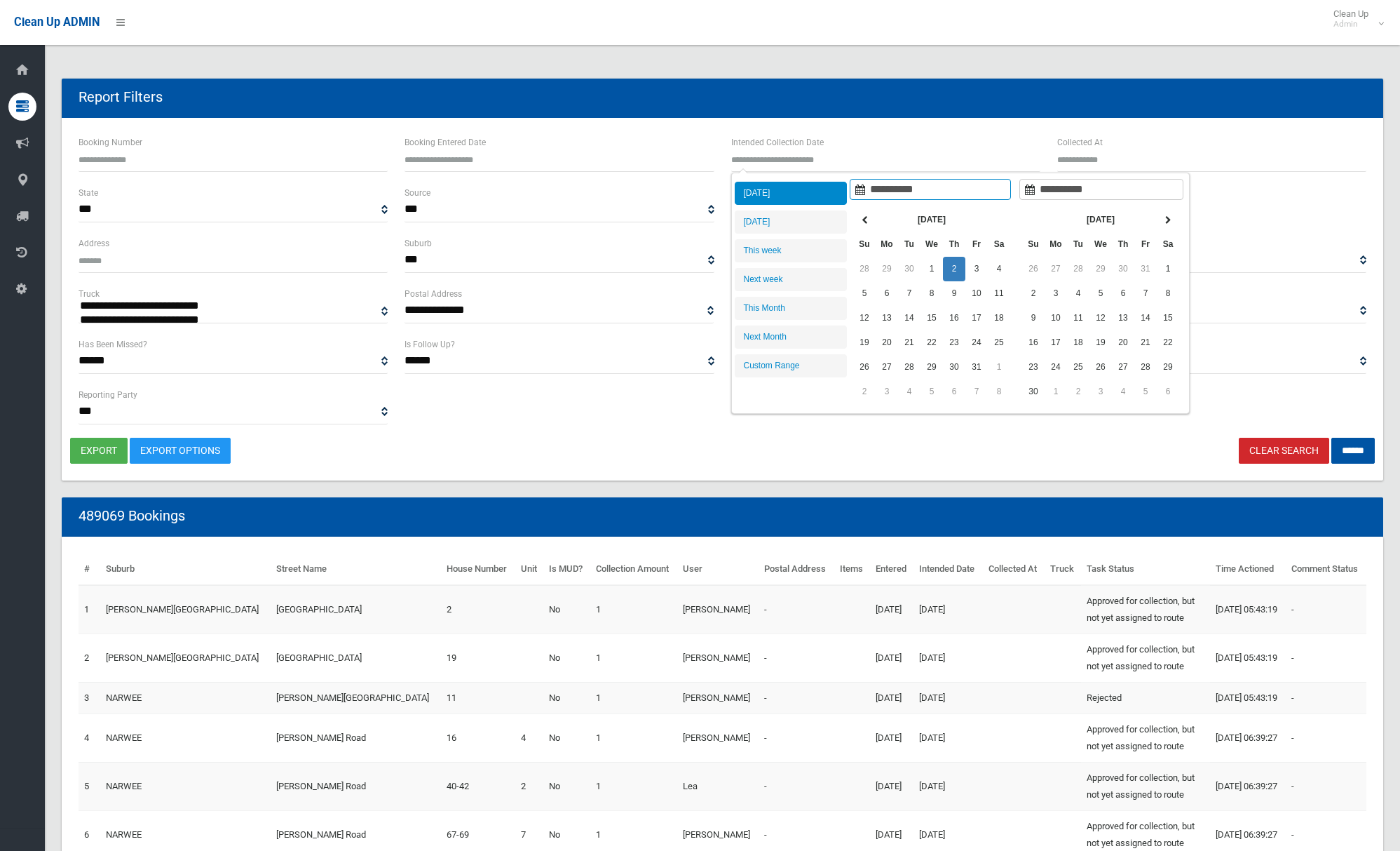
drag, startPoint x: 837, startPoint y: 147, endPoint x: 831, endPoint y: 163, distance: 17.1
click at [837, 147] on input "text" at bounding box center [885, 159] width 309 height 26
type input "**********"
click at [782, 214] on li "Tomorrow" at bounding box center [791, 222] width 112 height 23
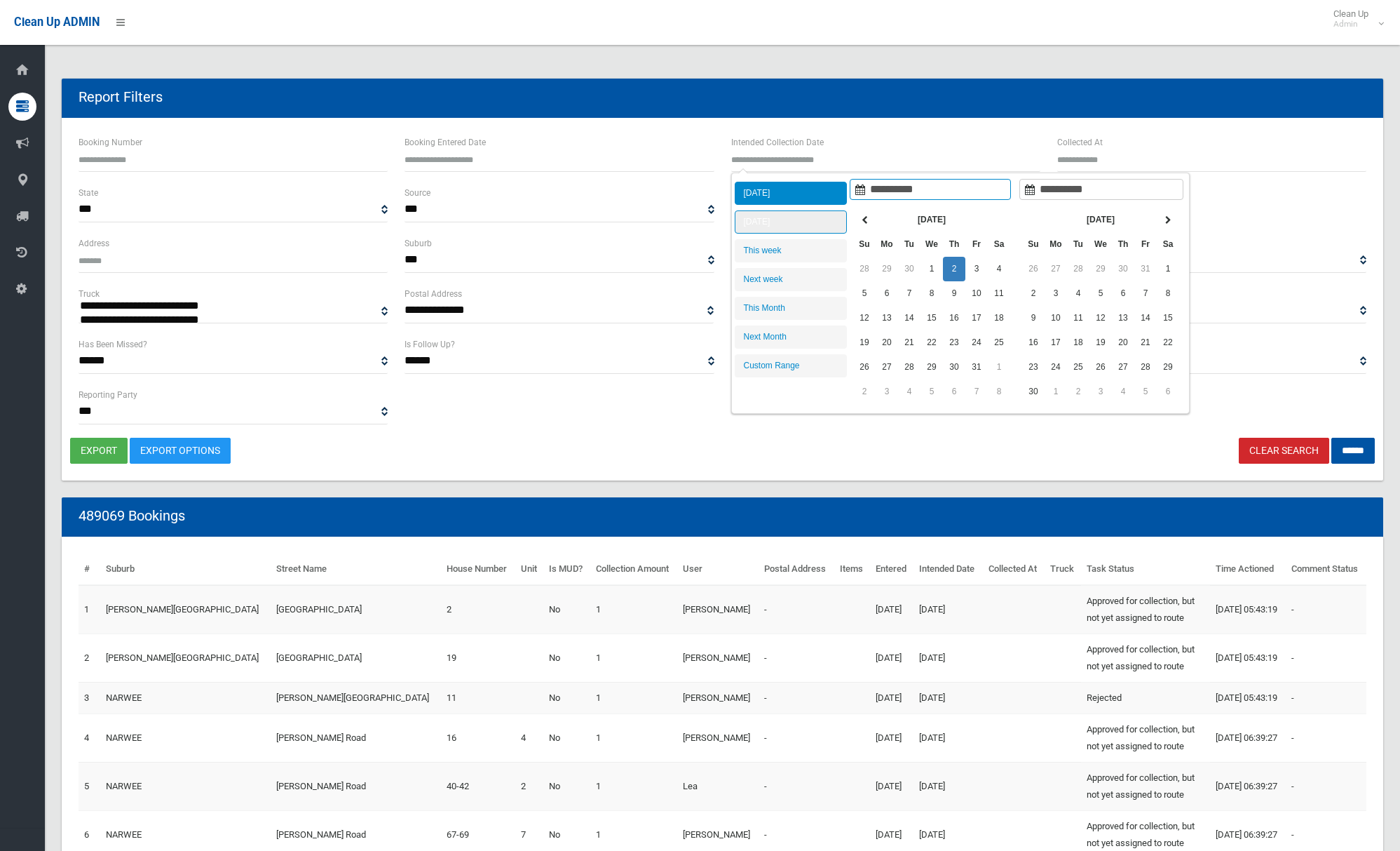
type input "**********"
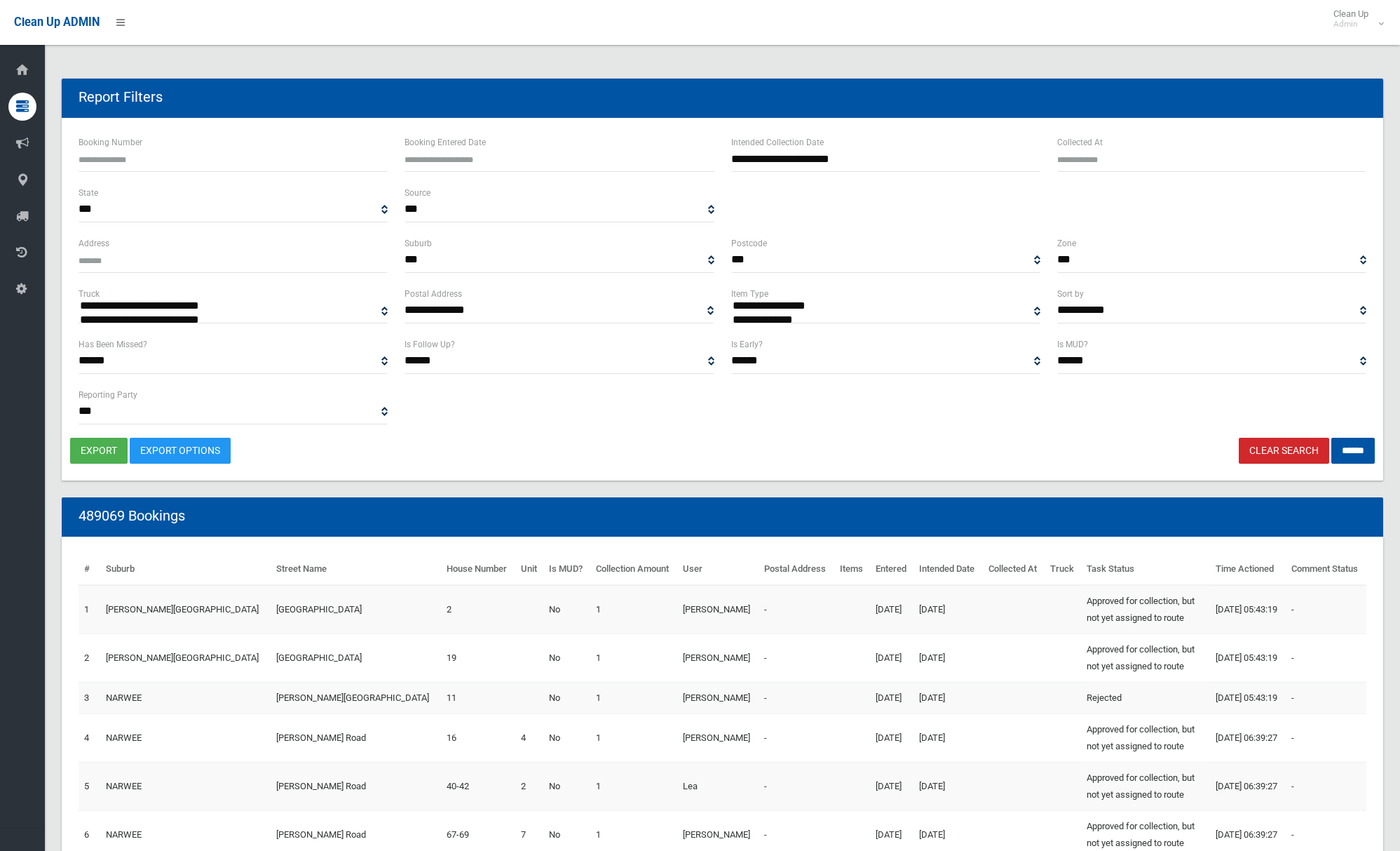
select select "**"
click at [1347, 447] on input "******" at bounding box center [1354, 451] width 44 height 26
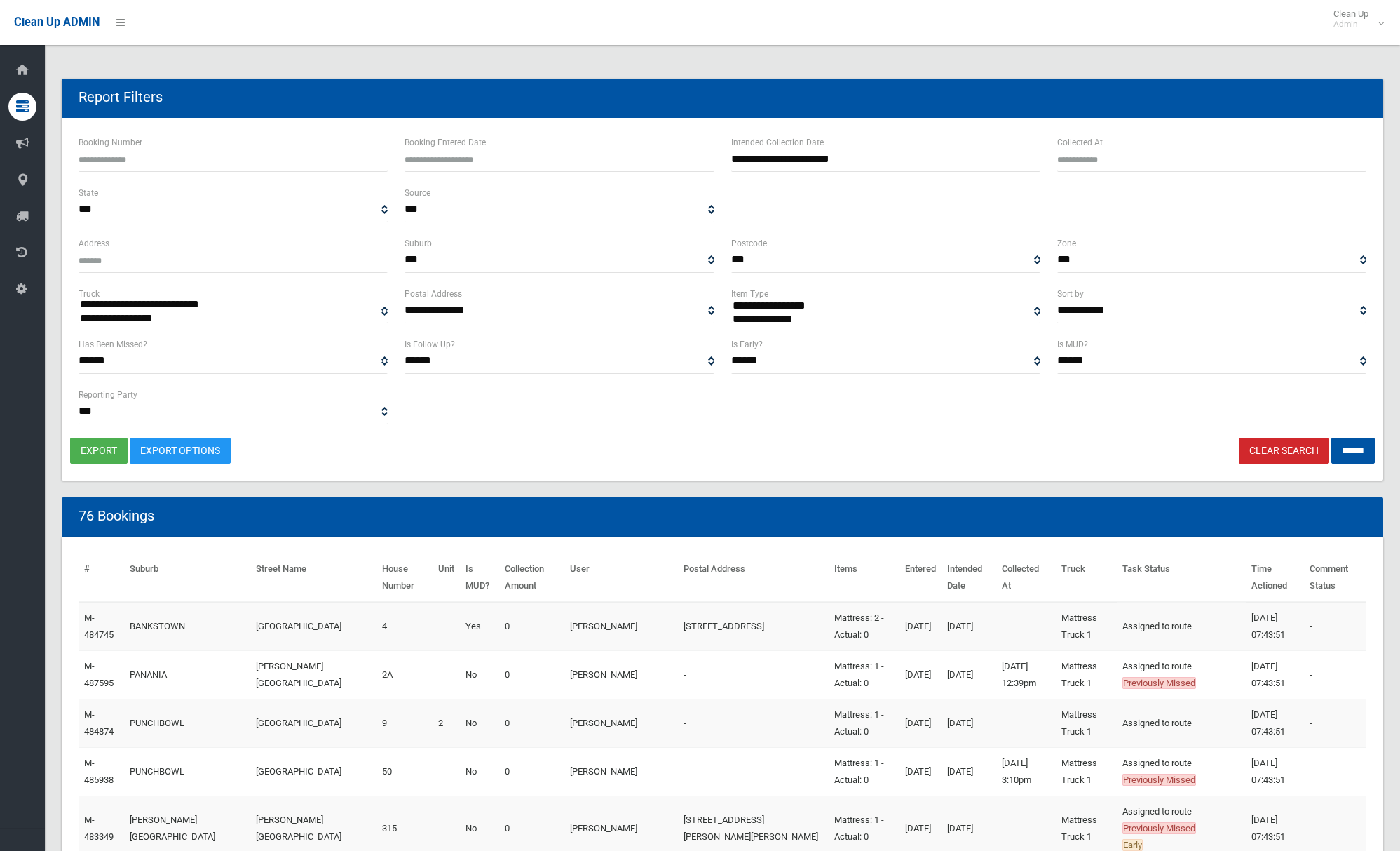
select select
click at [109, 447] on button "export" at bounding box center [99, 451] width 58 height 26
select select "**"
click at [1353, 456] on input "******" at bounding box center [1354, 451] width 44 height 26
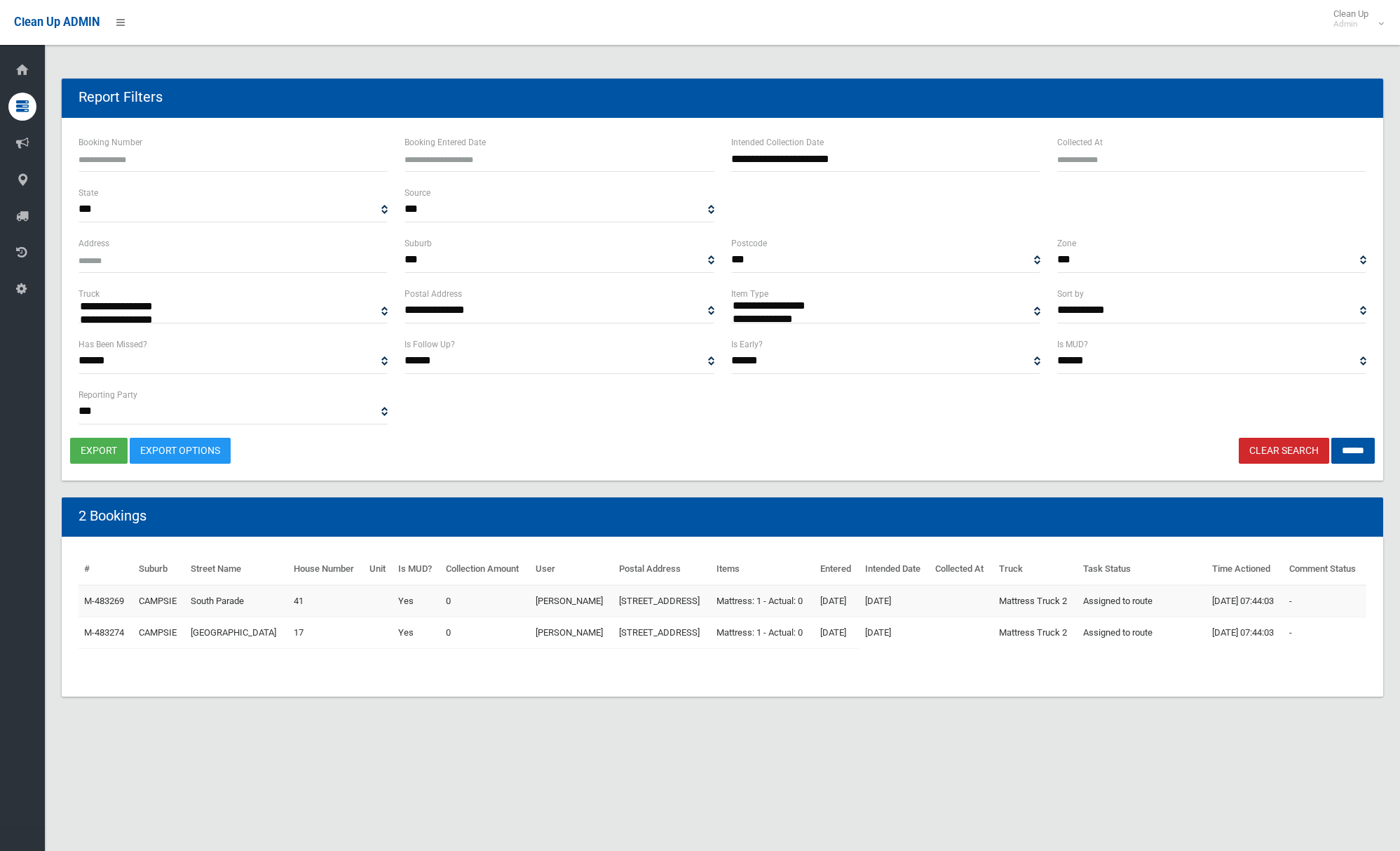
select select
click at [88, 446] on button "export" at bounding box center [99, 451] width 58 height 26
